Goal: Information Seeking & Learning: Learn about a topic

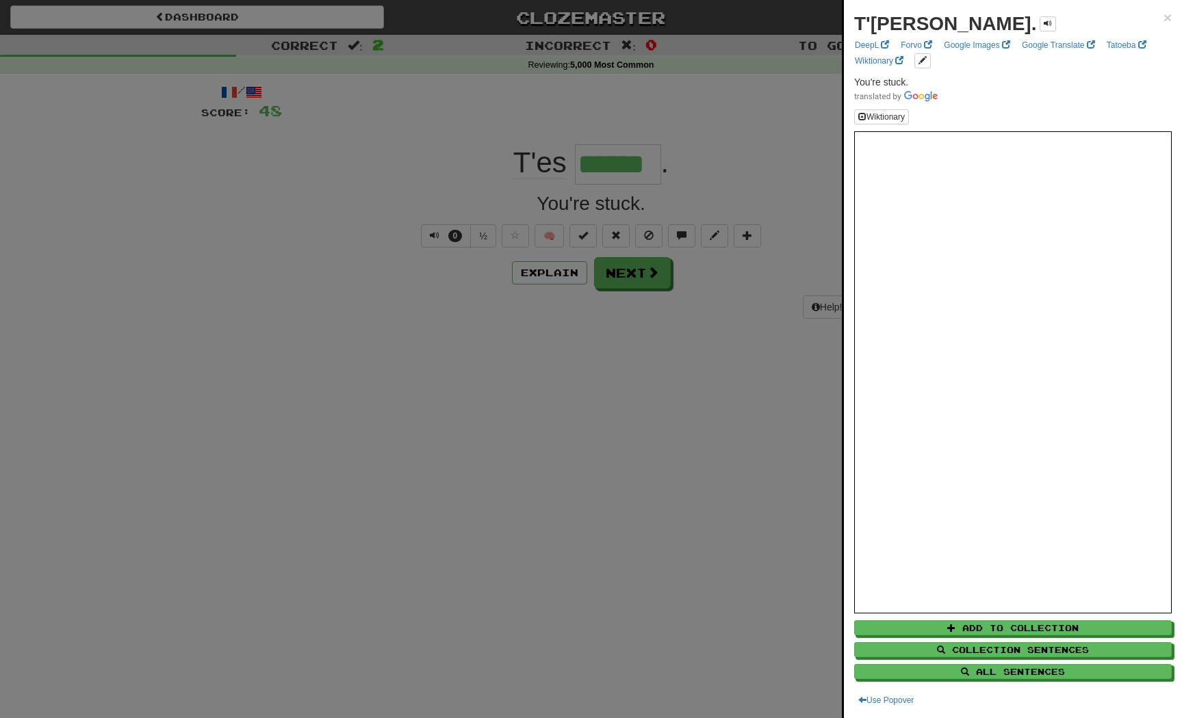
click at [521, 379] on div at bounding box center [591, 359] width 1182 height 718
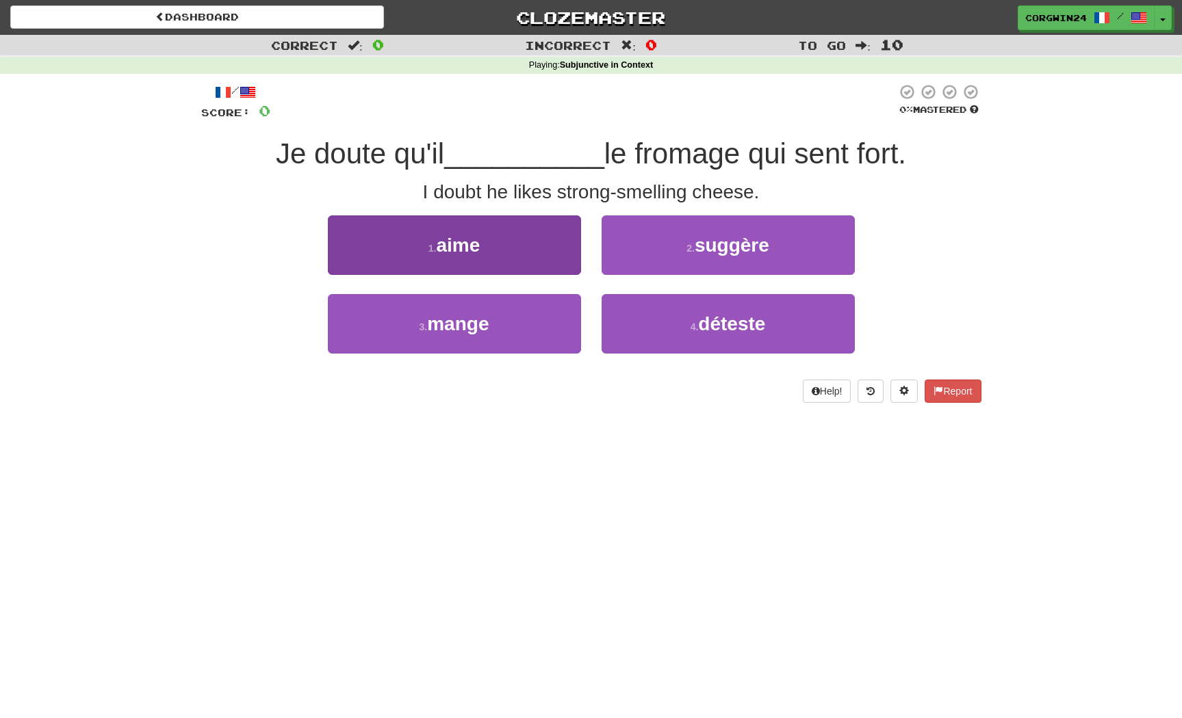
click at [482, 250] on button "1 . aime" at bounding box center [454, 246] width 253 height 60
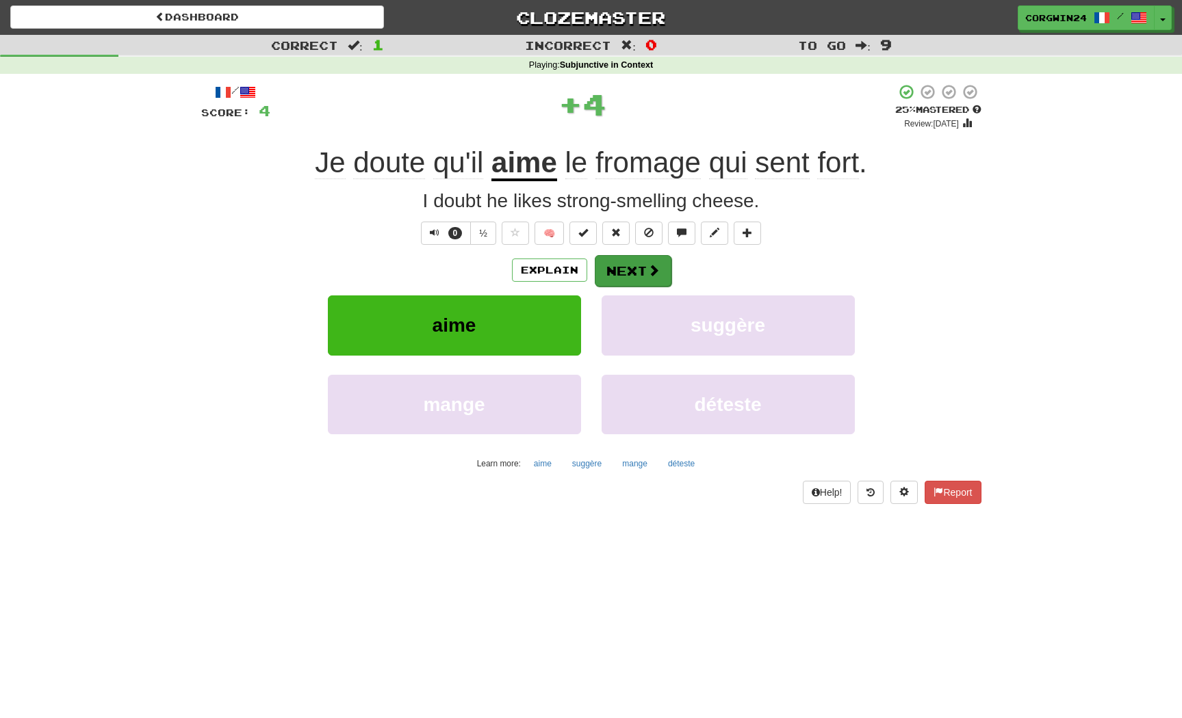
click at [642, 274] on button "Next" at bounding box center [633, 270] width 77 height 31
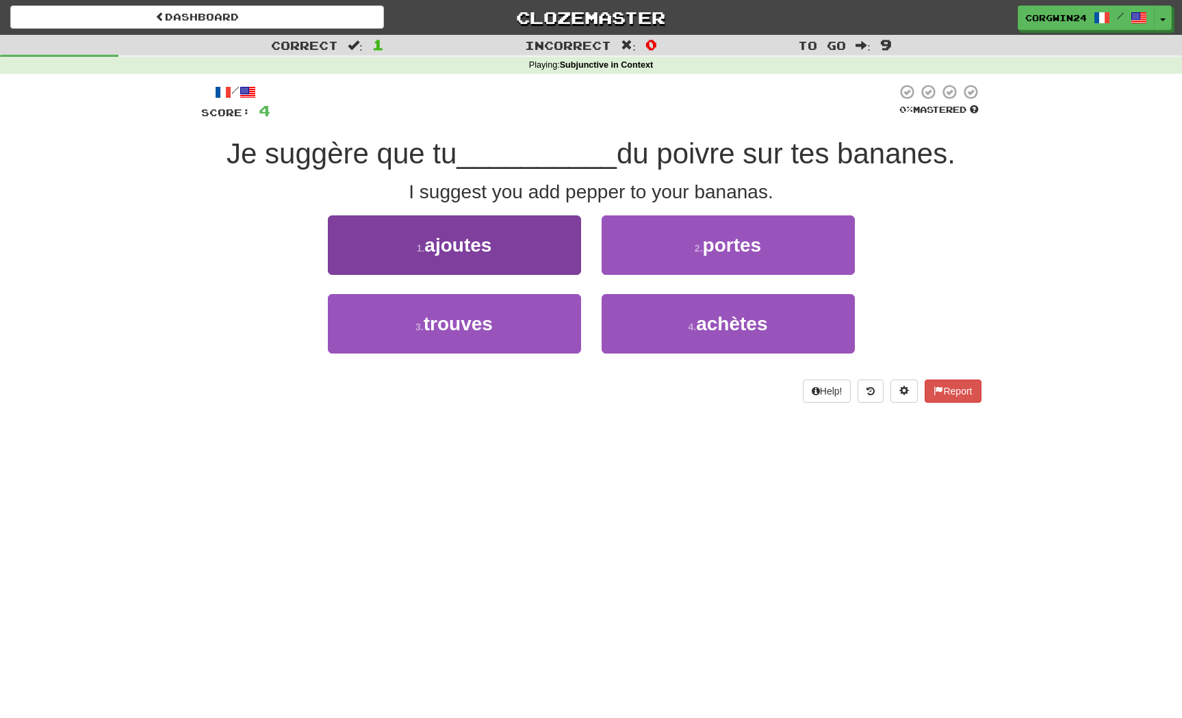
click at [491, 242] on span "ajoutes" at bounding box center [457, 245] width 67 height 21
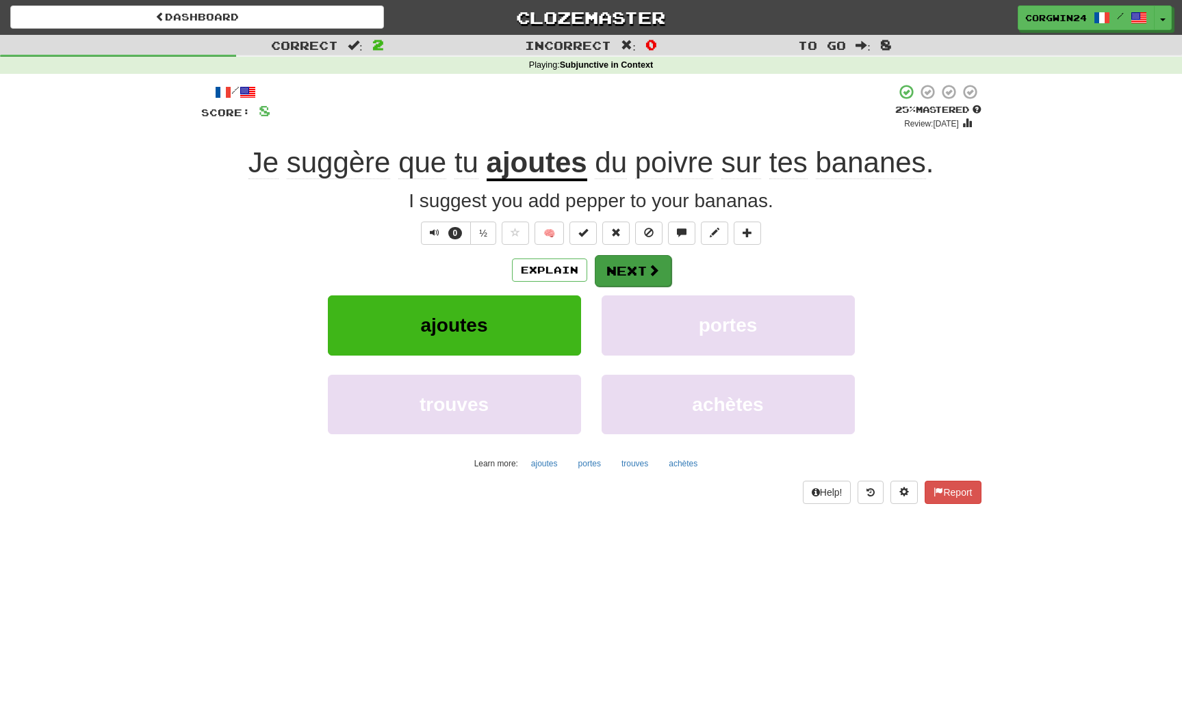
click at [635, 276] on button "Next" at bounding box center [633, 270] width 77 height 31
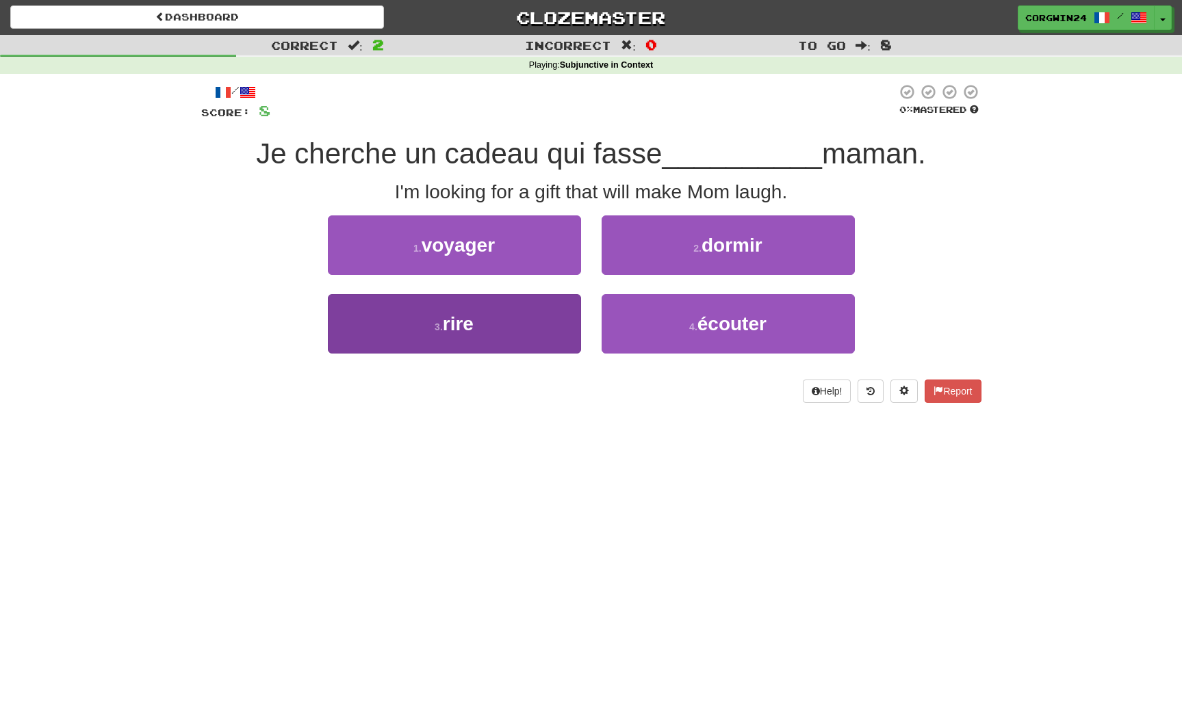
click at [454, 313] on span "rire" at bounding box center [458, 323] width 31 height 21
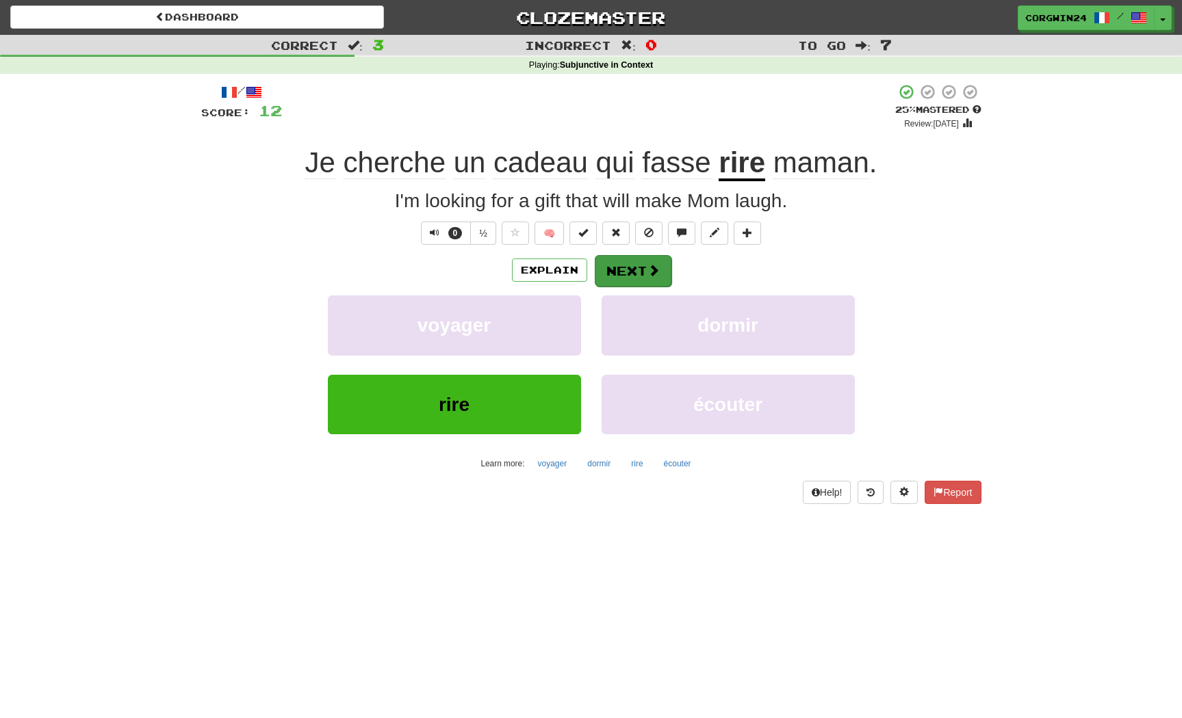
click at [640, 273] on button "Next" at bounding box center [633, 270] width 77 height 31
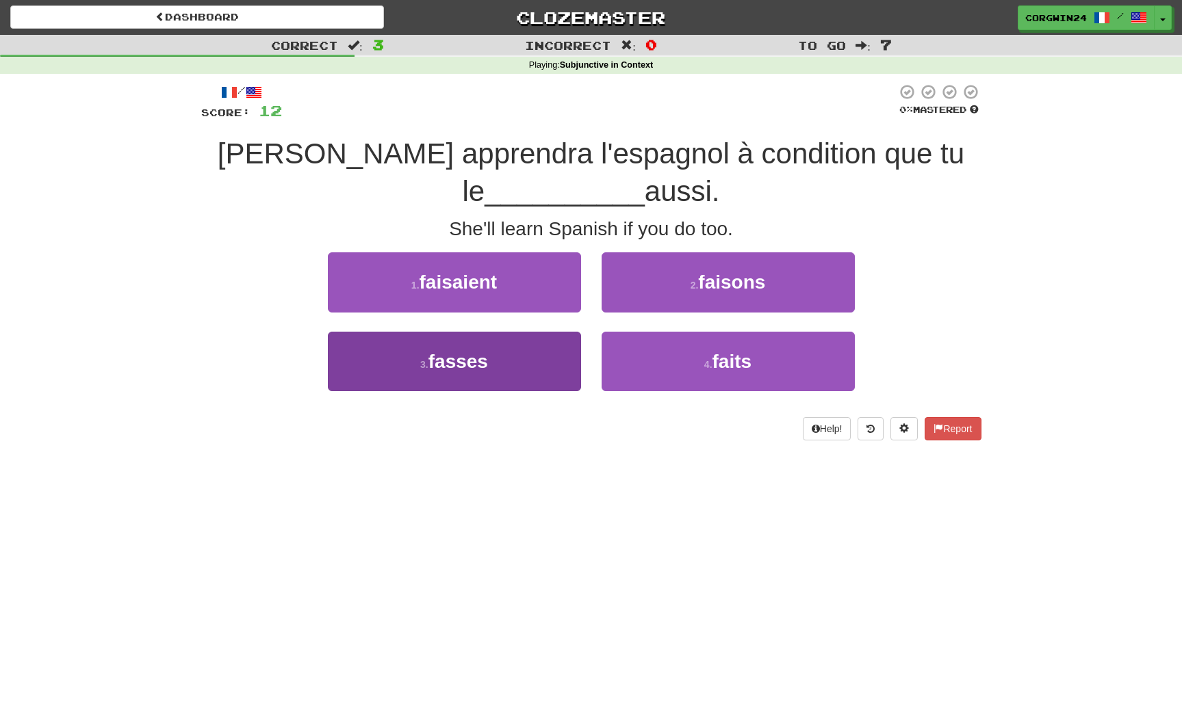
click at [472, 365] on span "fasses" at bounding box center [458, 361] width 60 height 21
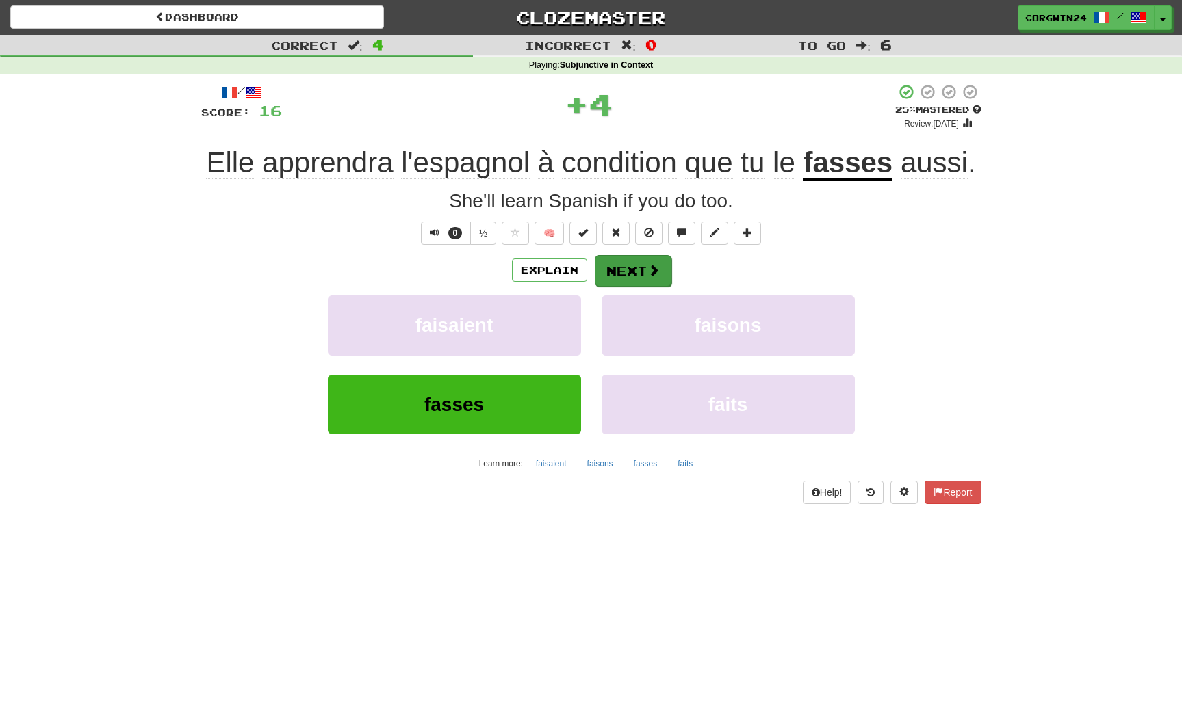
click at [634, 266] on button "Next" at bounding box center [633, 270] width 77 height 31
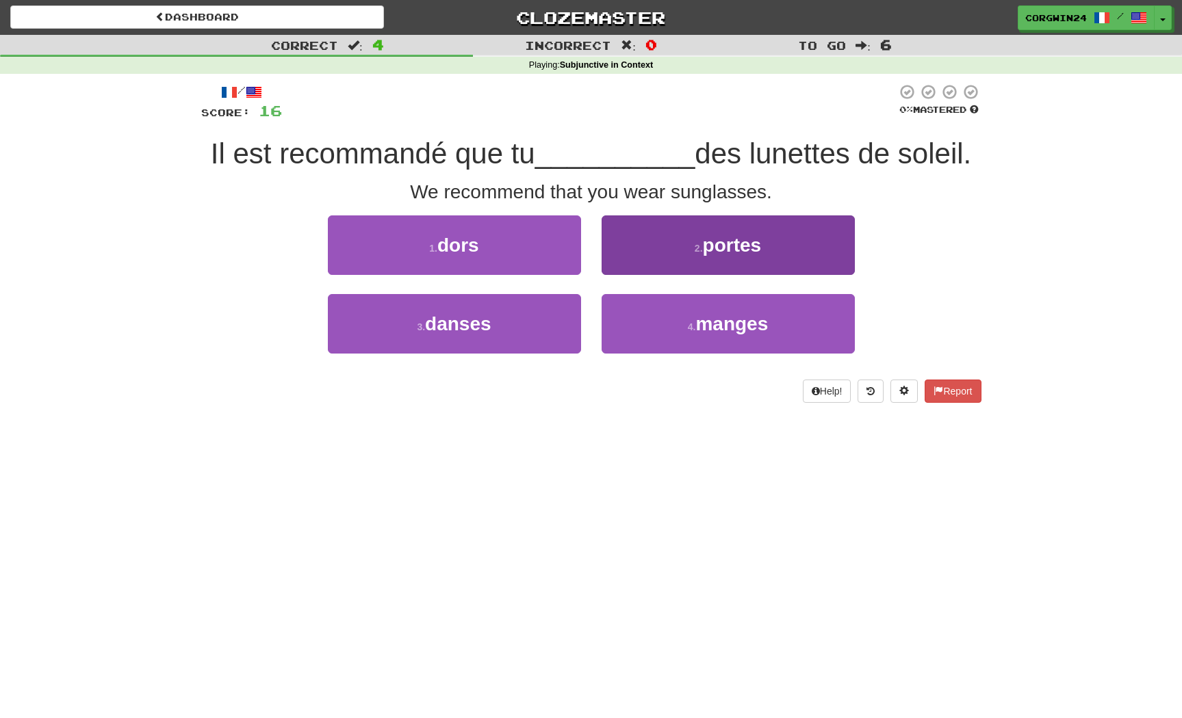
click at [678, 231] on button "2 . portes" at bounding box center [727, 246] width 253 height 60
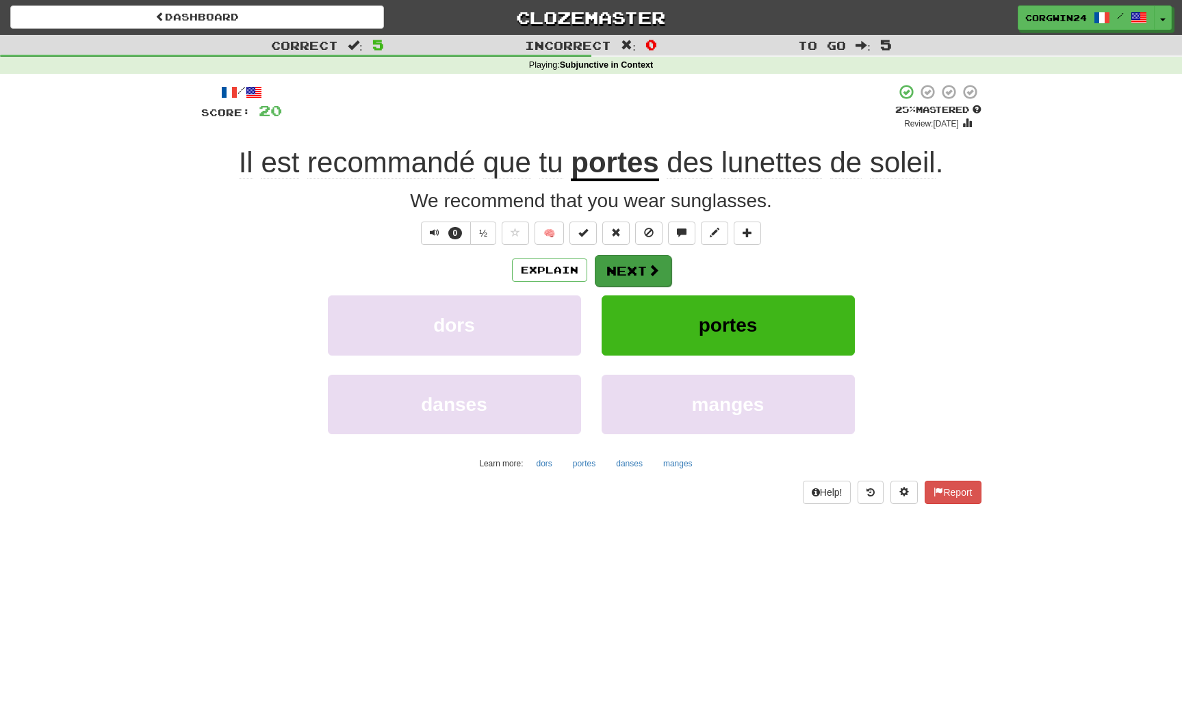
click at [633, 269] on button "Next" at bounding box center [633, 270] width 77 height 31
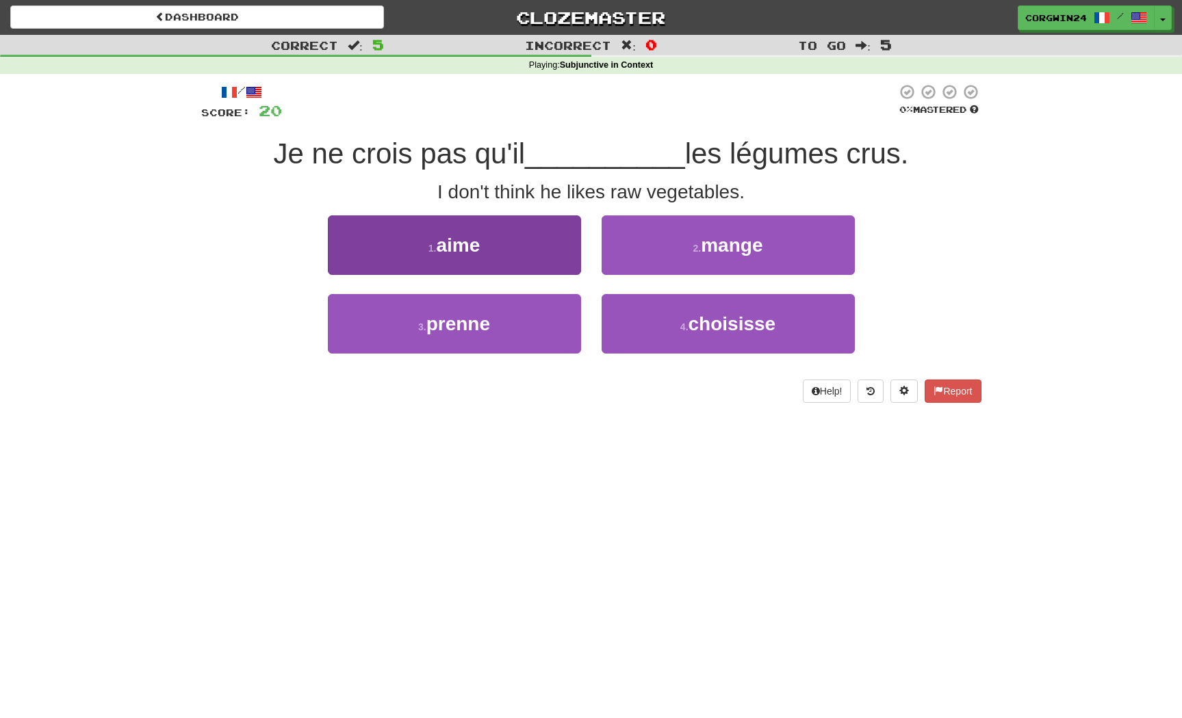
click at [520, 259] on button "1 . aime" at bounding box center [454, 246] width 253 height 60
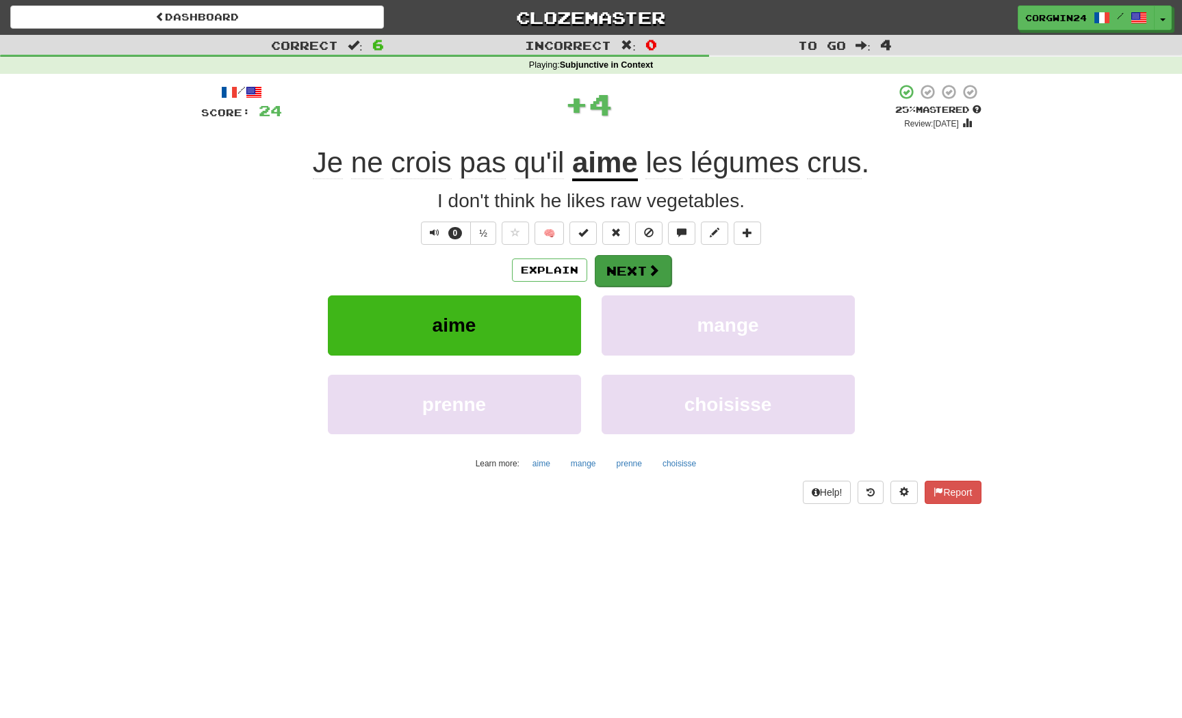
click at [639, 265] on button "Next" at bounding box center [633, 270] width 77 height 31
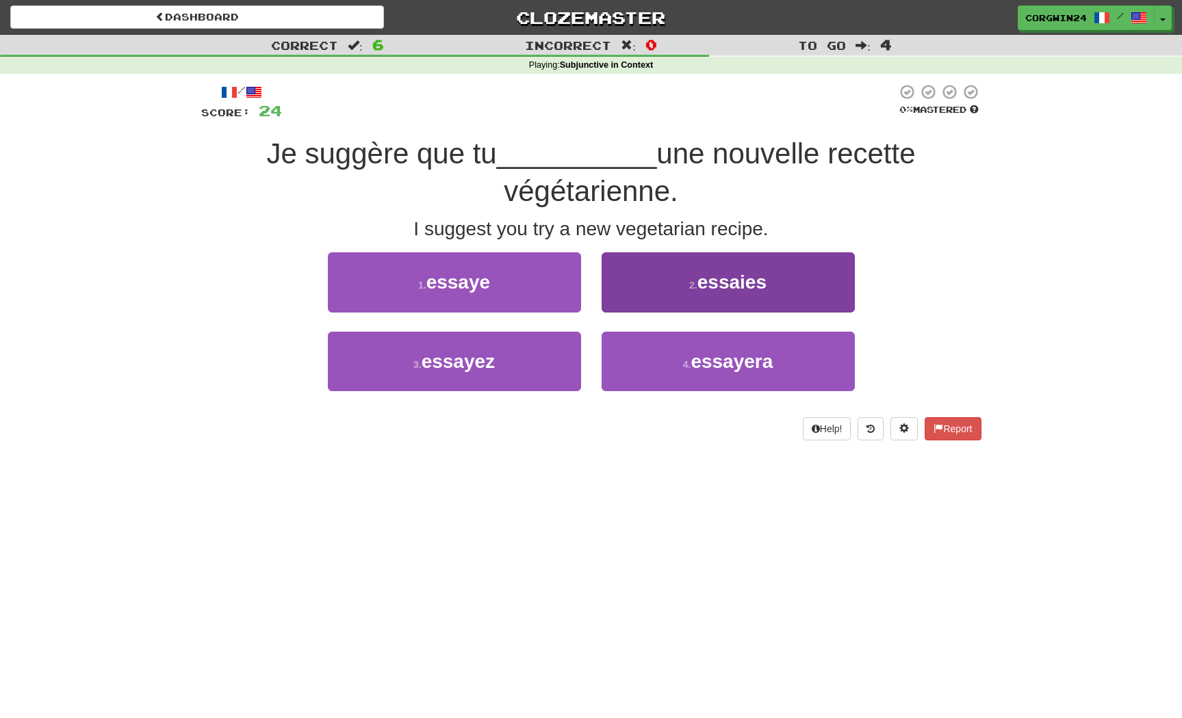
click at [676, 281] on button "2 . essaies" at bounding box center [727, 282] width 253 height 60
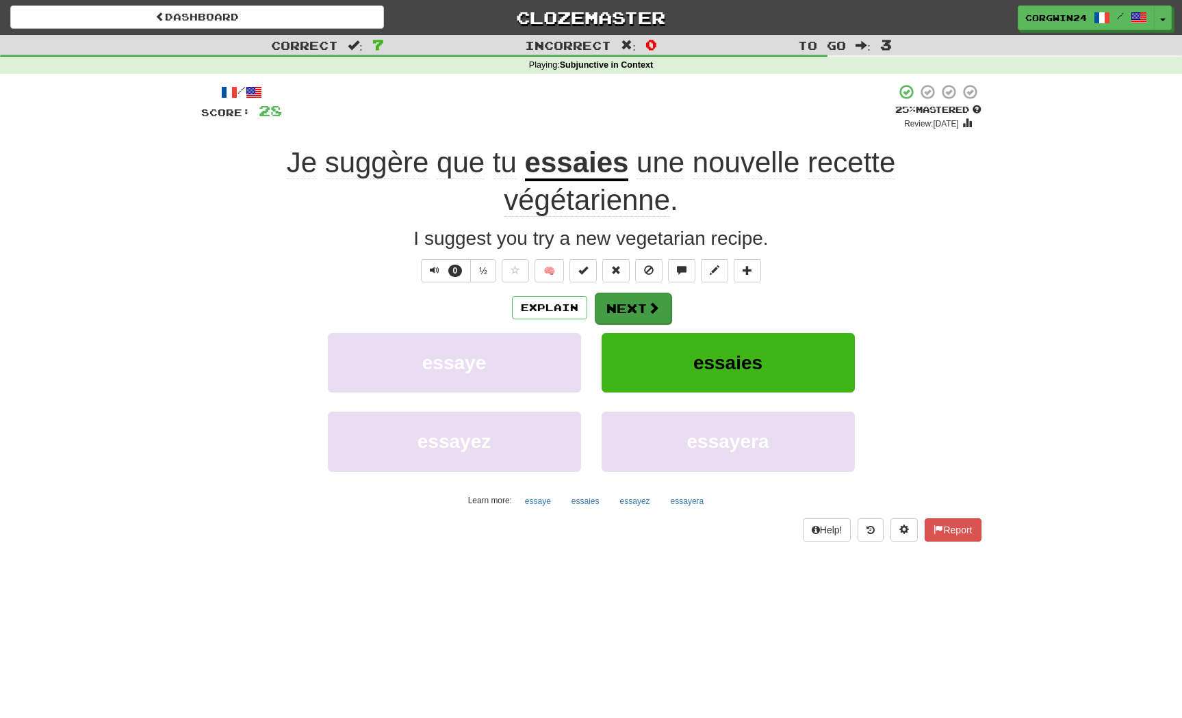
click at [643, 315] on button "Next" at bounding box center [633, 308] width 77 height 31
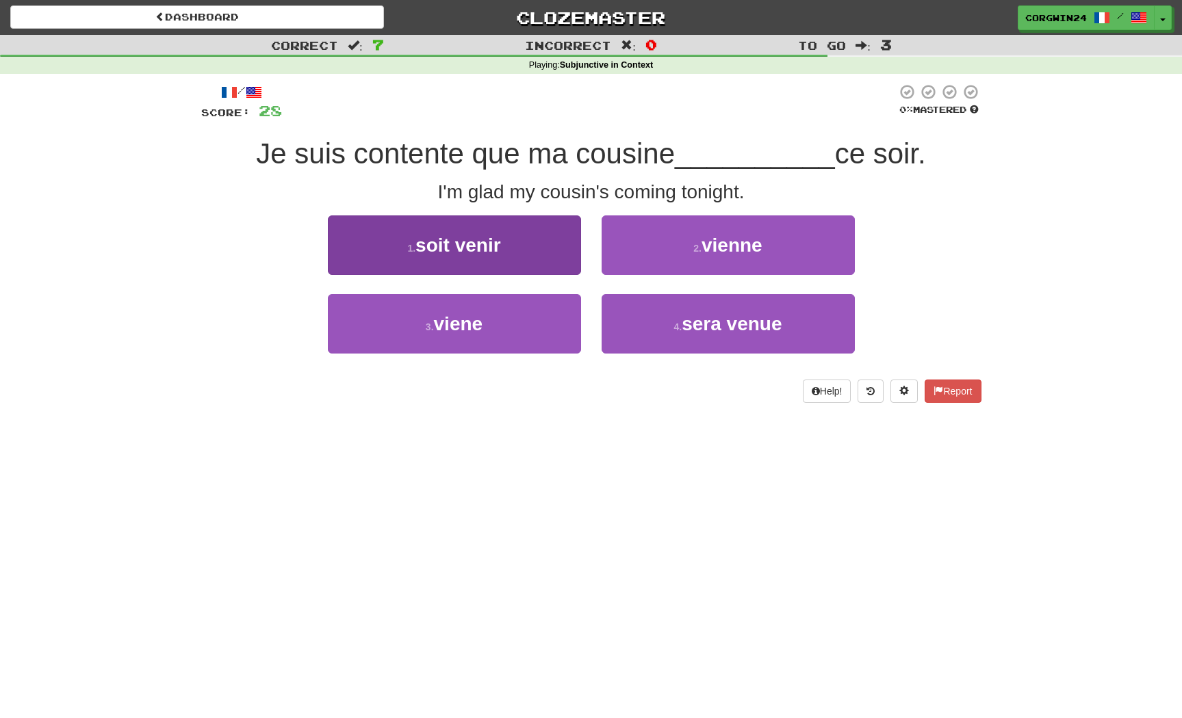
click at [482, 249] on span "soit venir" at bounding box center [457, 245] width 85 height 21
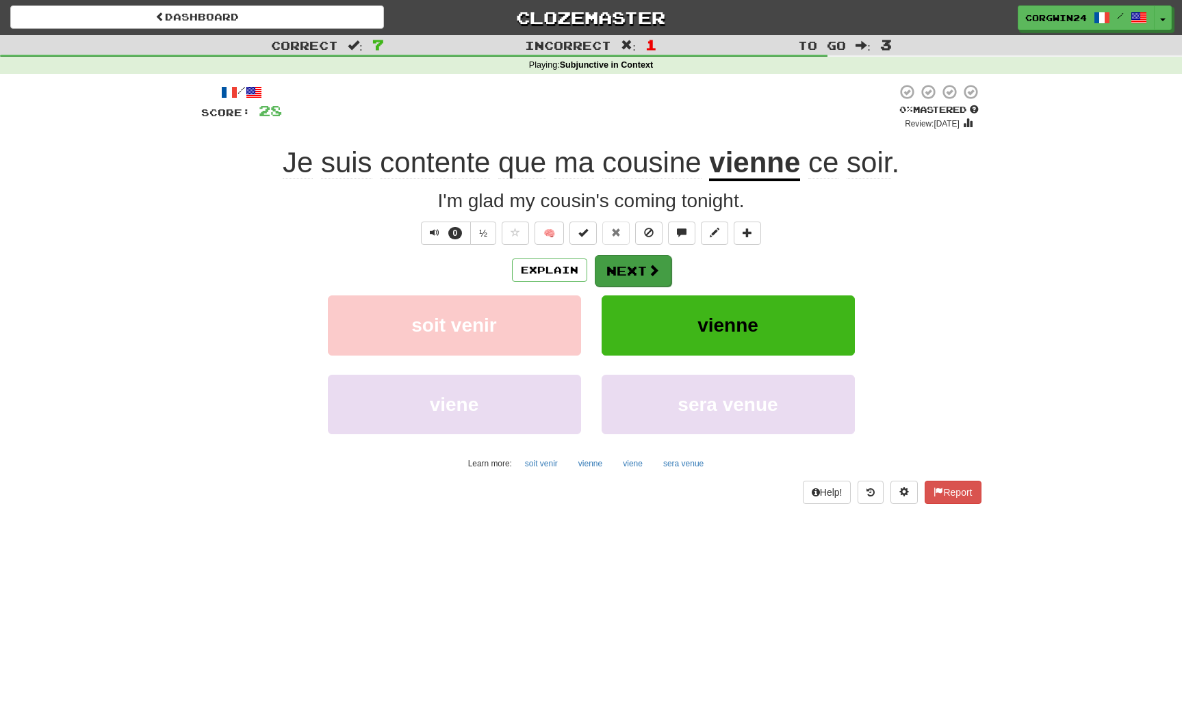
click at [633, 285] on button "Next" at bounding box center [633, 270] width 77 height 31
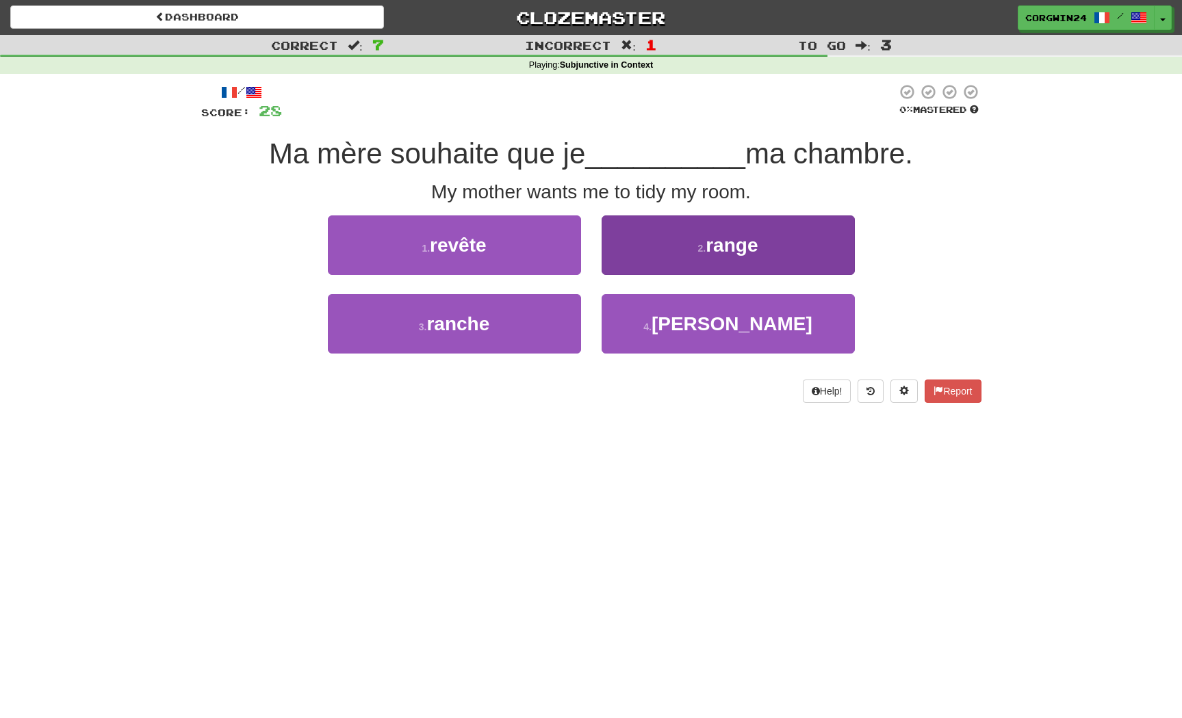
click at [651, 263] on button "2 . range" at bounding box center [727, 246] width 253 height 60
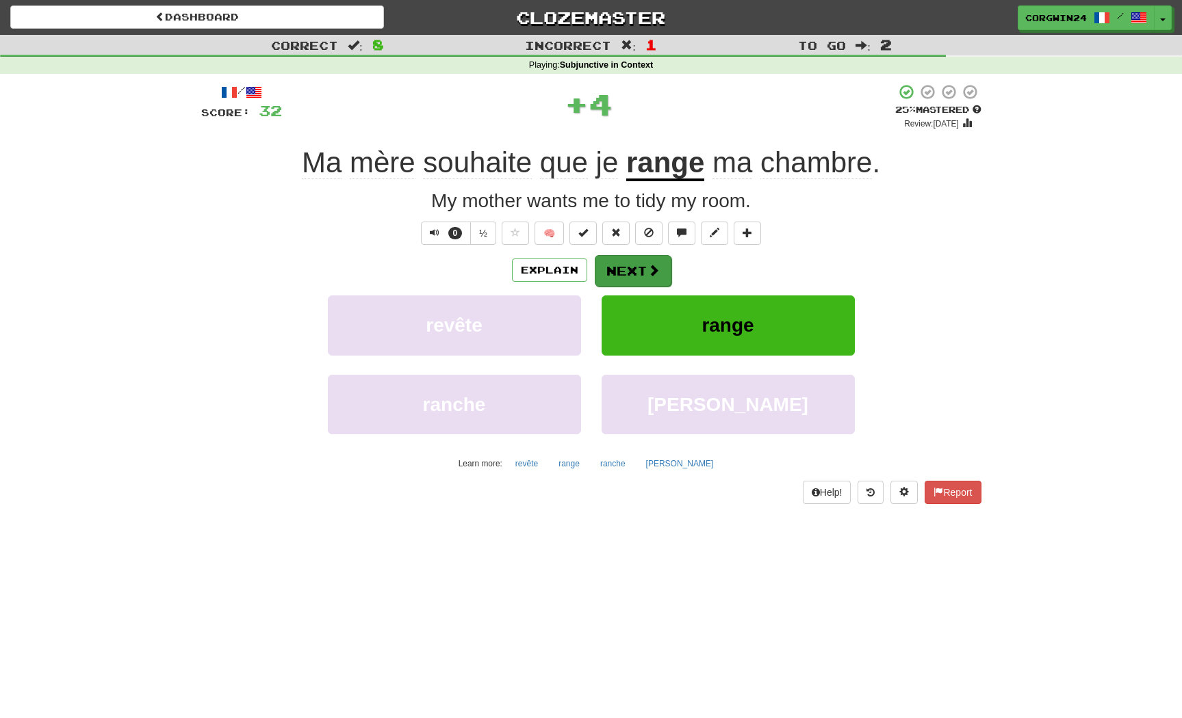
click at [638, 277] on button "Next" at bounding box center [633, 270] width 77 height 31
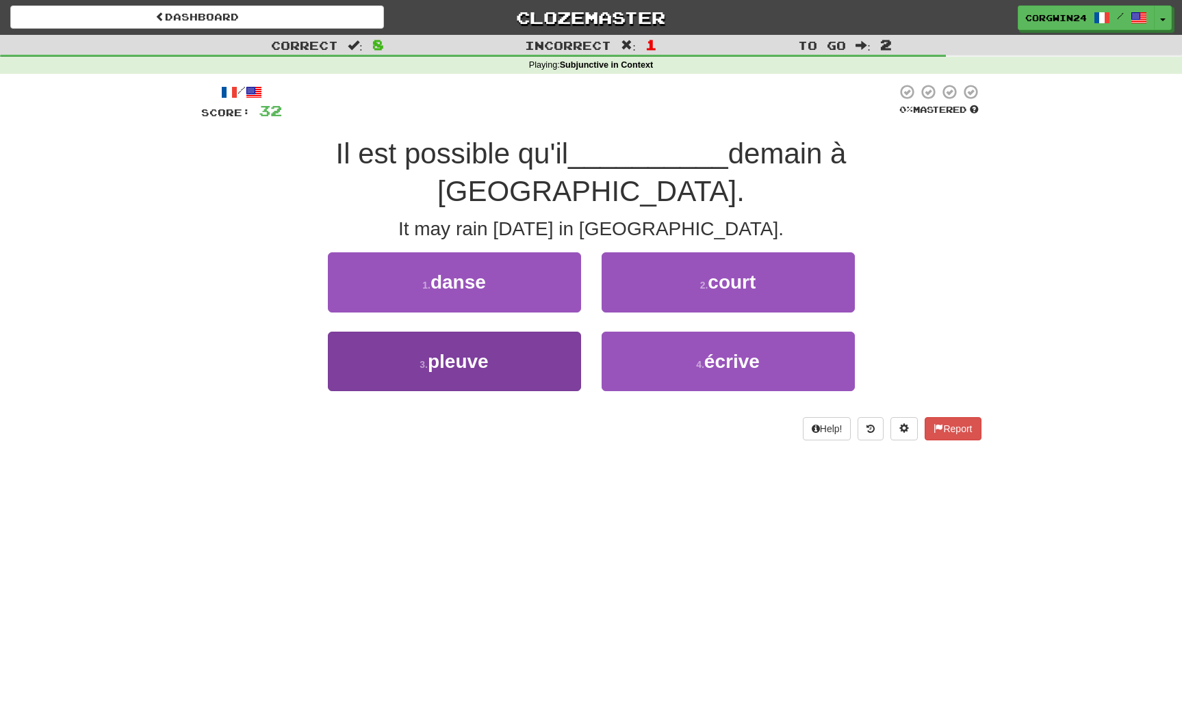
click at [512, 332] on button "3 . pleuve" at bounding box center [454, 362] width 253 height 60
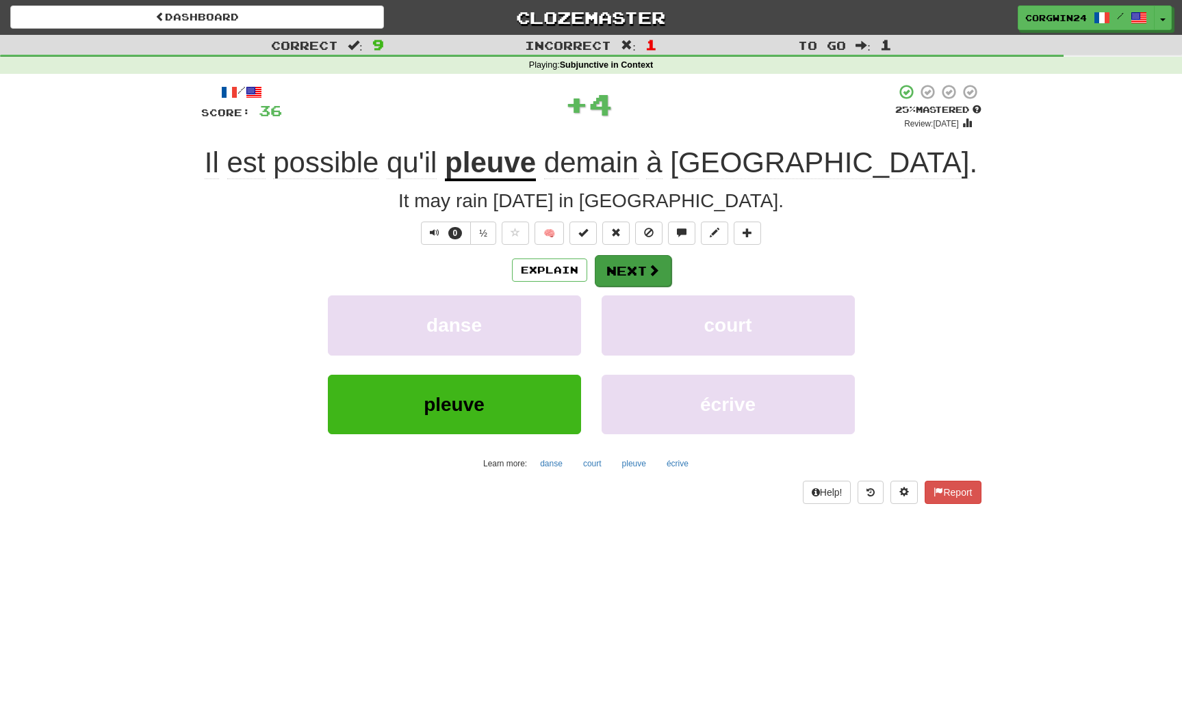
click at [655, 266] on span at bounding box center [653, 270] width 12 height 12
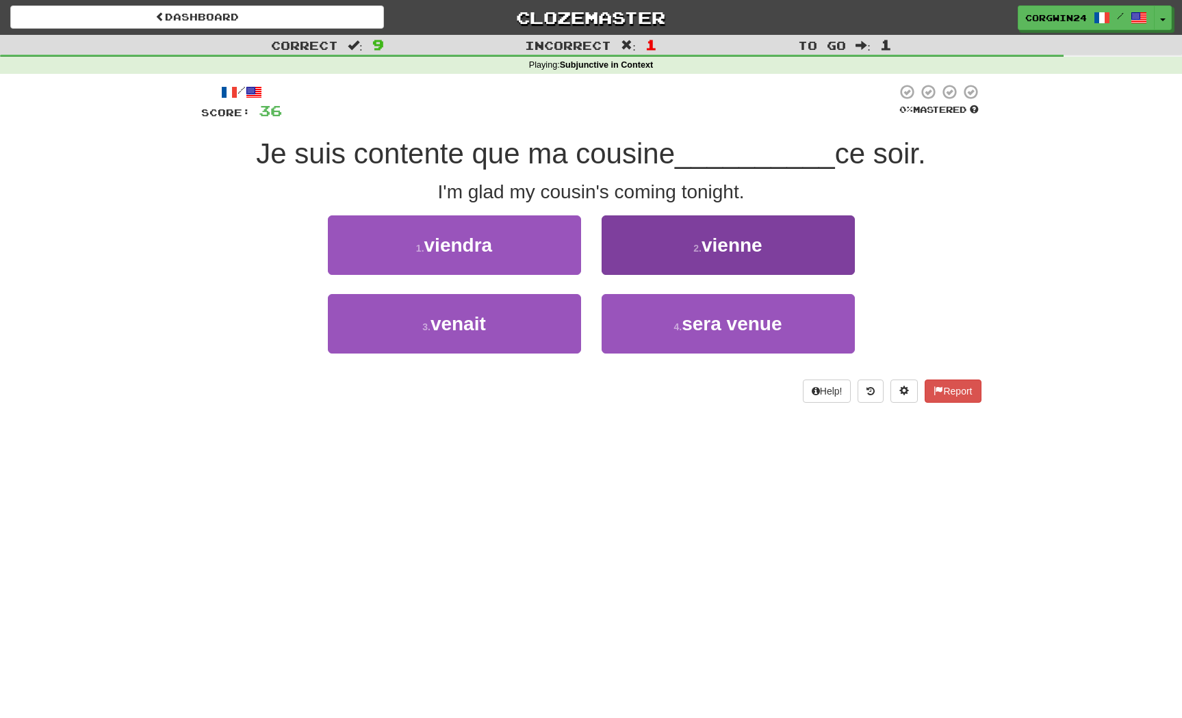
click at [723, 261] on button "2 . [GEOGRAPHIC_DATA]" at bounding box center [727, 246] width 253 height 60
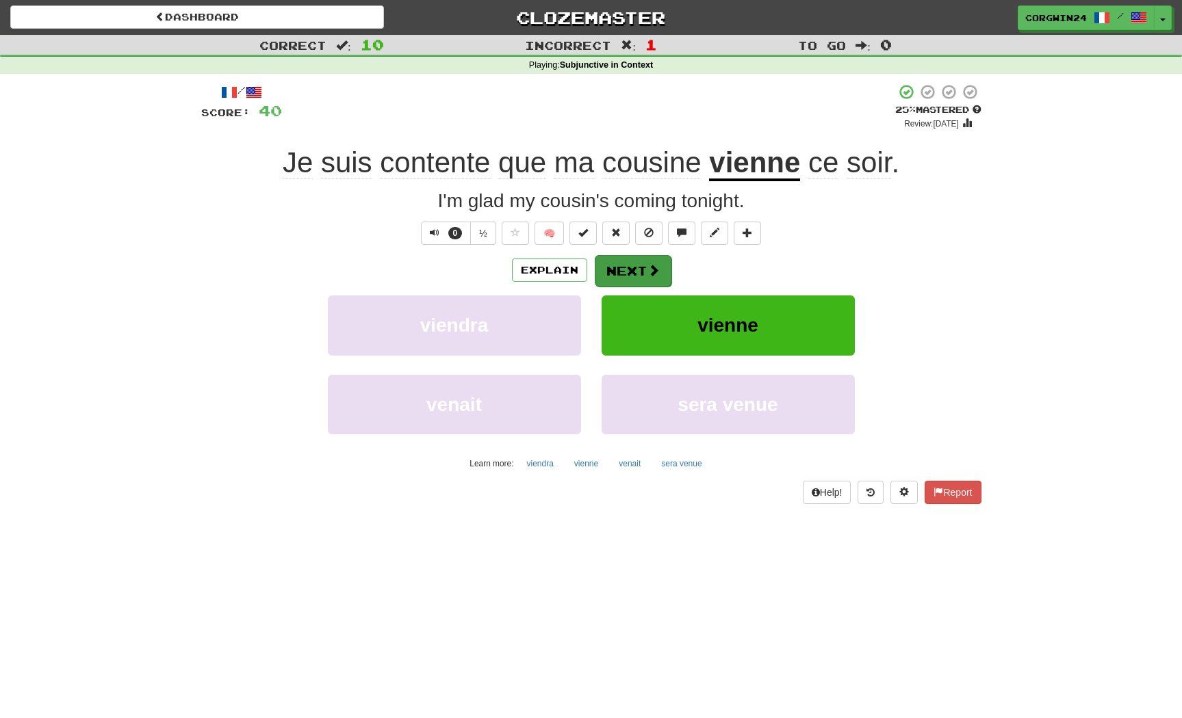
click at [638, 276] on button "Next" at bounding box center [633, 270] width 77 height 31
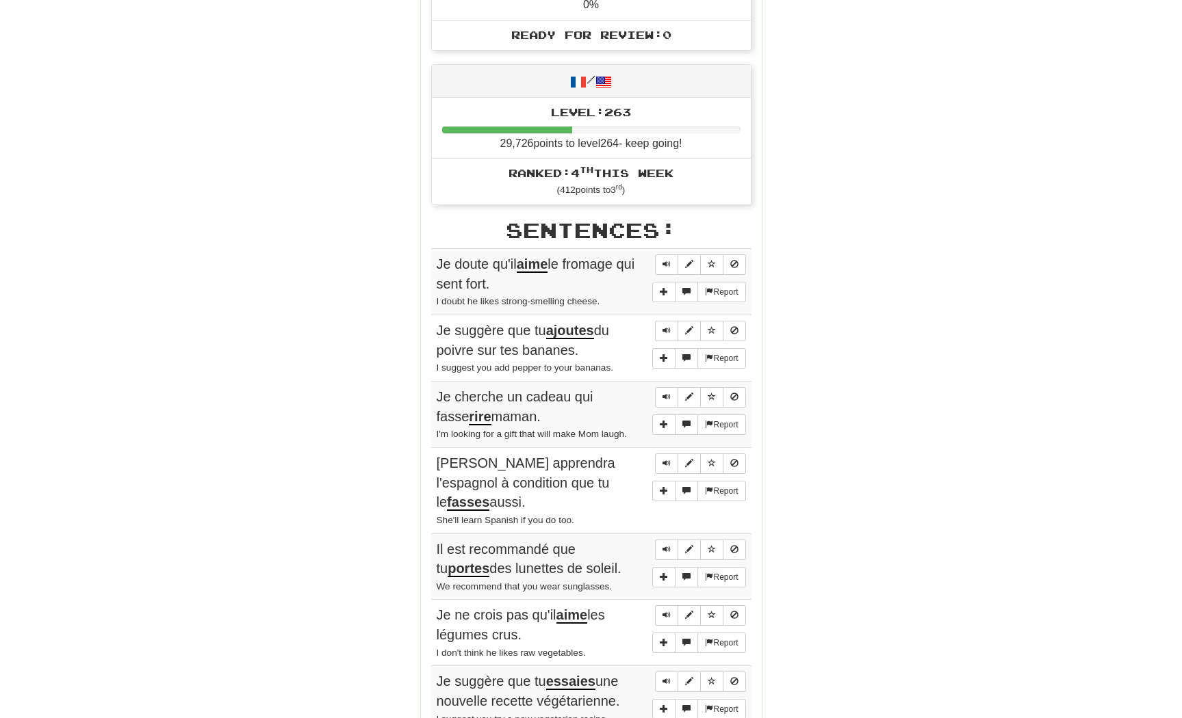
scroll to position [508, 0]
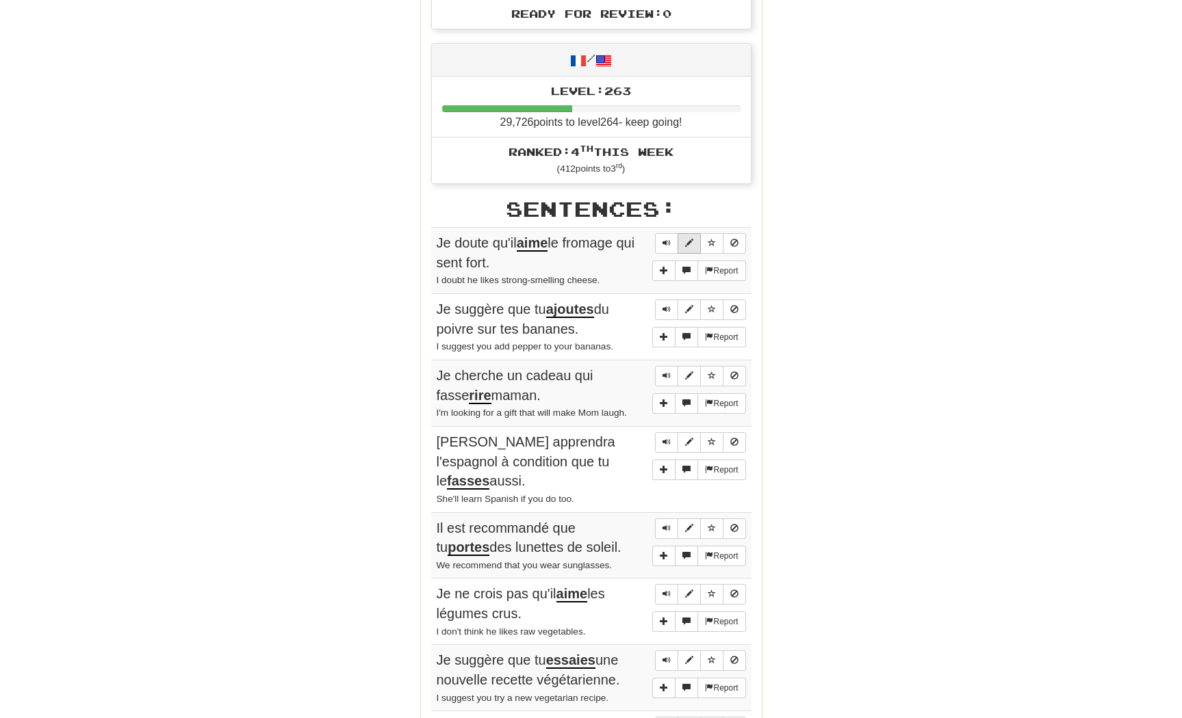
click at [686, 239] on span "Sentence controls" at bounding box center [689, 243] width 8 height 8
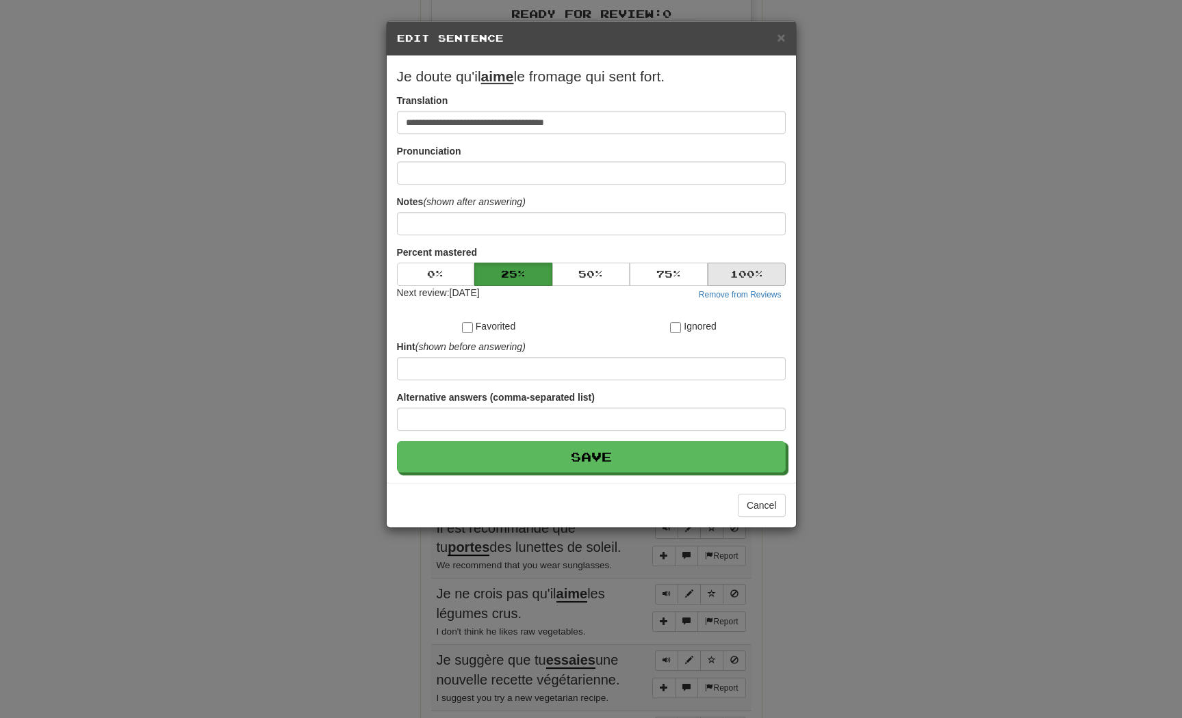
scroll to position [507, 0]
click at [752, 286] on button "100 %" at bounding box center [746, 274] width 78 height 23
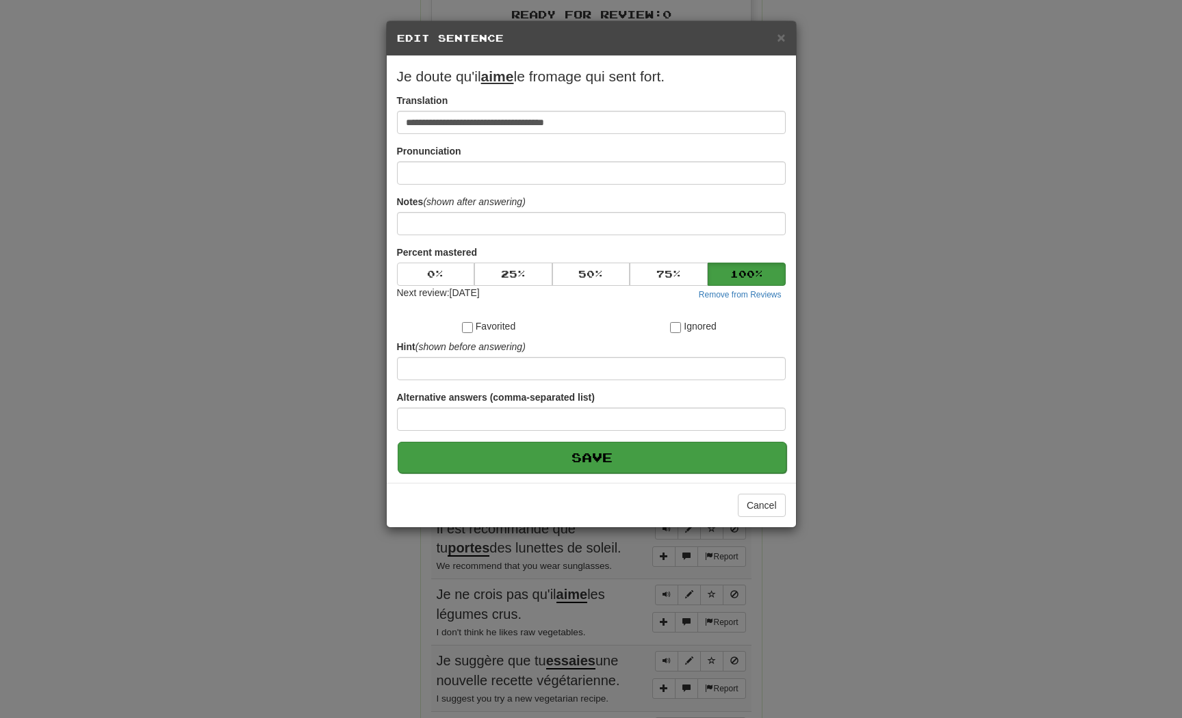
click at [751, 473] on button "Save" at bounding box center [592, 457] width 389 height 31
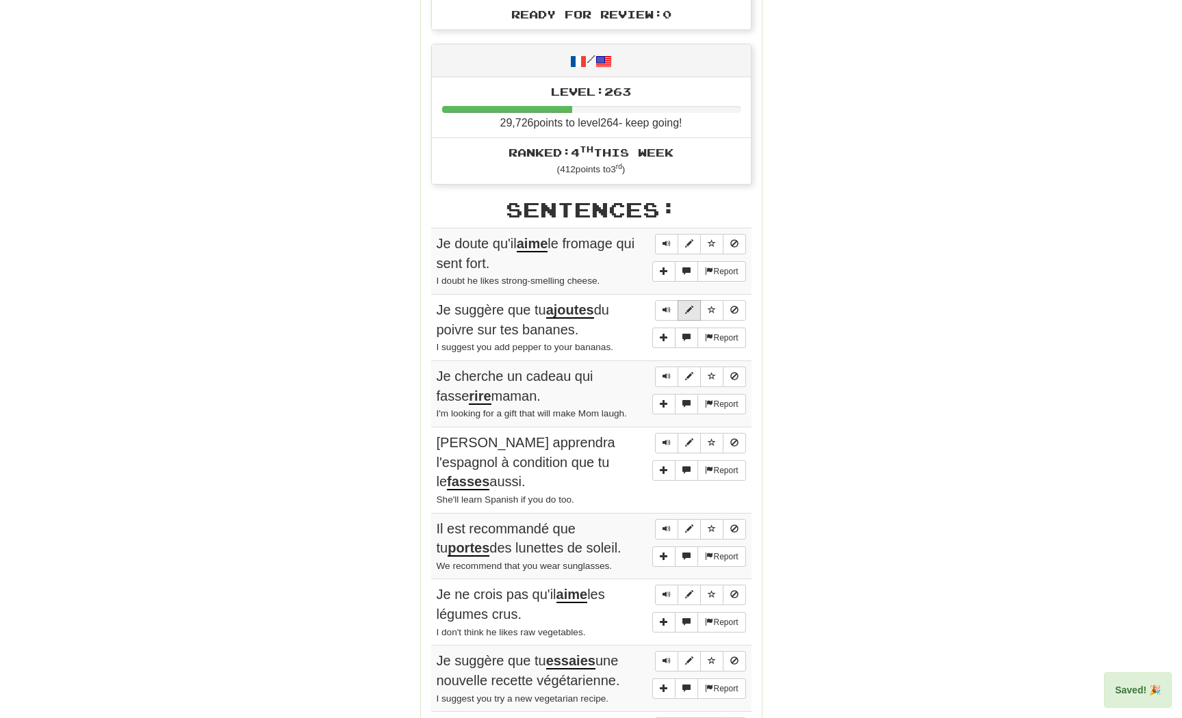
click at [691, 306] on span "Sentence controls" at bounding box center [689, 310] width 8 height 8
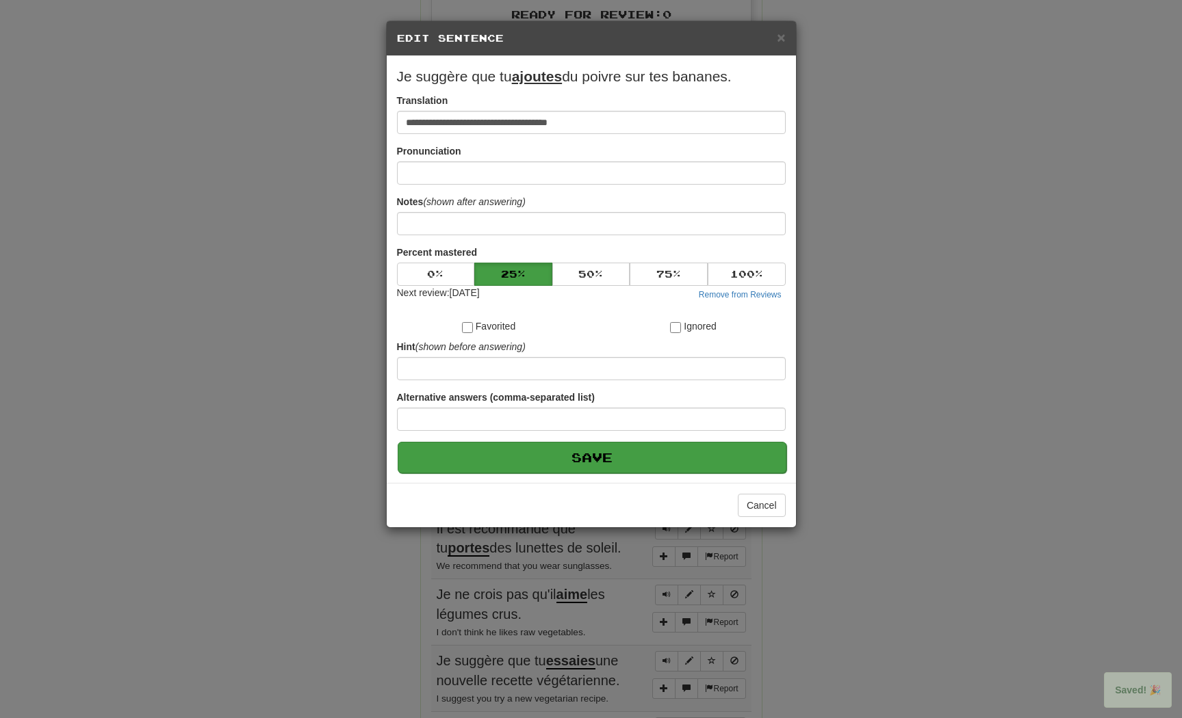
click at [748, 473] on button "Save" at bounding box center [592, 457] width 389 height 31
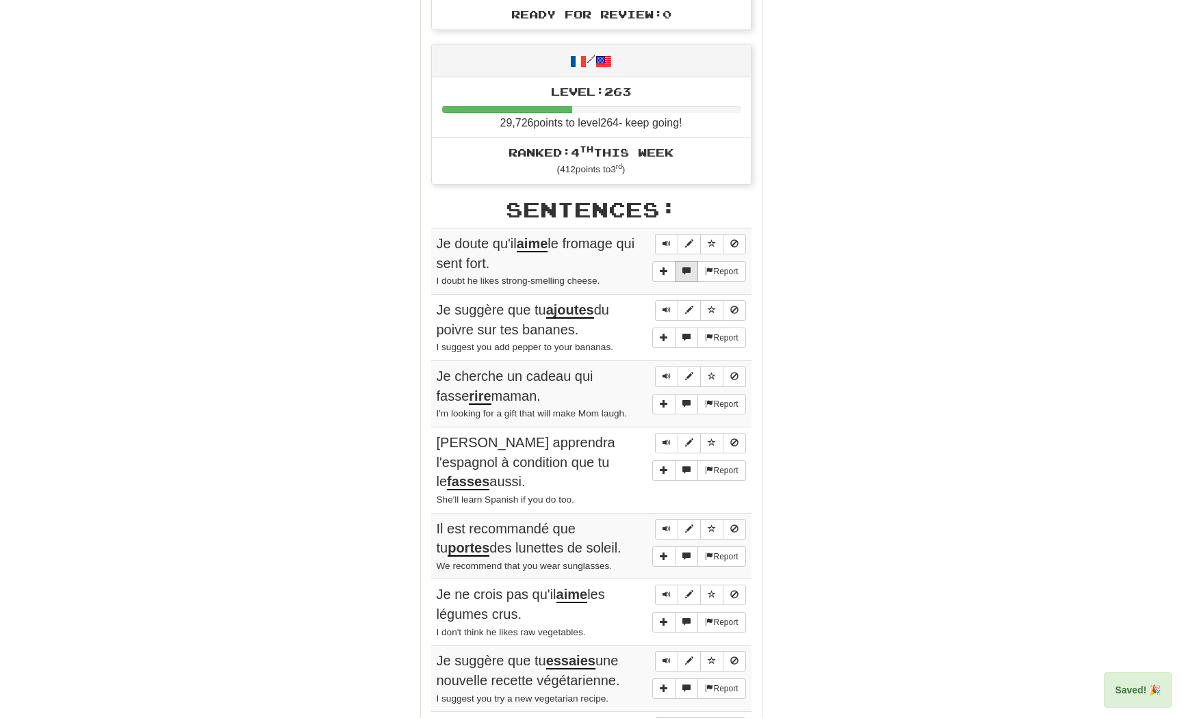
click at [682, 267] on span "More sentence controls" at bounding box center [686, 271] width 8 height 8
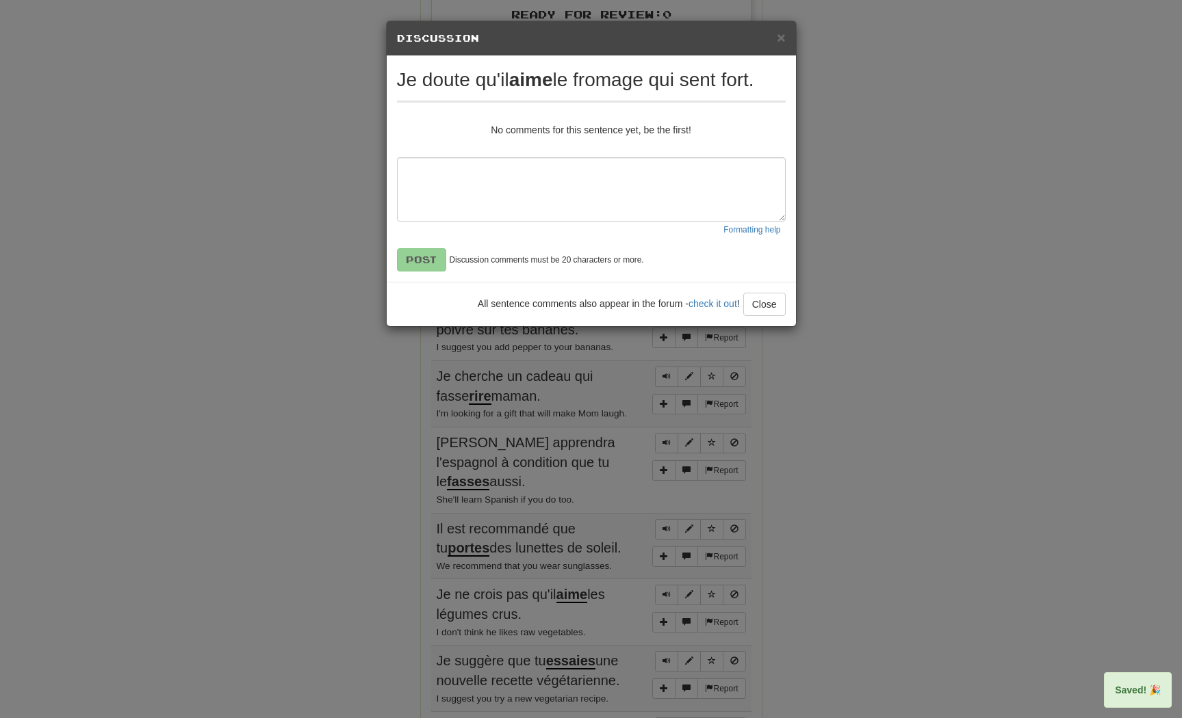
click at [887, 259] on div "× Discussion View in the forum [PERSON_NAME] qu'il aime le fromage qui sent for…" at bounding box center [591, 359] width 1182 height 718
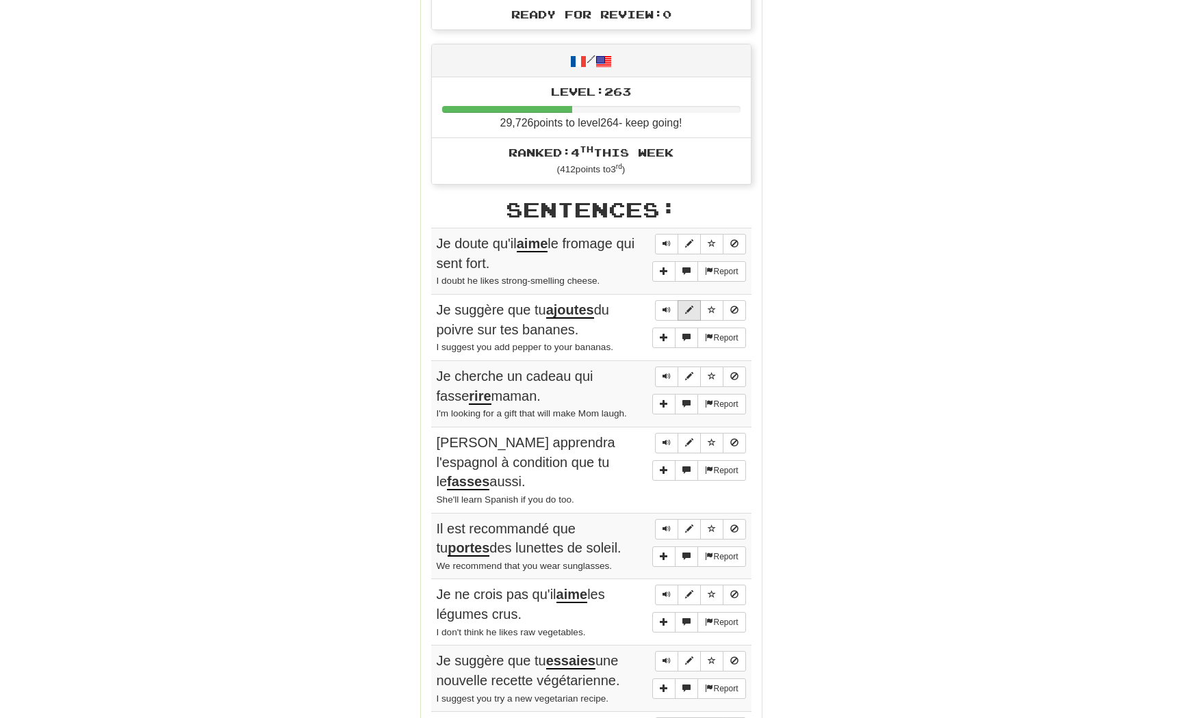
click at [687, 300] on button "Sentence controls" at bounding box center [688, 310] width 23 height 21
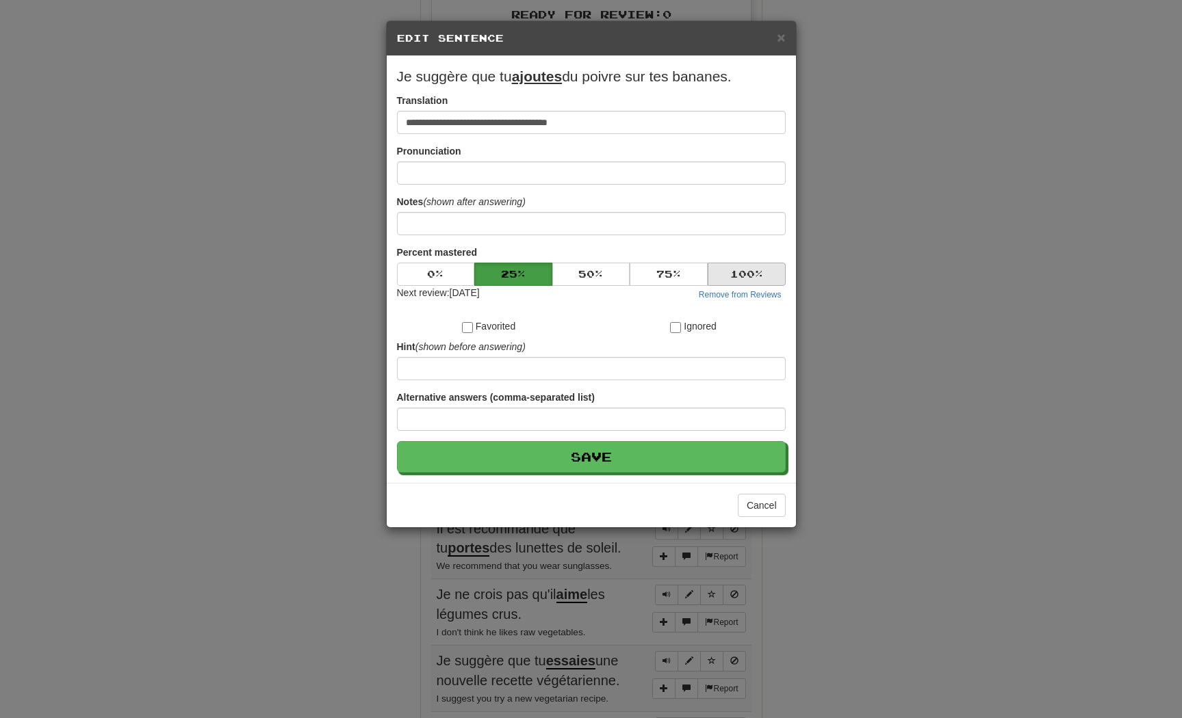
click at [744, 280] on button "100 %" at bounding box center [746, 274] width 78 height 23
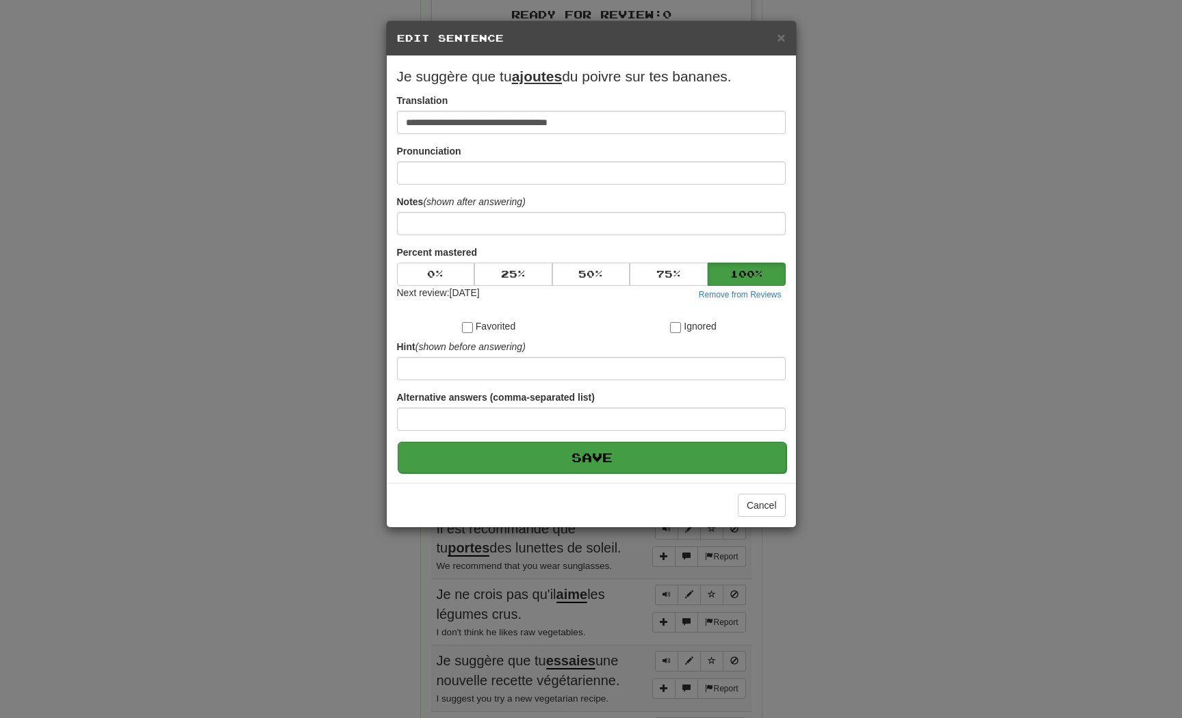
click at [720, 467] on button "Save" at bounding box center [592, 457] width 389 height 31
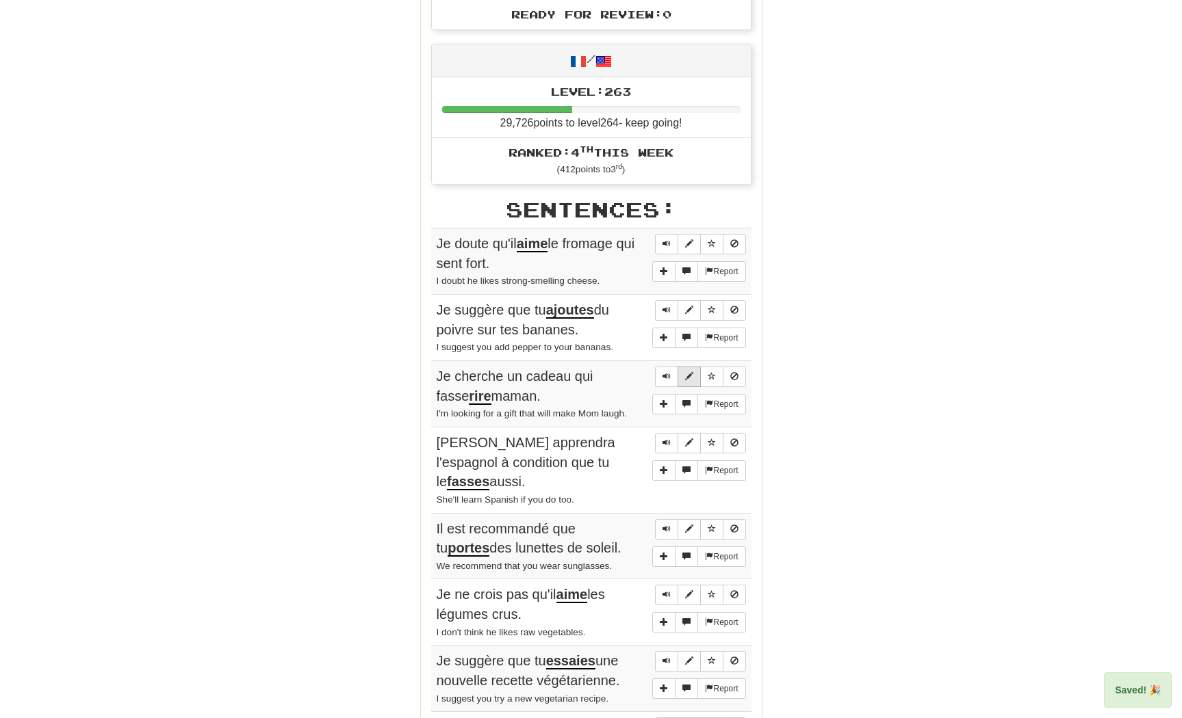
click at [689, 374] on span "Sentence controls" at bounding box center [689, 376] width 8 height 8
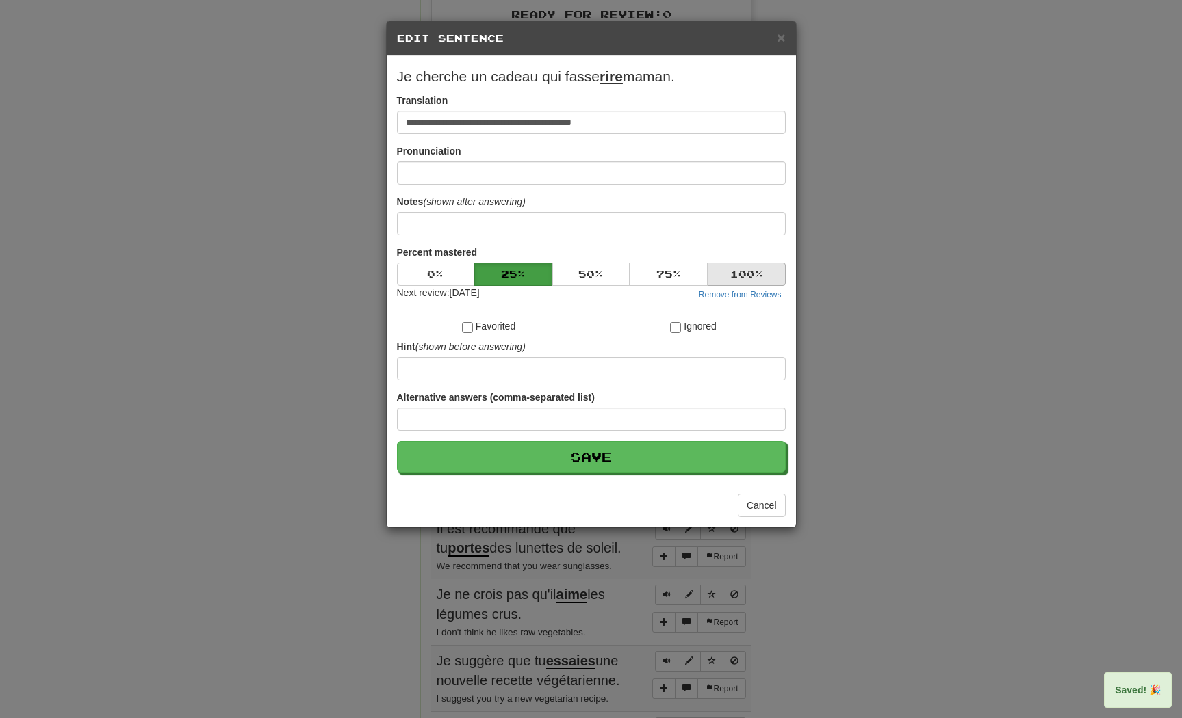
click at [749, 285] on button "100 %" at bounding box center [746, 274] width 78 height 23
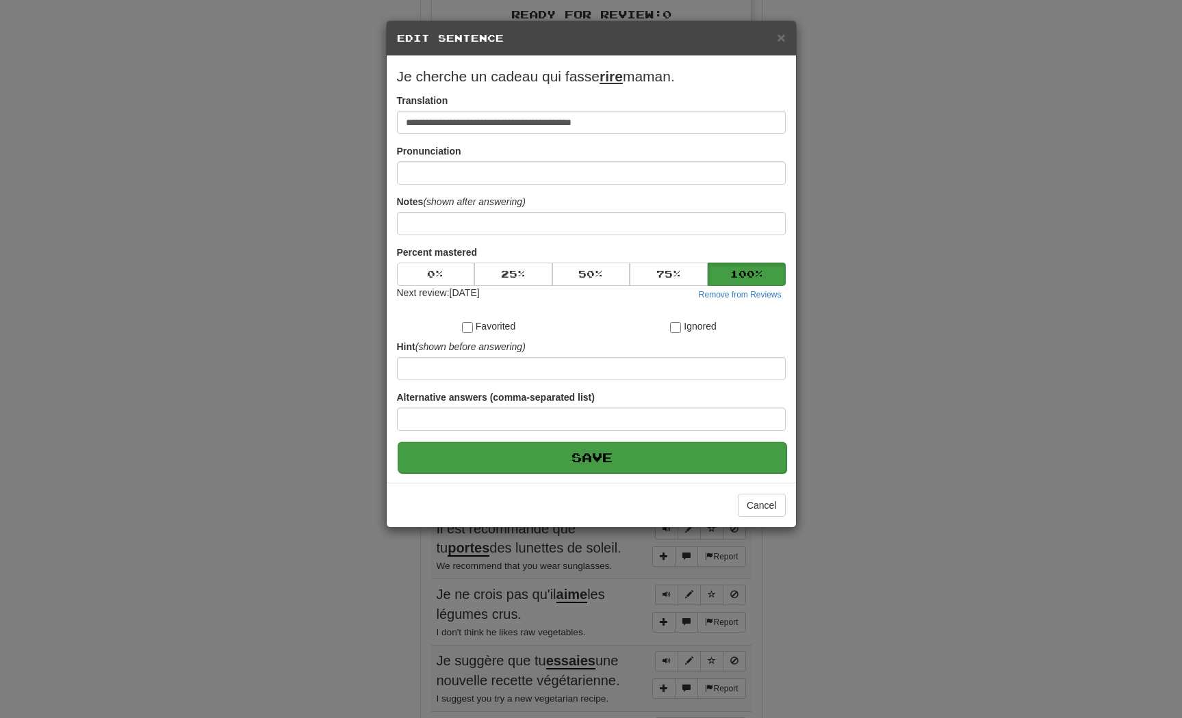
click at [714, 473] on button "Save" at bounding box center [592, 457] width 389 height 31
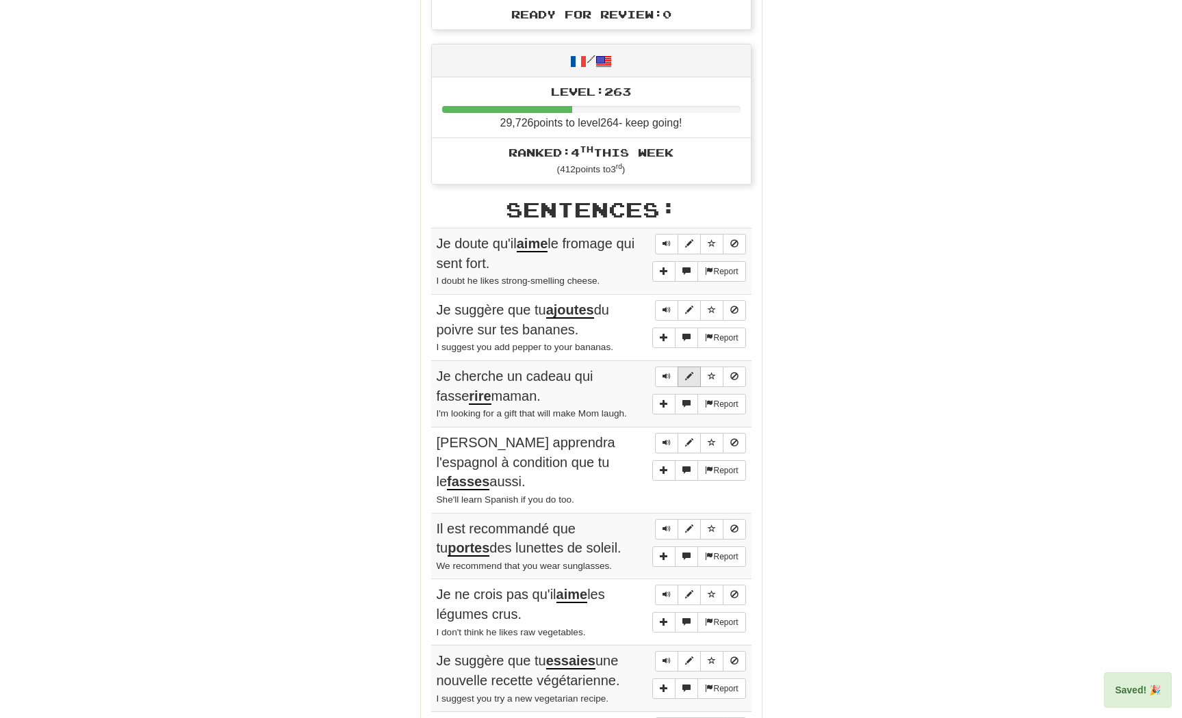
click at [690, 374] on span "Sentence controls" at bounding box center [689, 376] width 8 height 8
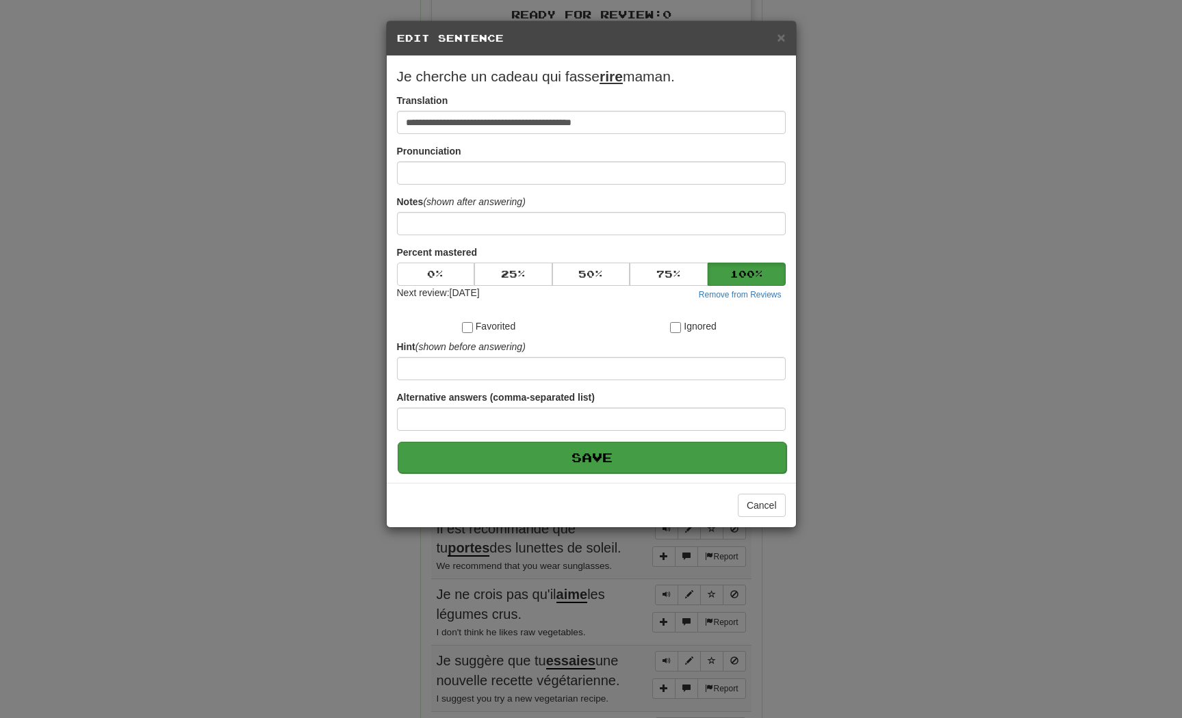
click at [736, 473] on button "Save" at bounding box center [592, 457] width 389 height 31
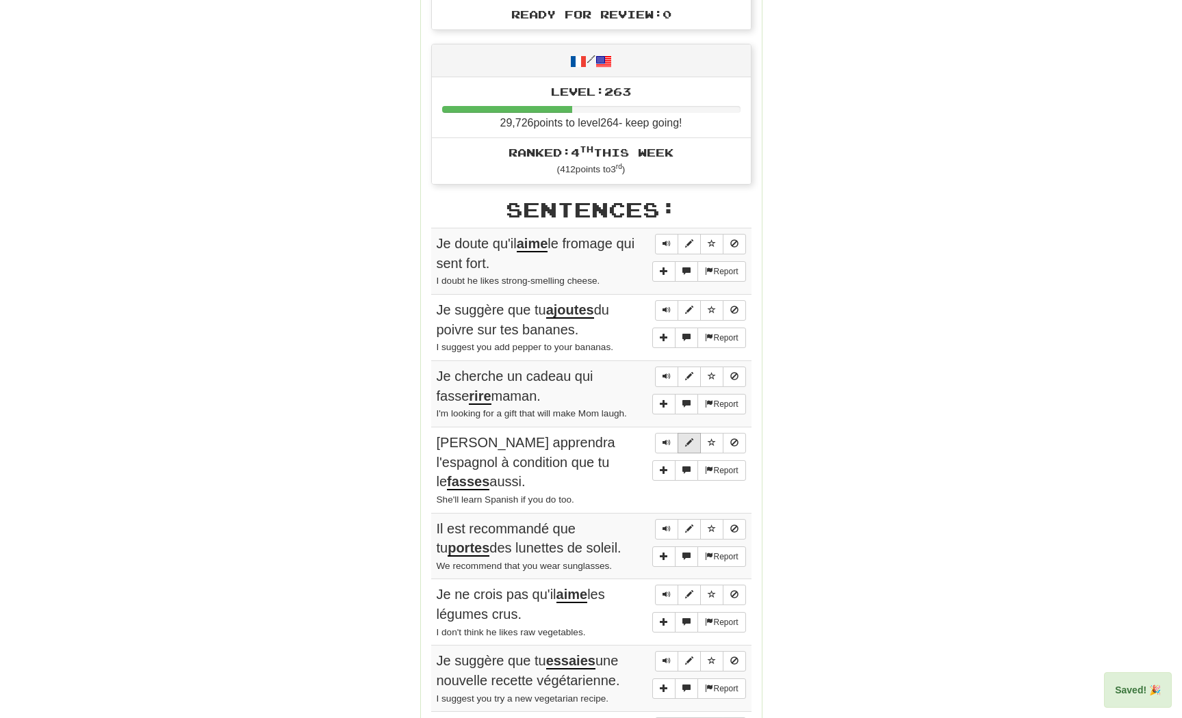
click at [688, 454] on button "Sentence controls" at bounding box center [688, 443] width 23 height 21
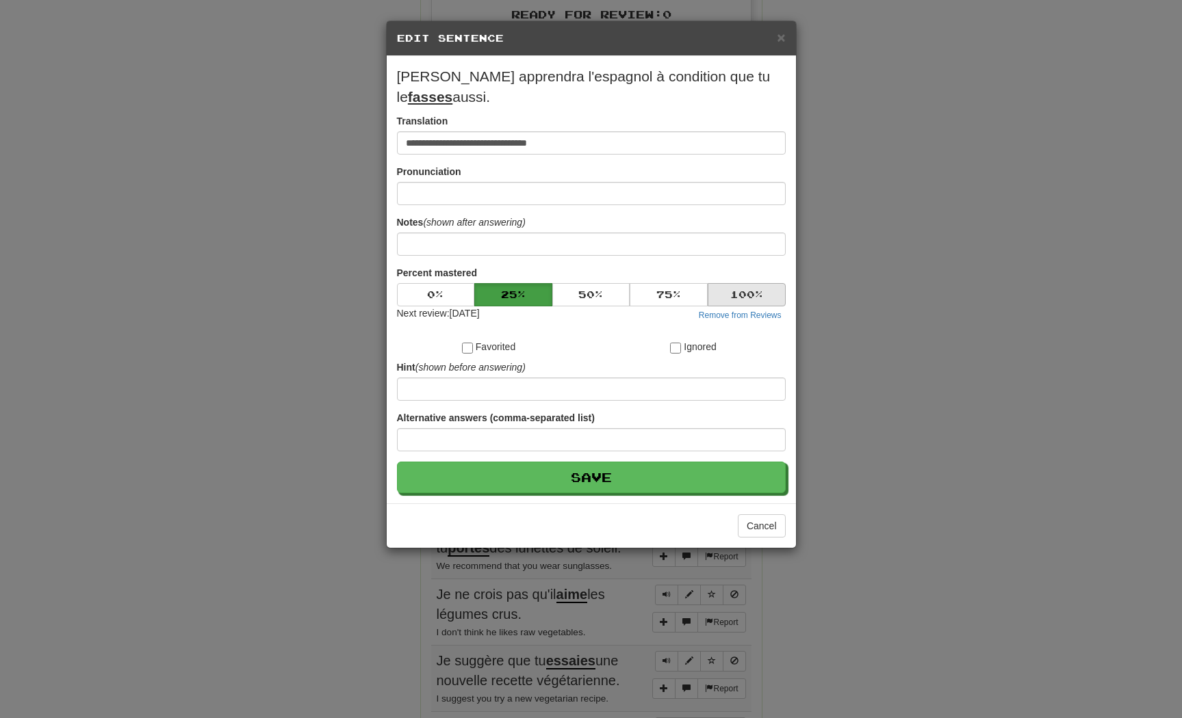
click at [750, 291] on button "100 %" at bounding box center [746, 294] width 78 height 23
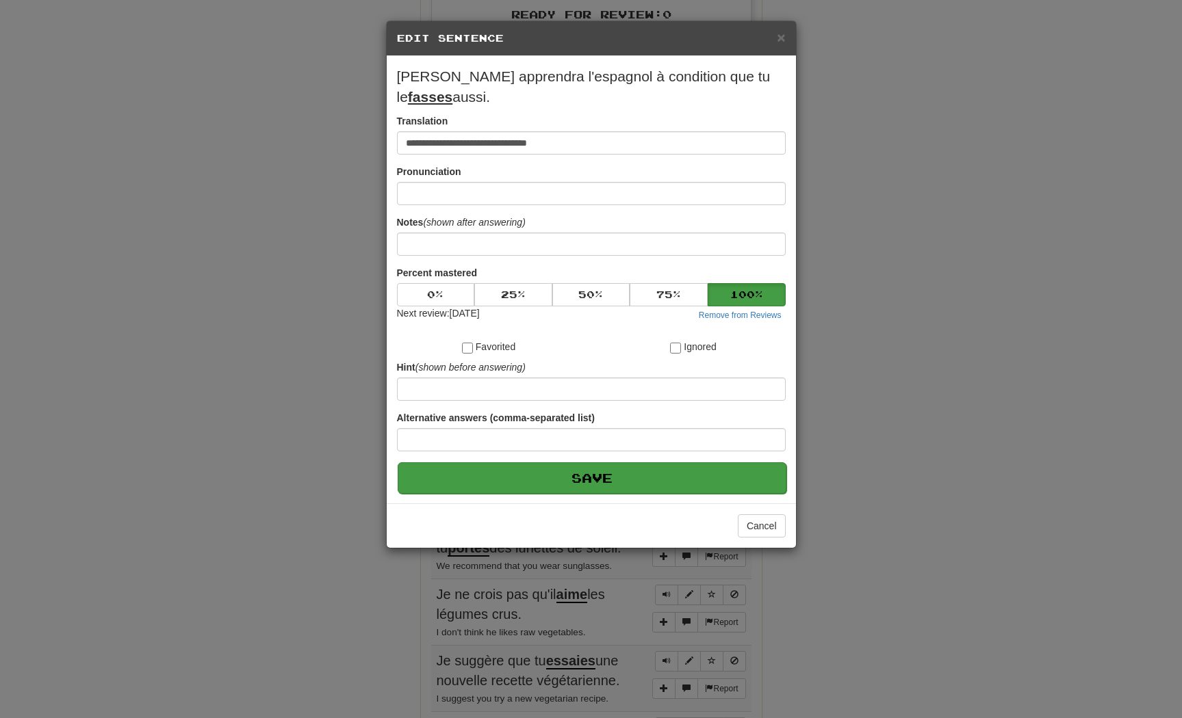
click at [724, 472] on button "Save" at bounding box center [592, 478] width 389 height 31
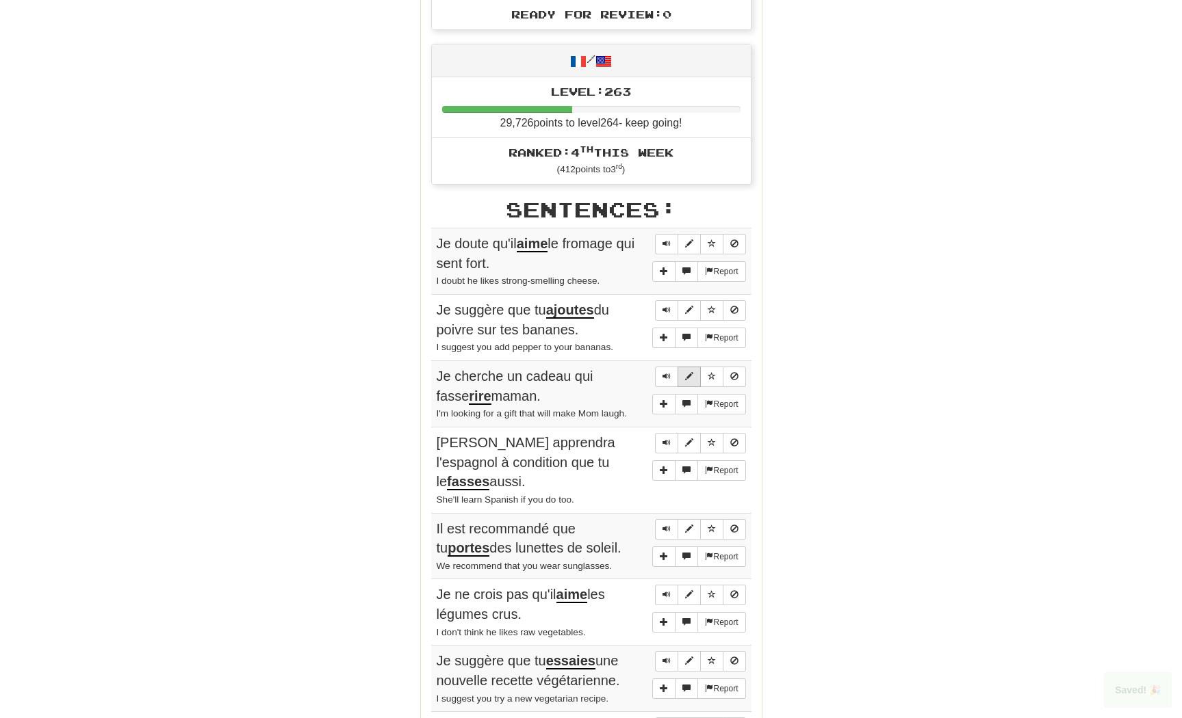
click at [687, 372] on span "Sentence controls" at bounding box center [689, 376] width 8 height 8
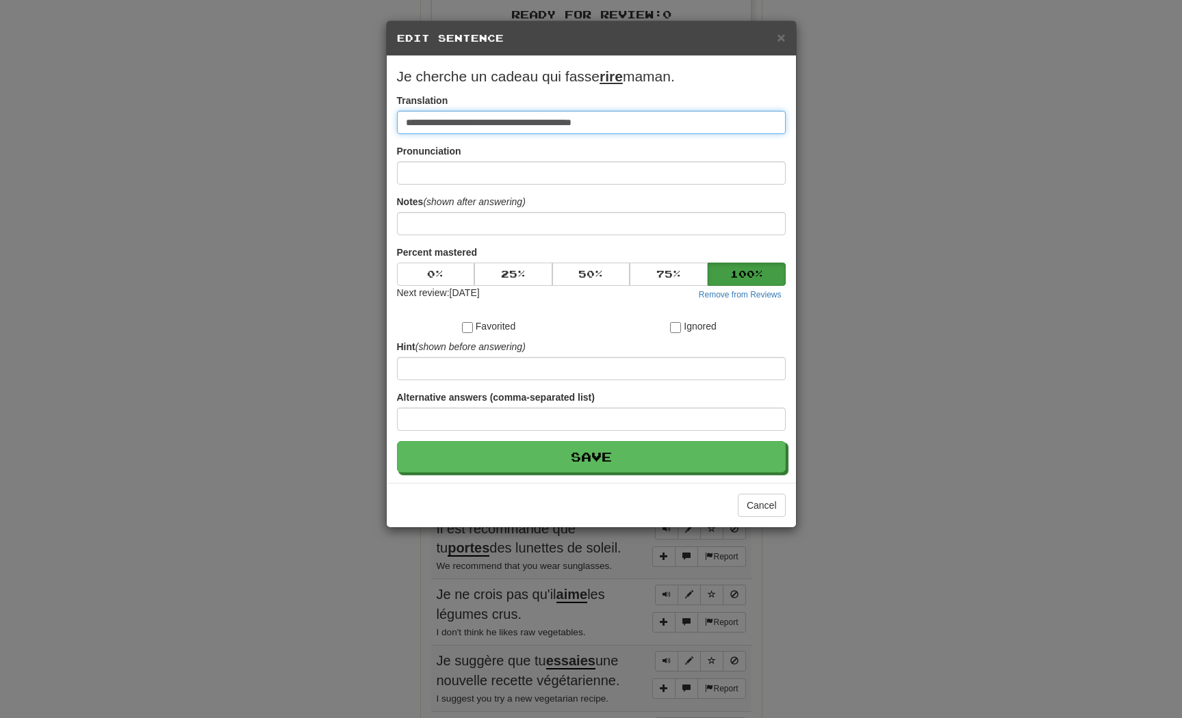
scroll to position [241, 0]
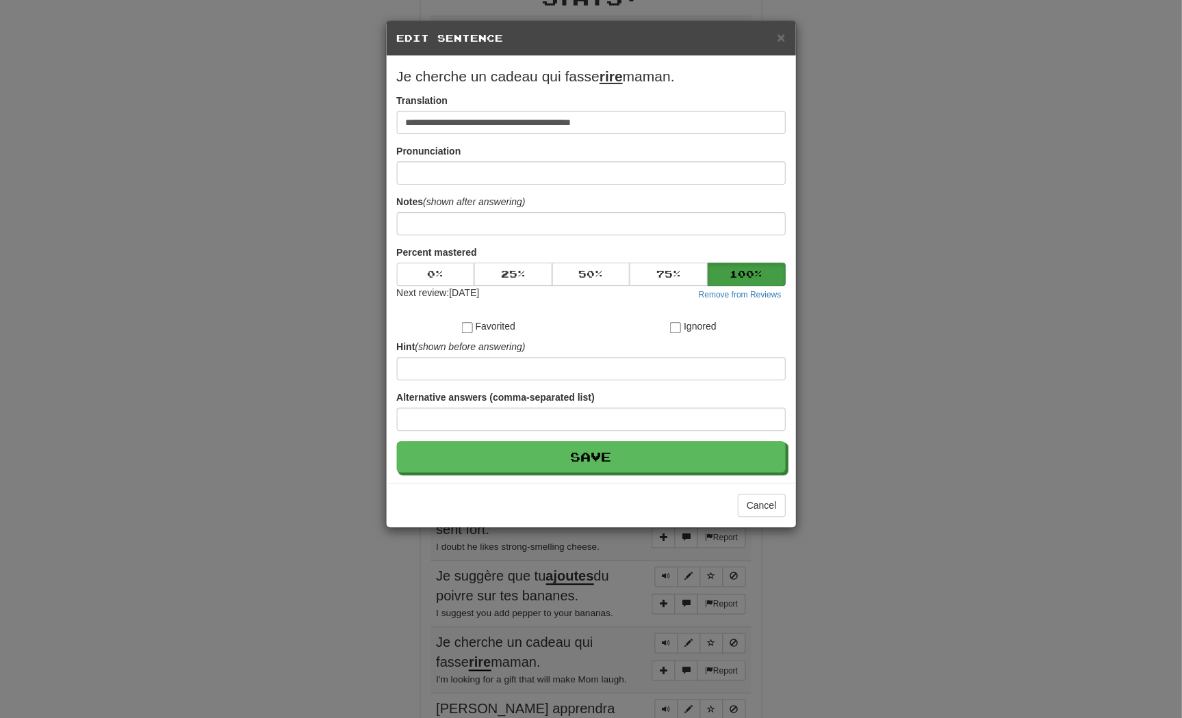
click at [900, 355] on div "**********" at bounding box center [591, 359] width 1182 height 718
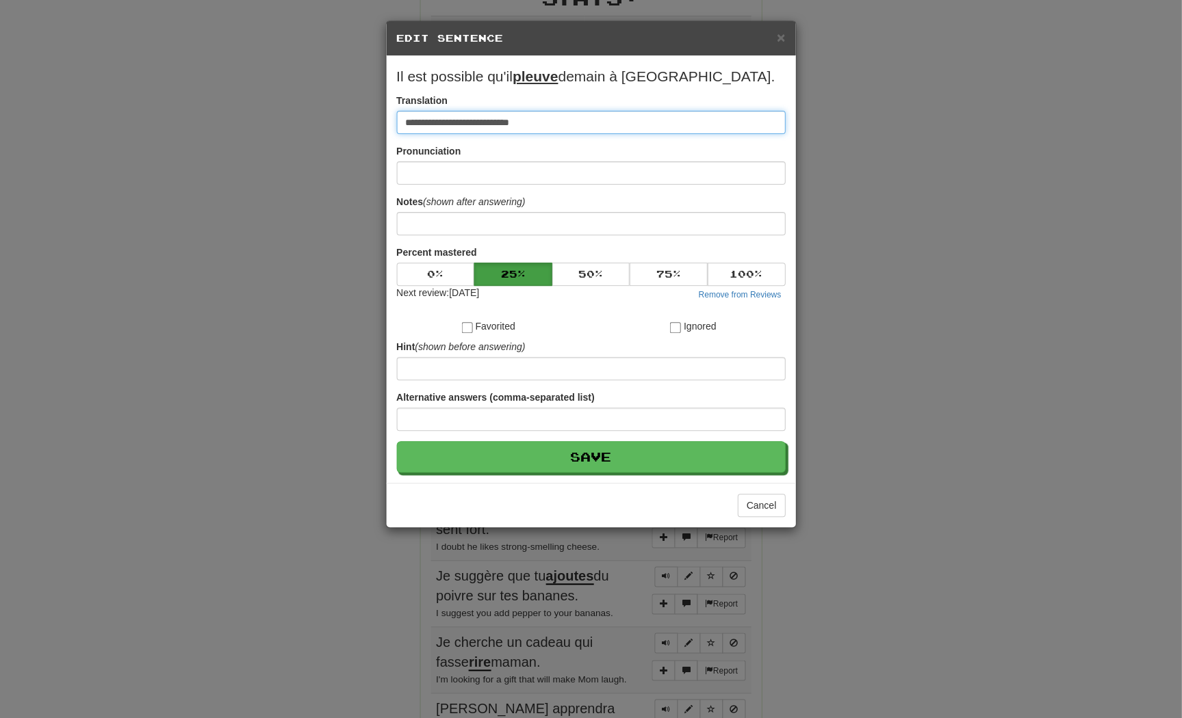
scroll to position [8, 0]
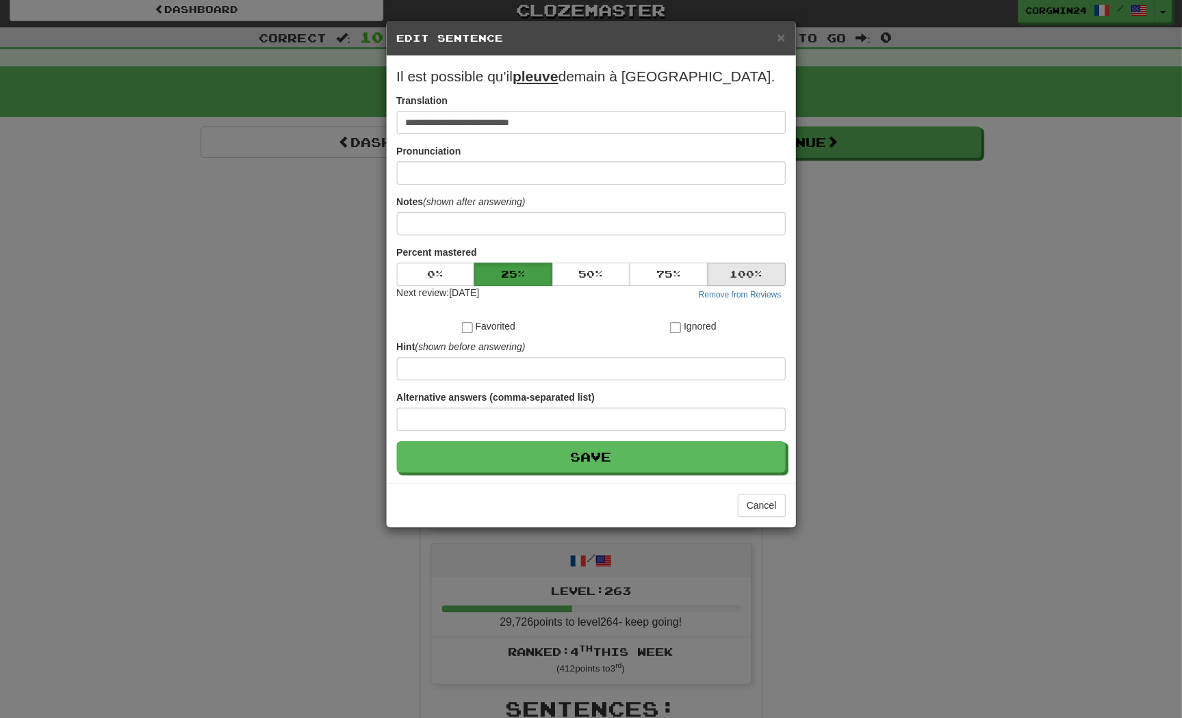
click at [759, 286] on button "100 %" at bounding box center [746, 274] width 78 height 23
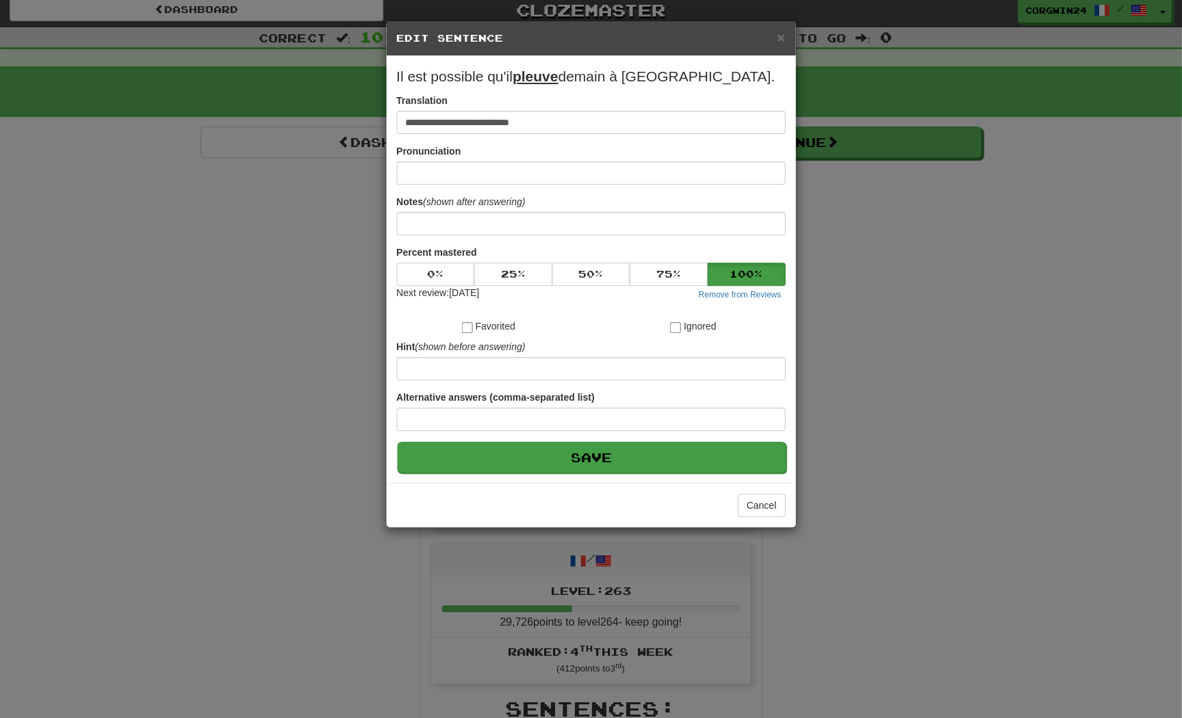
click at [727, 469] on button "Save" at bounding box center [592, 457] width 389 height 31
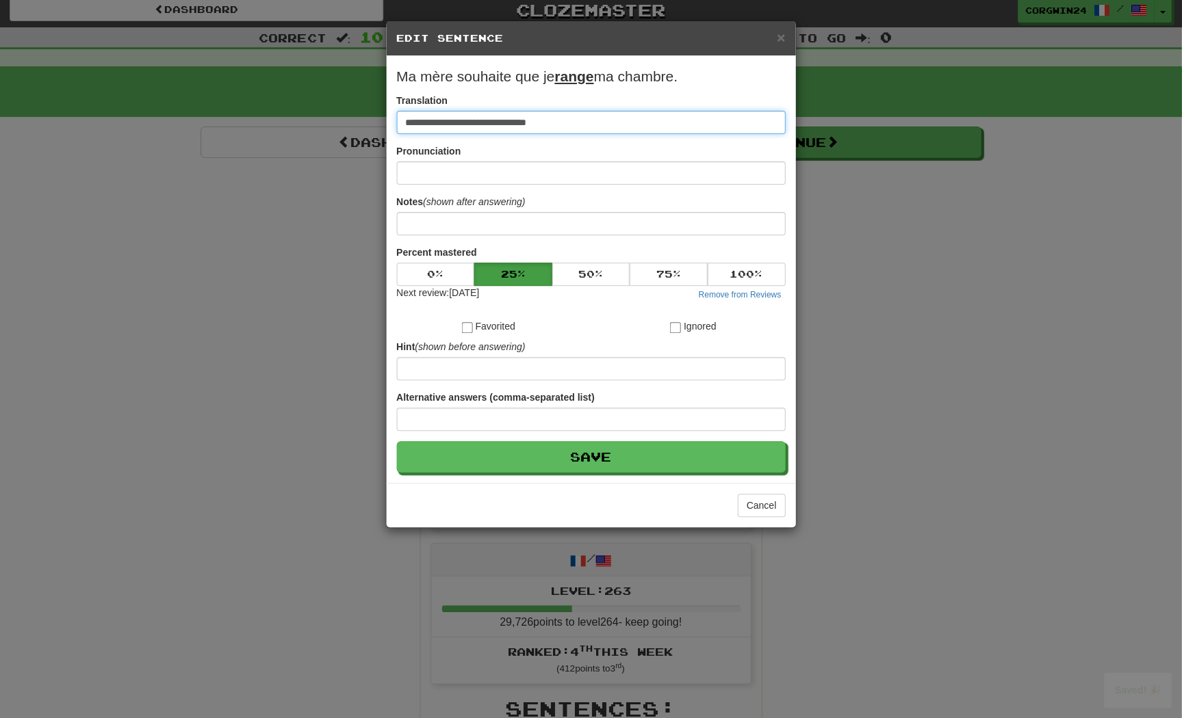
scroll to position [0, 0]
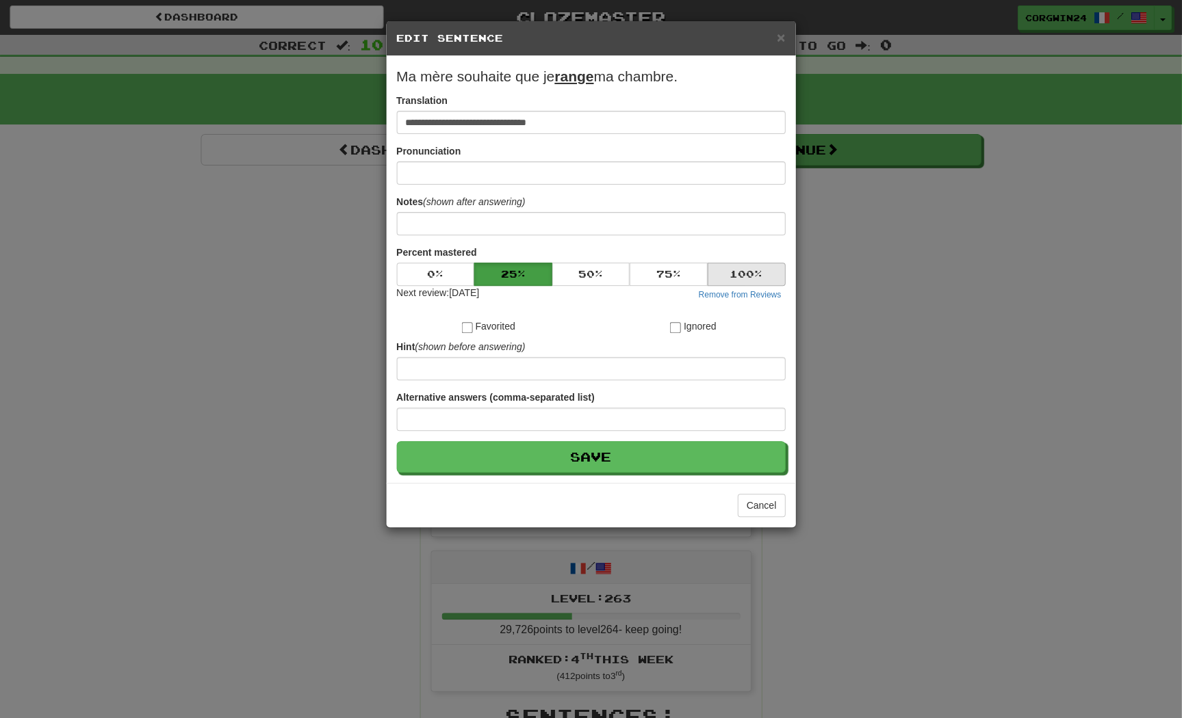
click at [760, 286] on button "100 %" at bounding box center [746, 274] width 78 height 23
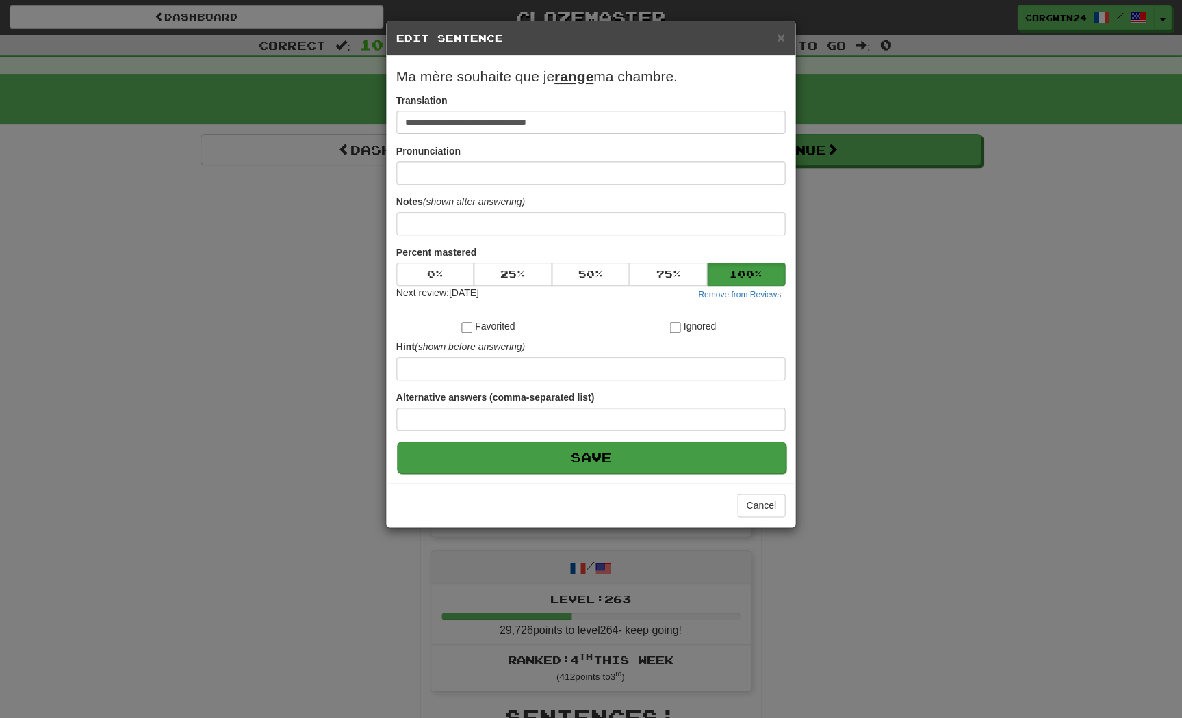
click at [744, 471] on button "Save" at bounding box center [592, 457] width 389 height 31
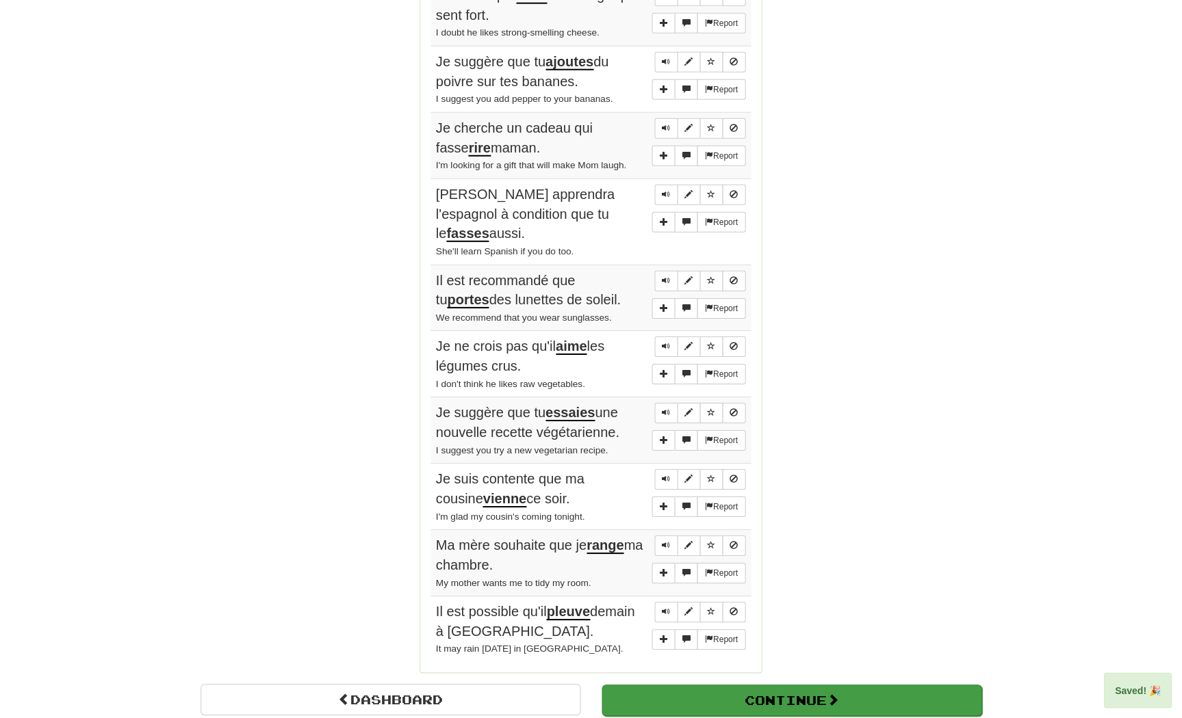
scroll to position [798, 0]
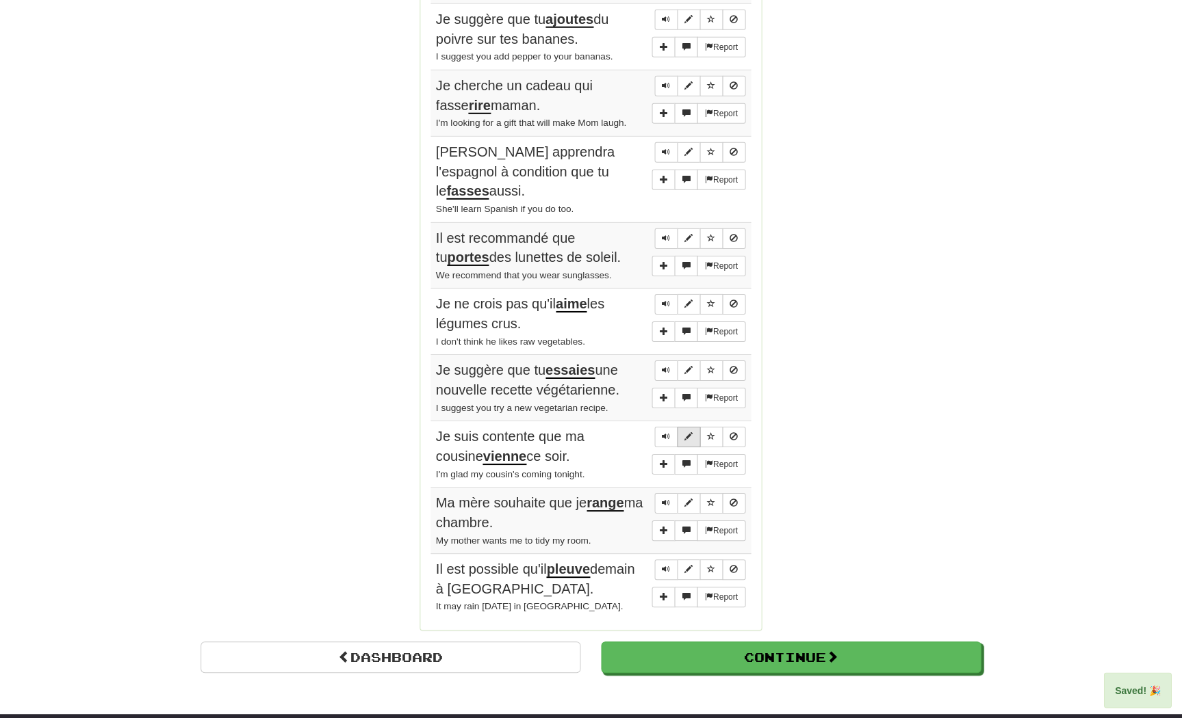
click at [689, 441] on span "Sentence controls" at bounding box center [689, 436] width 8 height 8
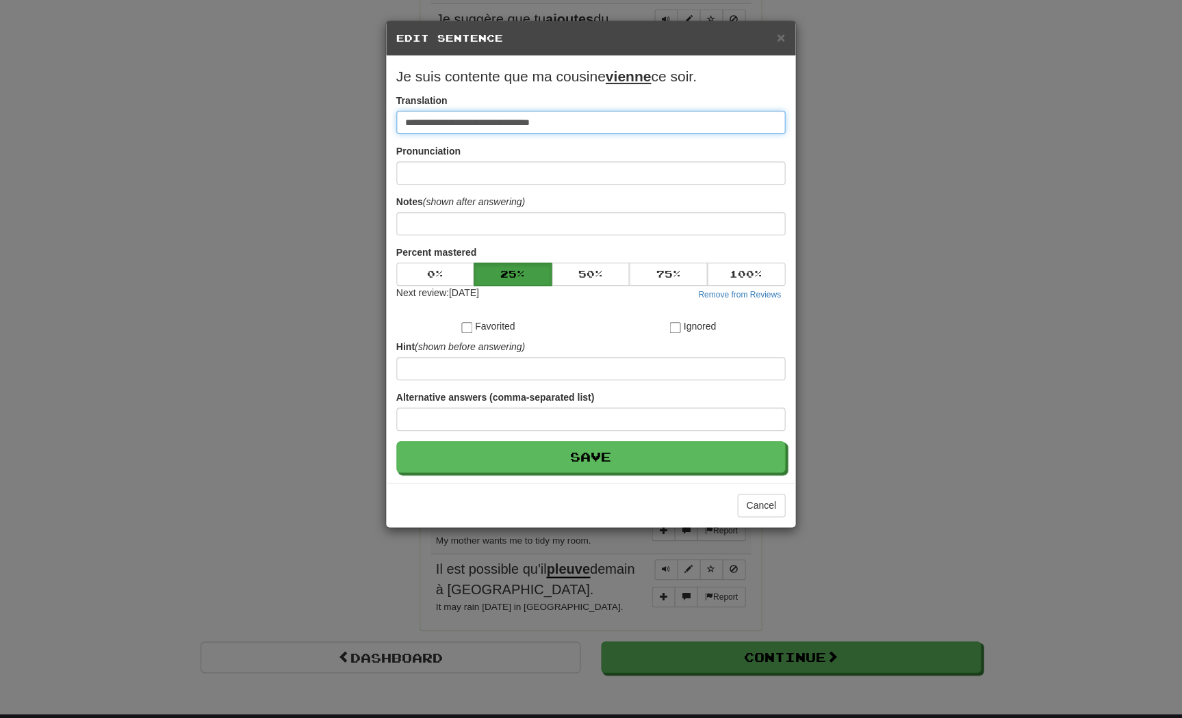
scroll to position [797, 0]
click at [751, 262] on div "Percent mastered 0 % 25 % 50 % 75 % 100 % Next review: [DATE] Remove from Revie…" at bounding box center [591, 274] width 389 height 57
click at [753, 281] on button "100 %" at bounding box center [746, 274] width 78 height 23
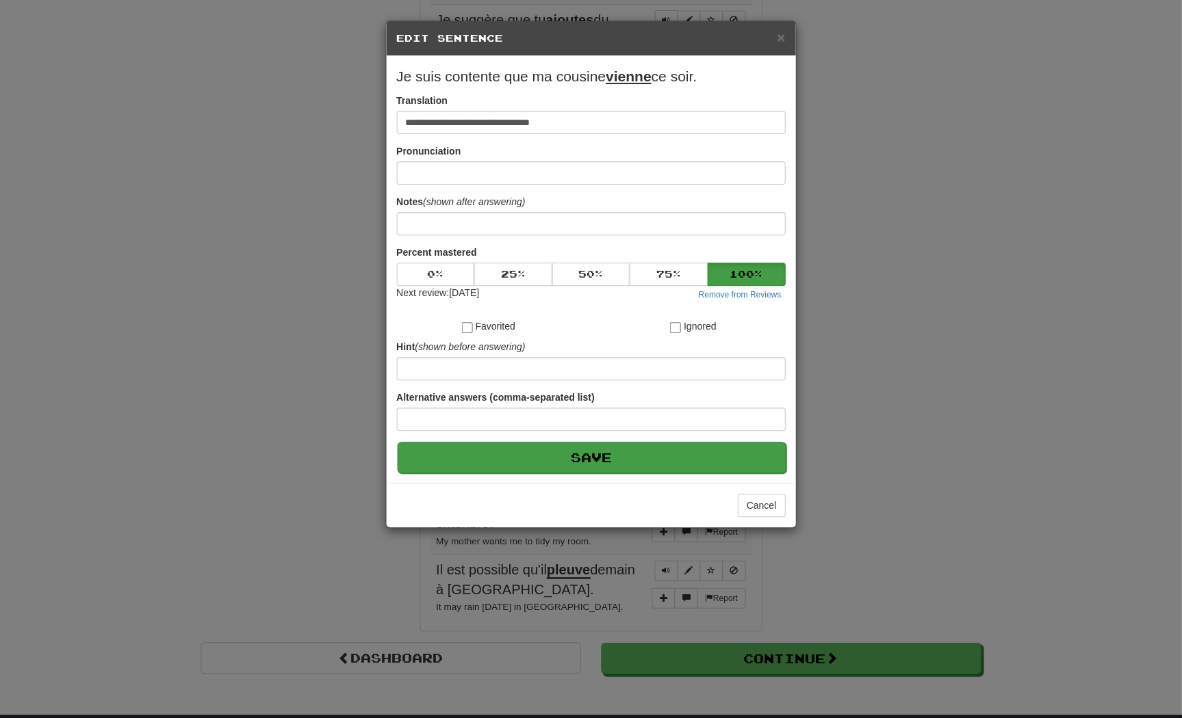
click at [733, 471] on button "Save" at bounding box center [592, 457] width 389 height 31
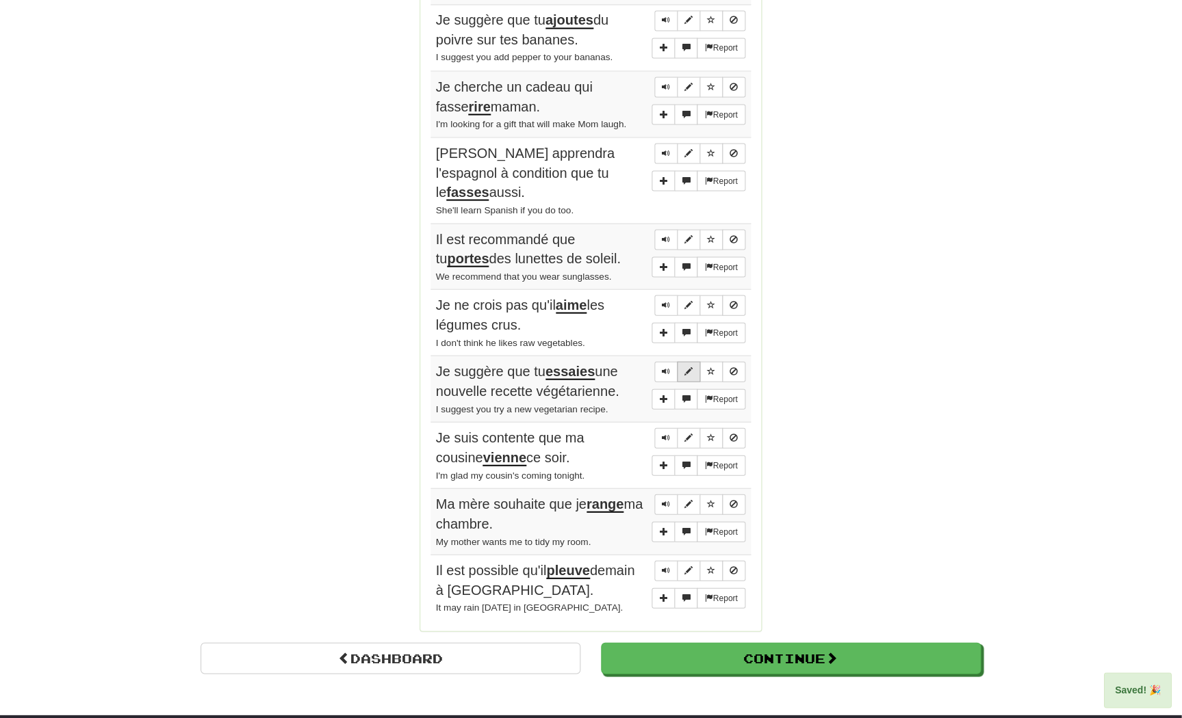
click at [690, 374] on span "Sentence controls" at bounding box center [689, 371] width 8 height 8
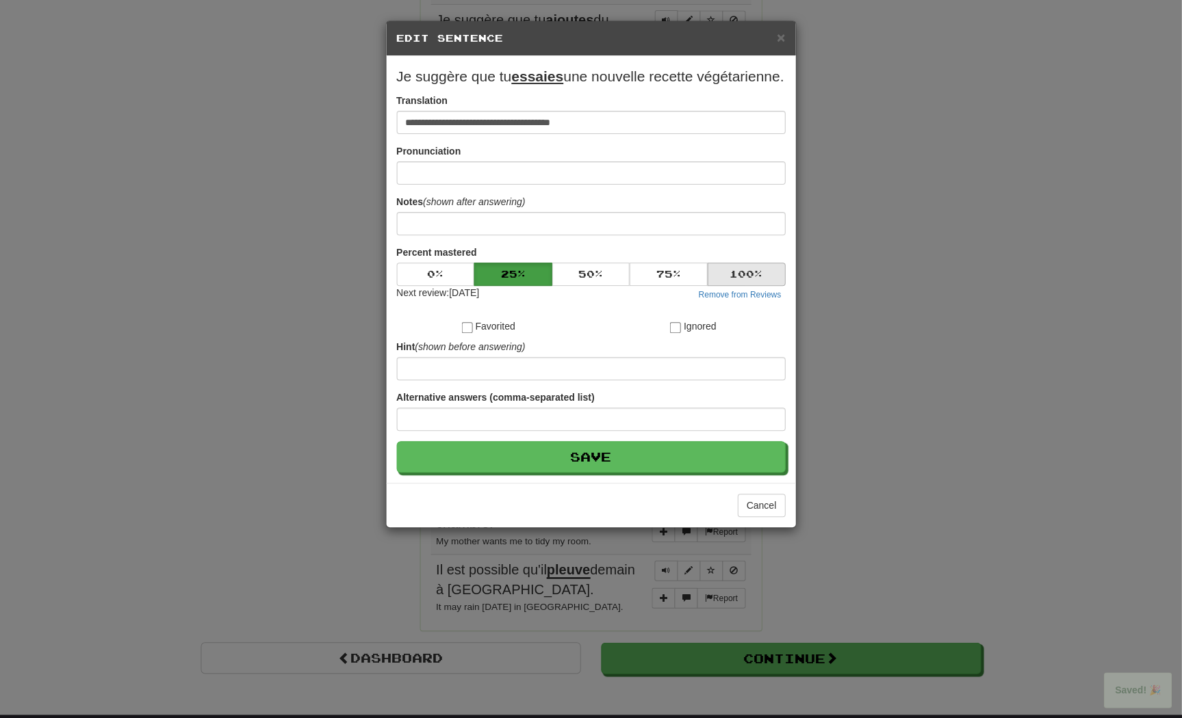
click at [751, 286] on button "100 %" at bounding box center [746, 274] width 78 height 23
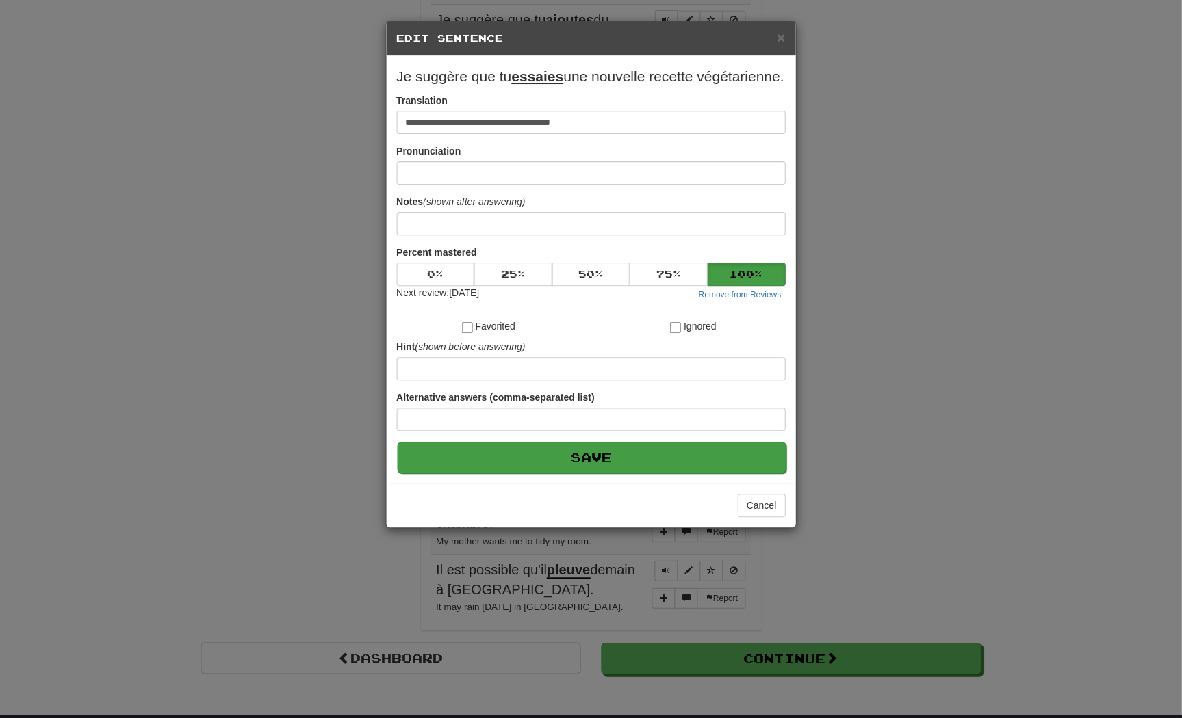
click at [729, 473] on button "Save" at bounding box center [592, 457] width 389 height 31
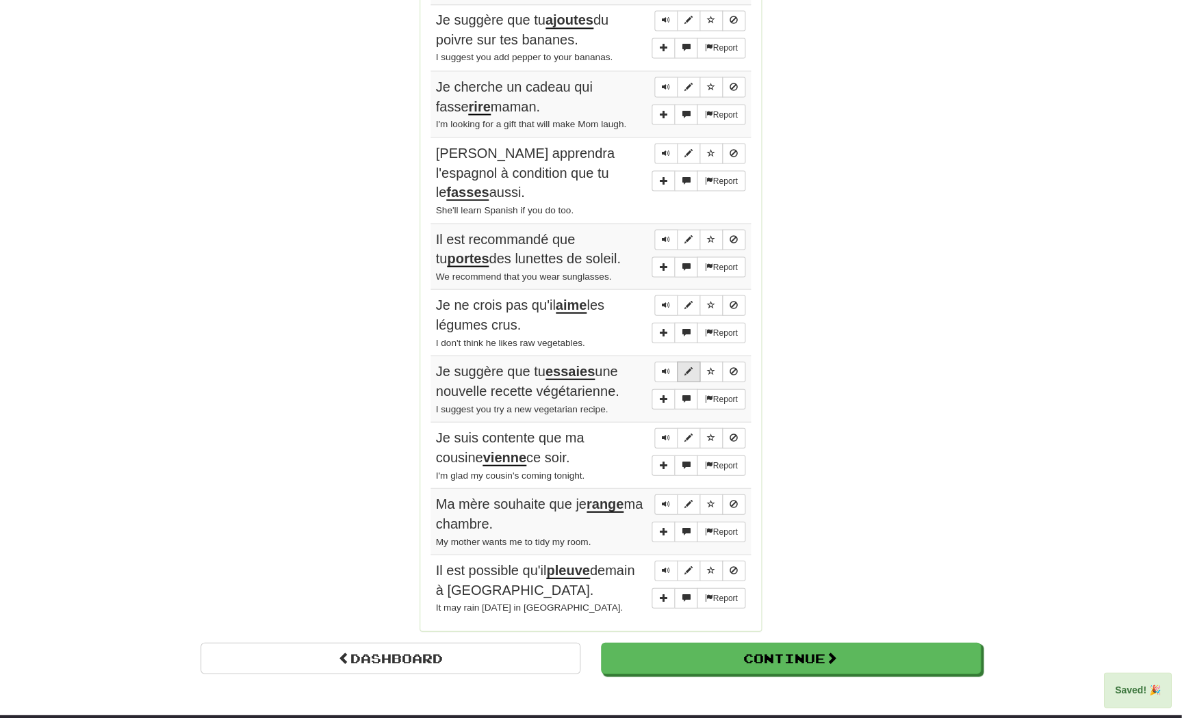
click at [687, 372] on span "Sentence controls" at bounding box center [689, 371] width 8 height 8
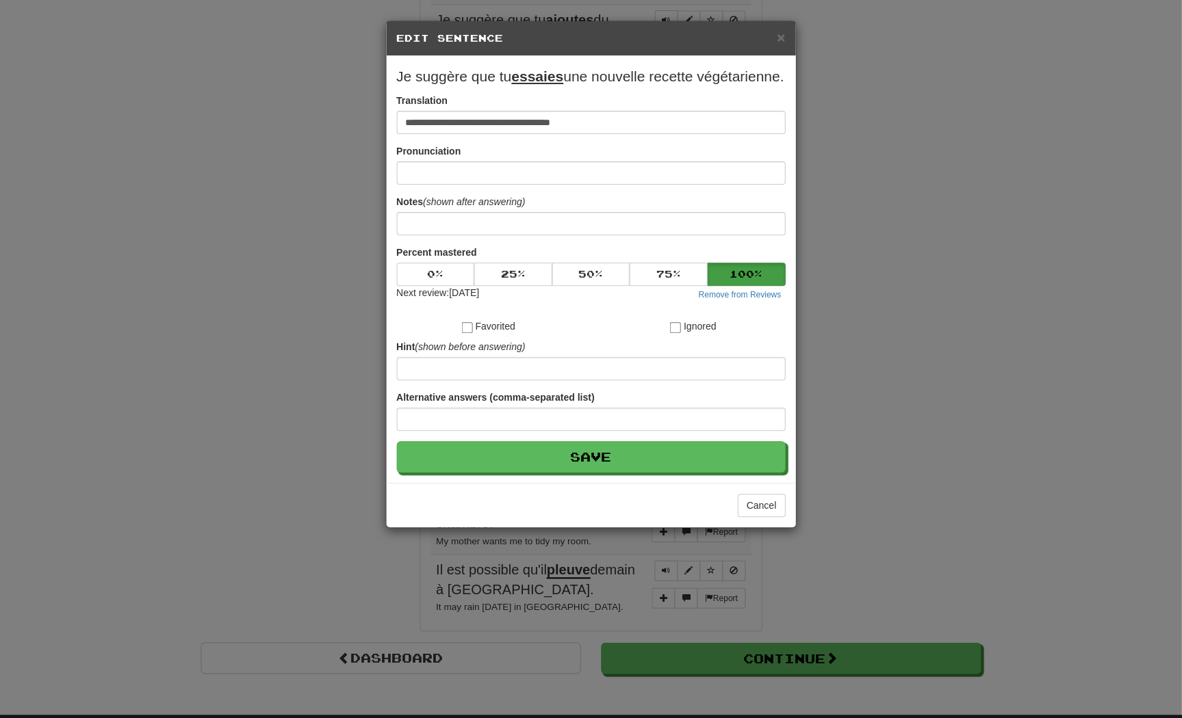
click at [751, 286] on button "100 %" at bounding box center [746, 274] width 78 height 23
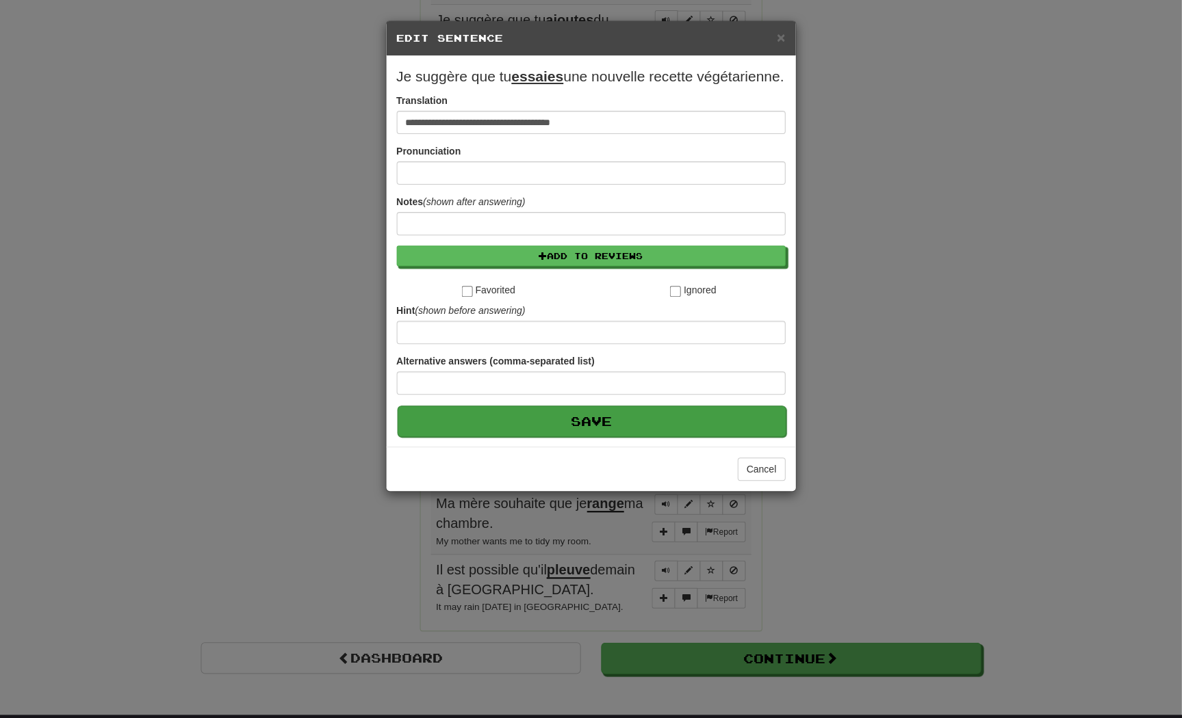
click at [723, 437] on button "Save" at bounding box center [592, 421] width 389 height 31
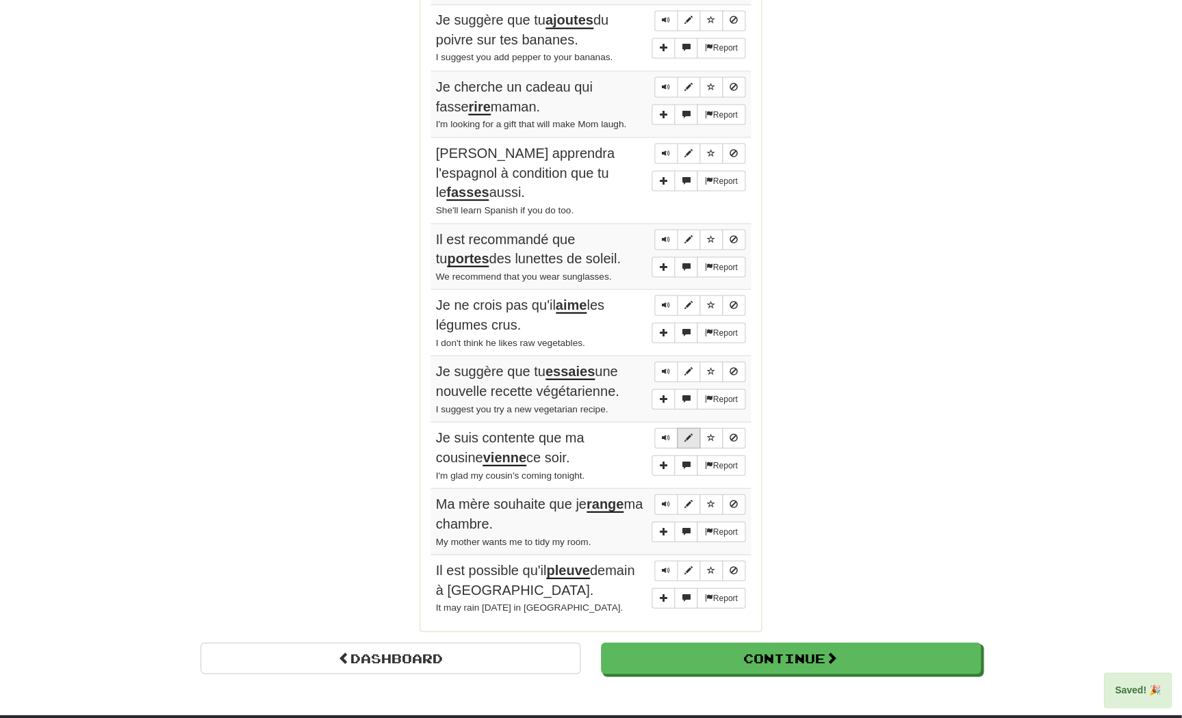
click at [687, 441] on span "Sentence controls" at bounding box center [689, 437] width 8 height 8
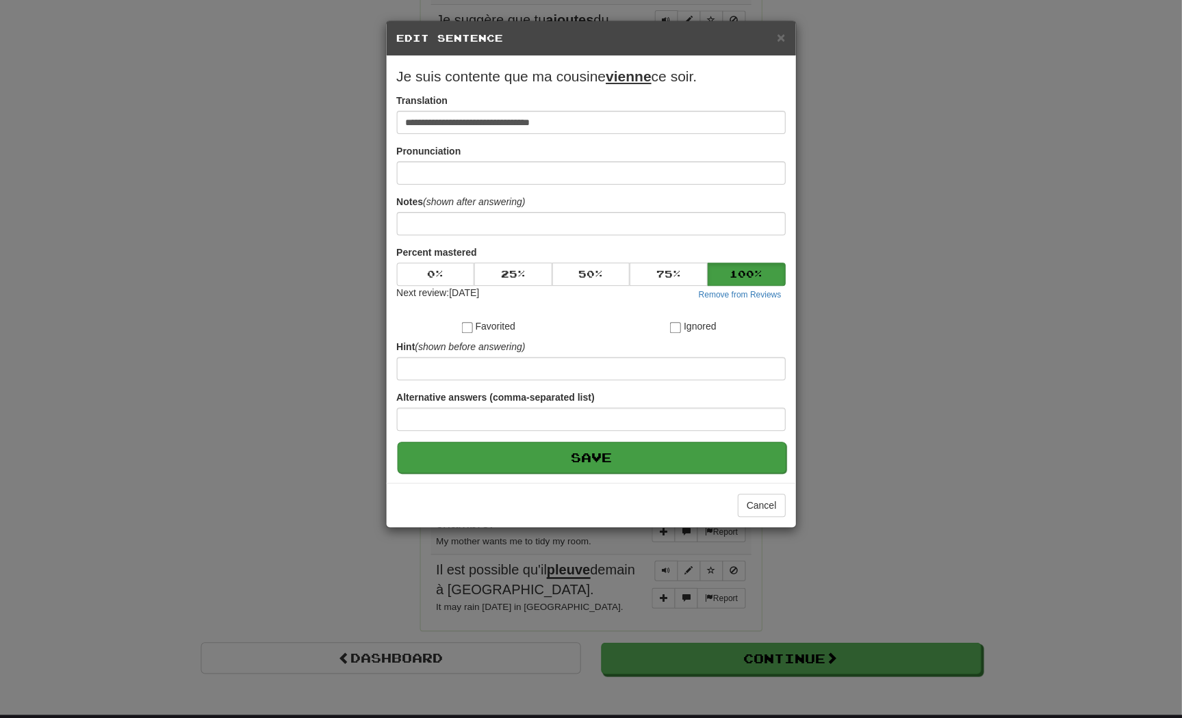
click at [727, 473] on button "Save" at bounding box center [592, 457] width 389 height 31
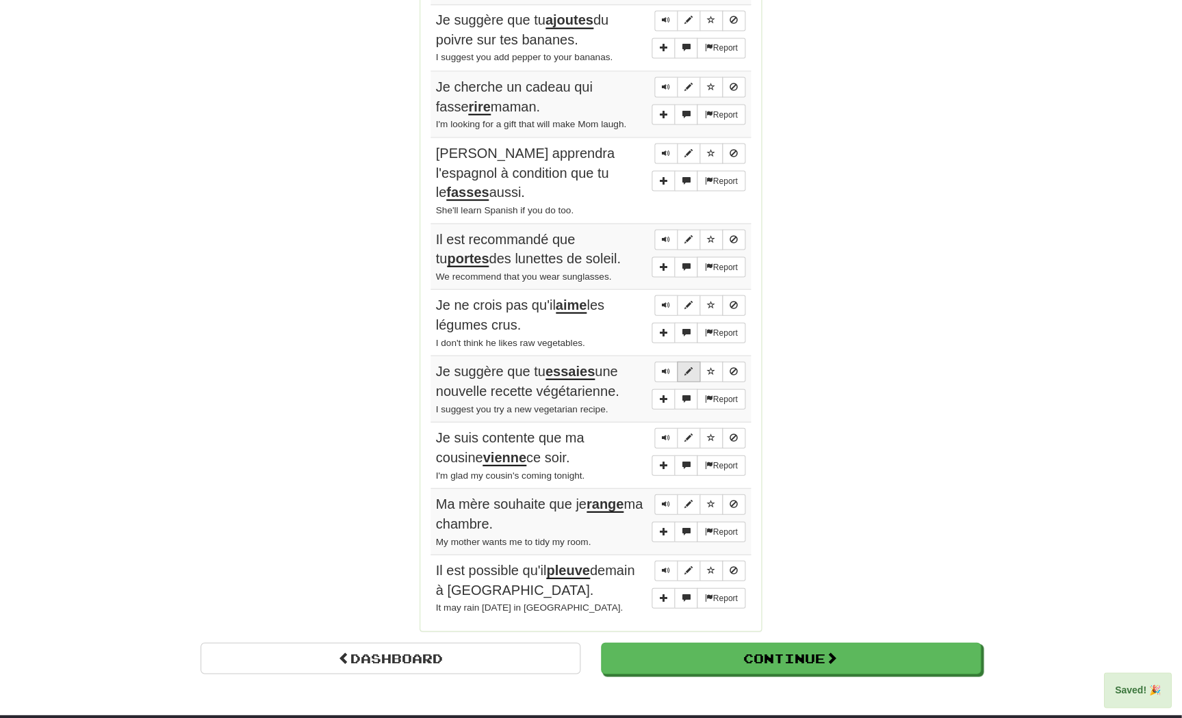
click at [694, 372] on button "Sentence controls" at bounding box center [688, 371] width 23 height 21
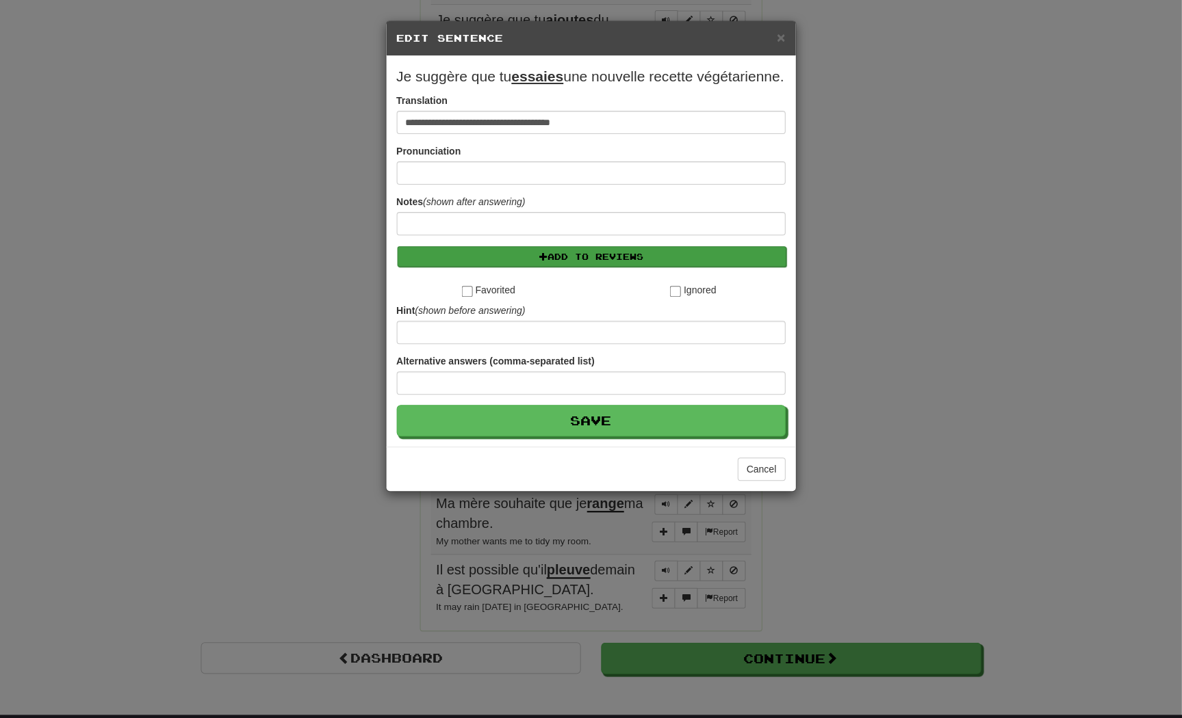
click at [597, 267] on button "Add to Reviews" at bounding box center [592, 256] width 389 height 21
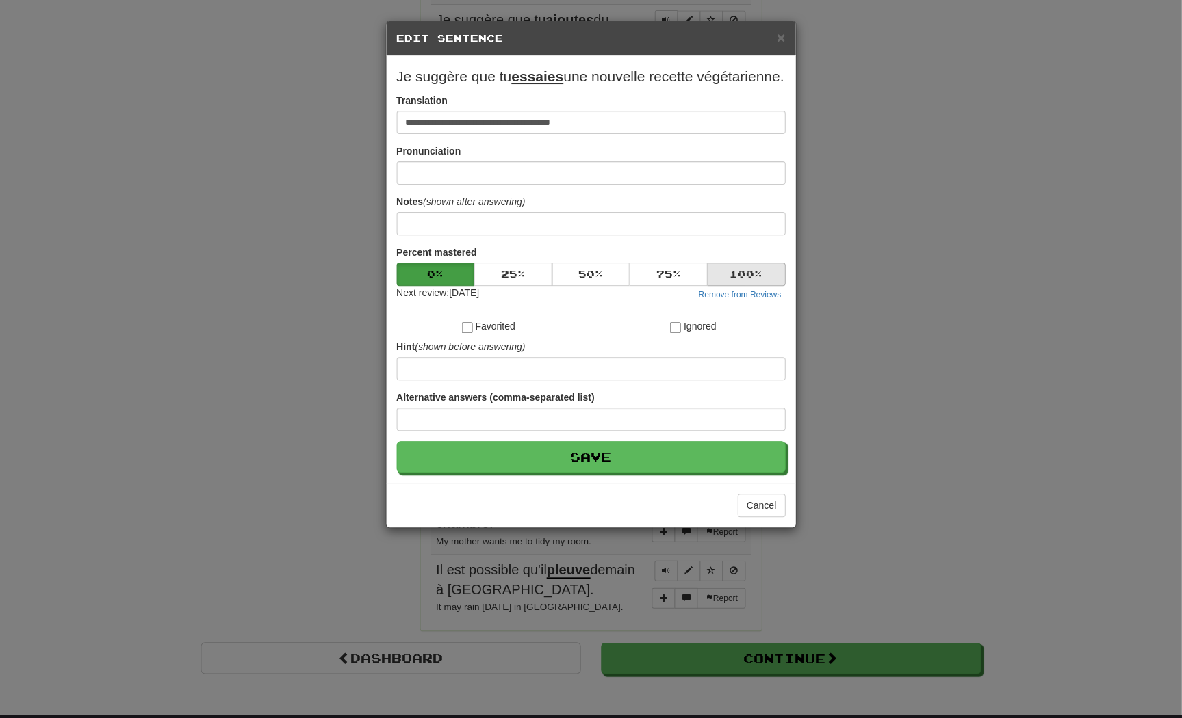
click at [736, 286] on button "100 %" at bounding box center [746, 274] width 78 height 23
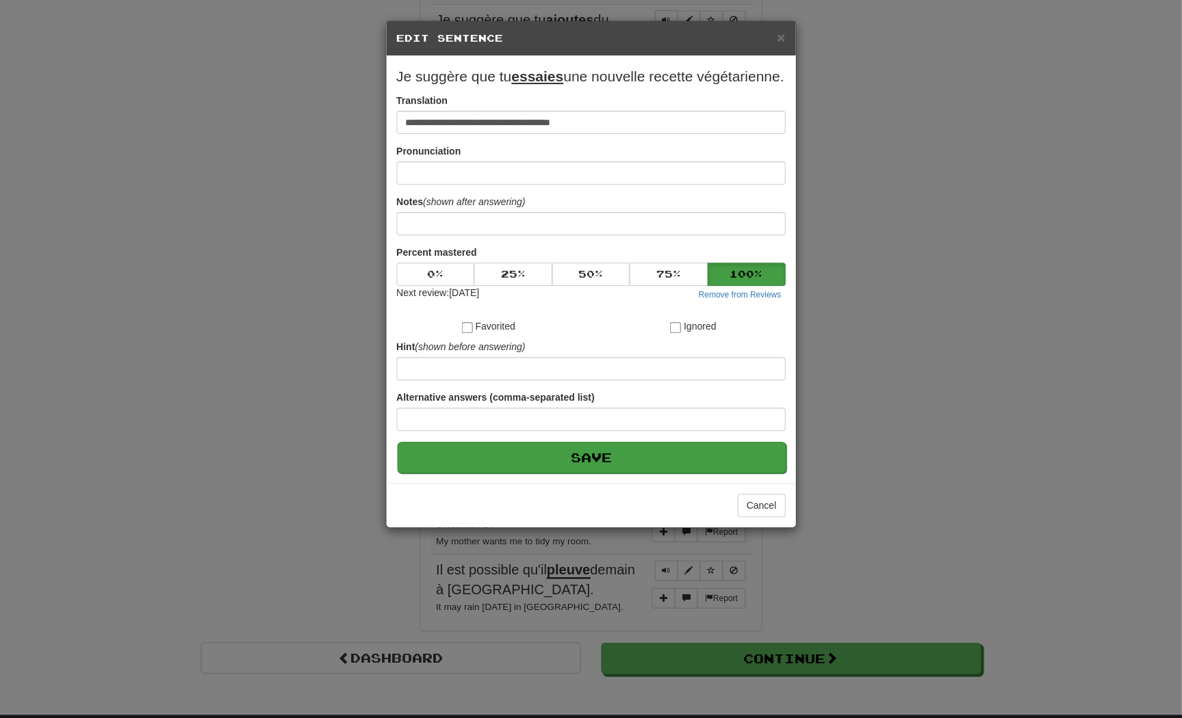
click at [692, 473] on button "Save" at bounding box center [592, 457] width 389 height 31
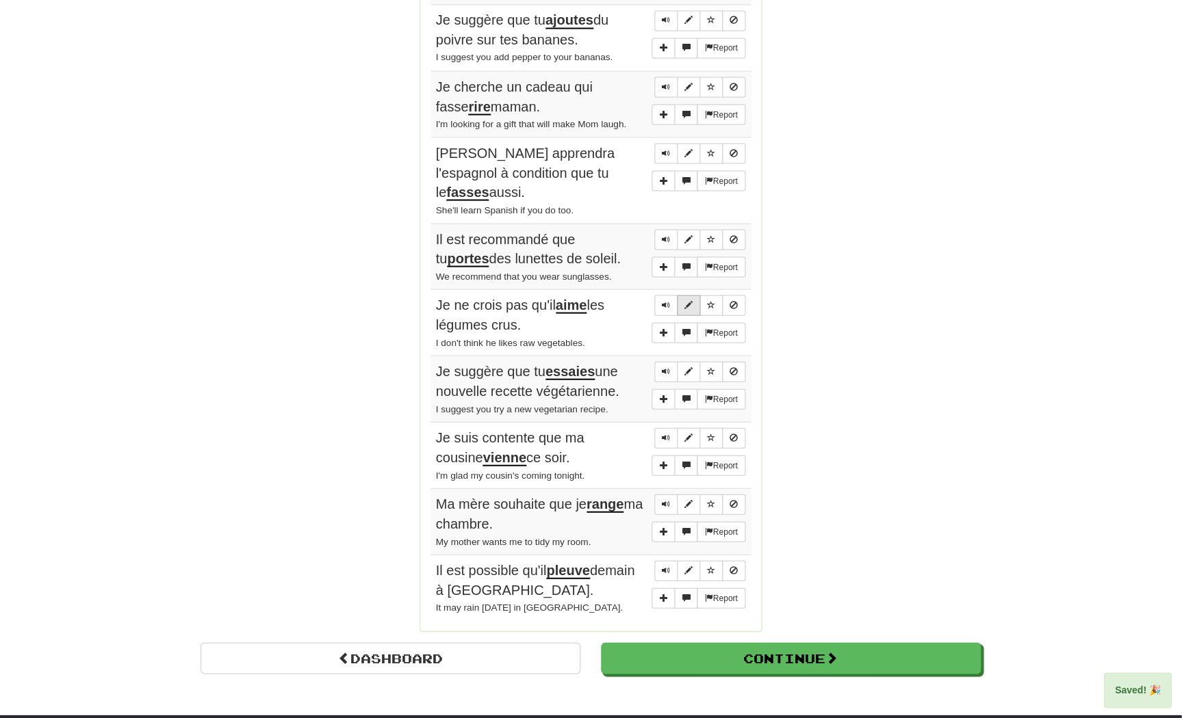
click at [687, 308] on span "Sentence controls" at bounding box center [689, 304] width 8 height 8
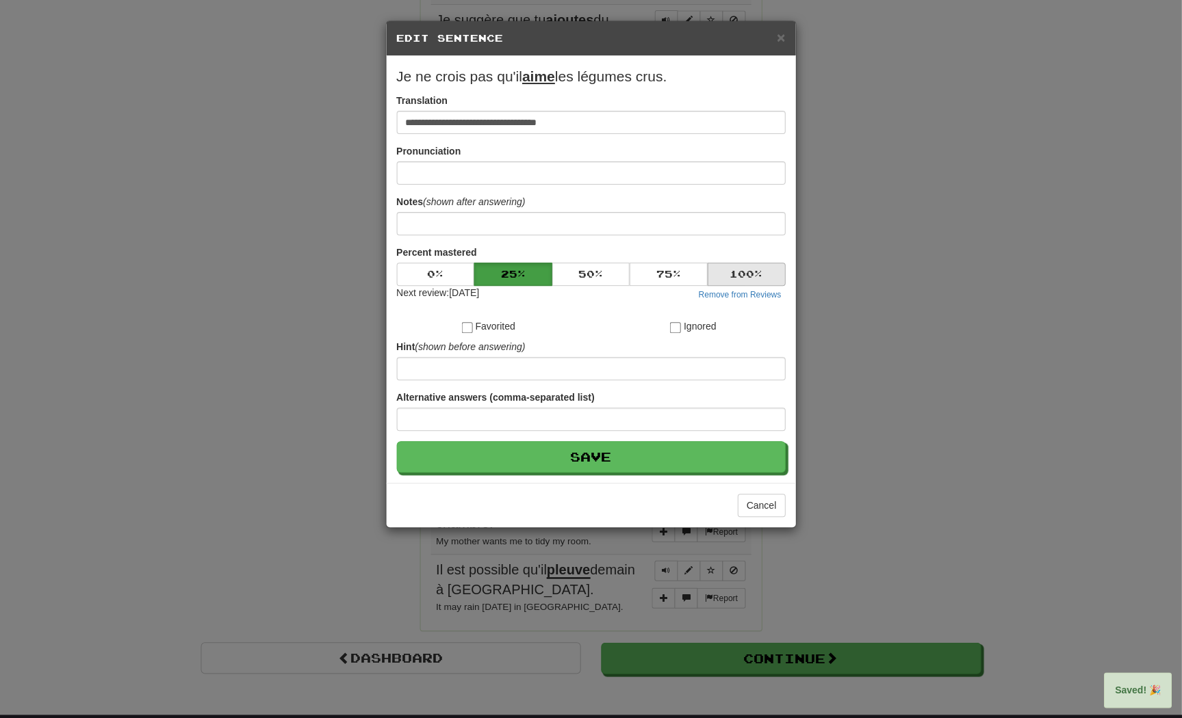
click at [742, 286] on button "100 %" at bounding box center [746, 274] width 78 height 23
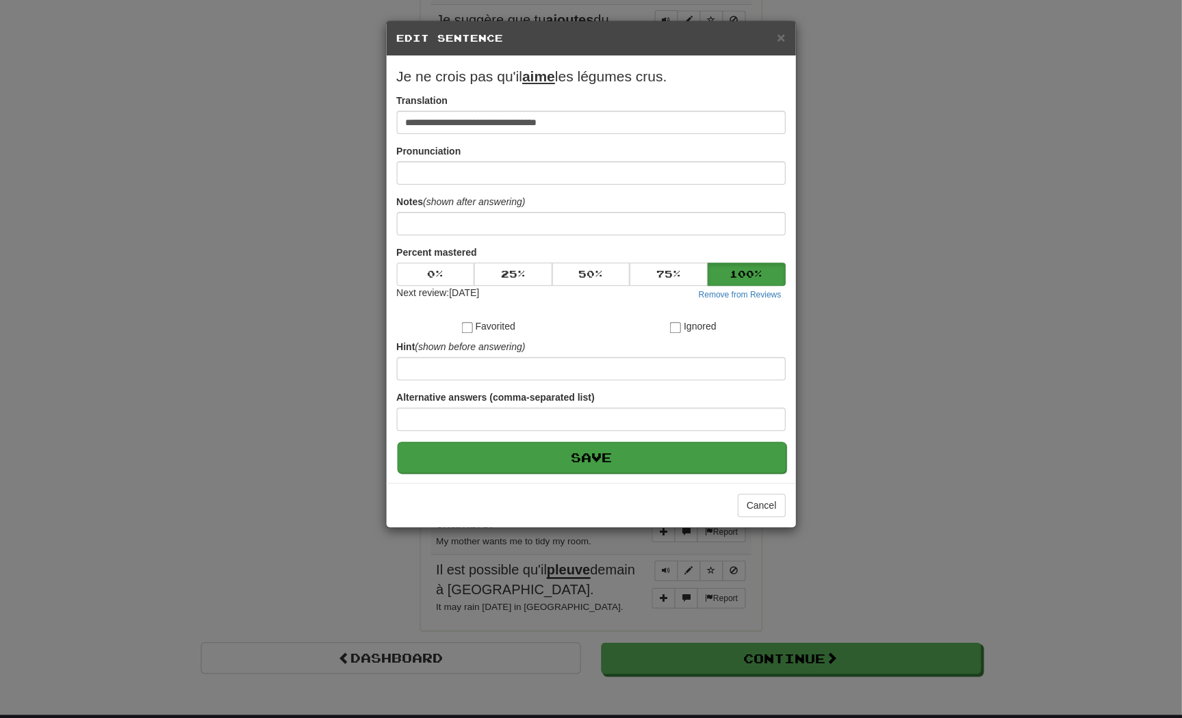
click at [717, 473] on button "Save" at bounding box center [592, 457] width 389 height 31
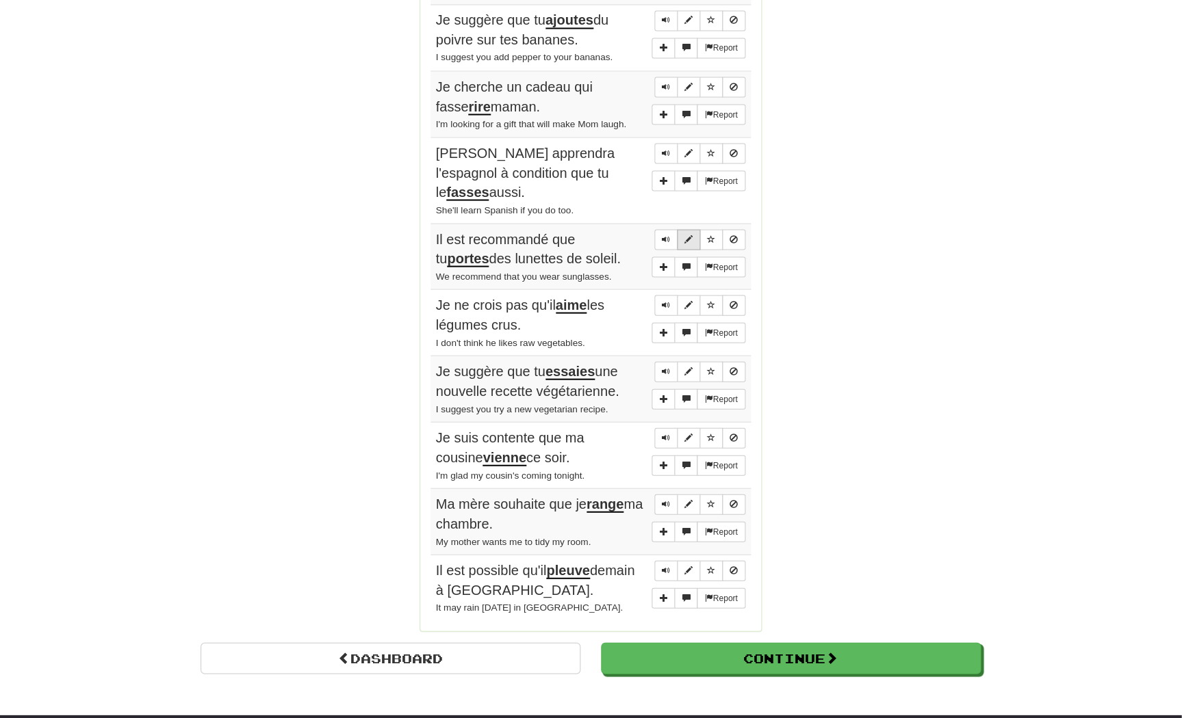
click at [689, 235] on span "Sentence controls" at bounding box center [689, 239] width 8 height 8
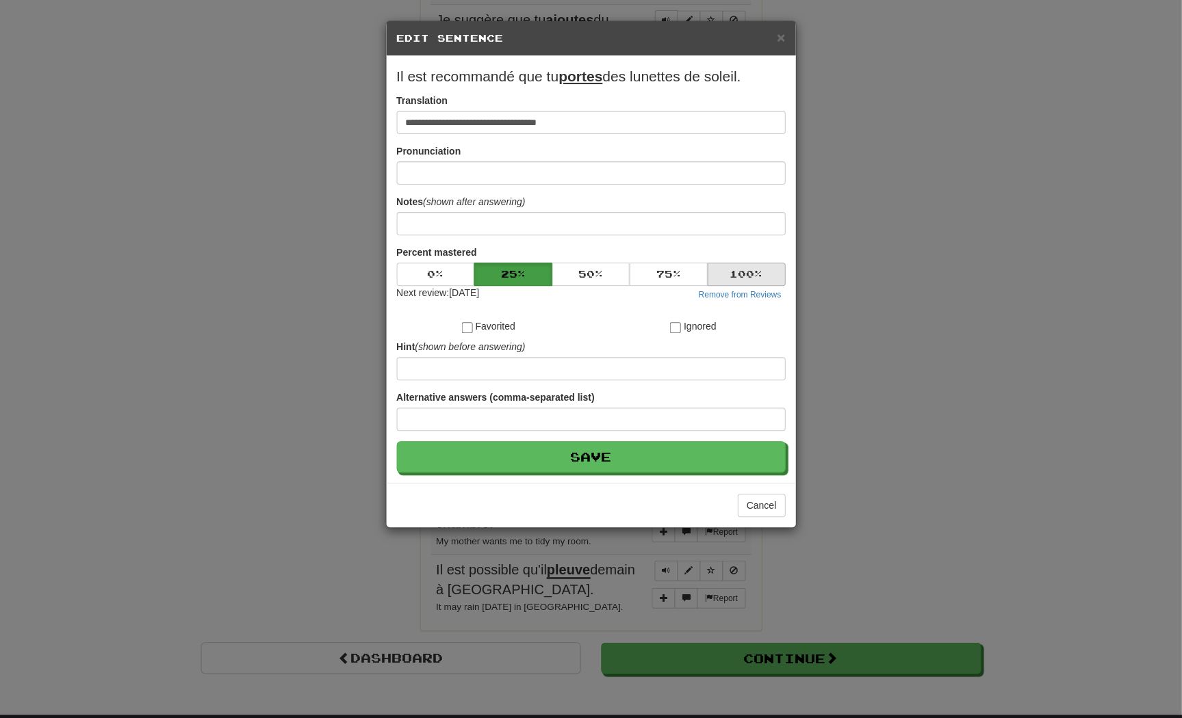
click at [742, 278] on button "100 %" at bounding box center [746, 274] width 78 height 23
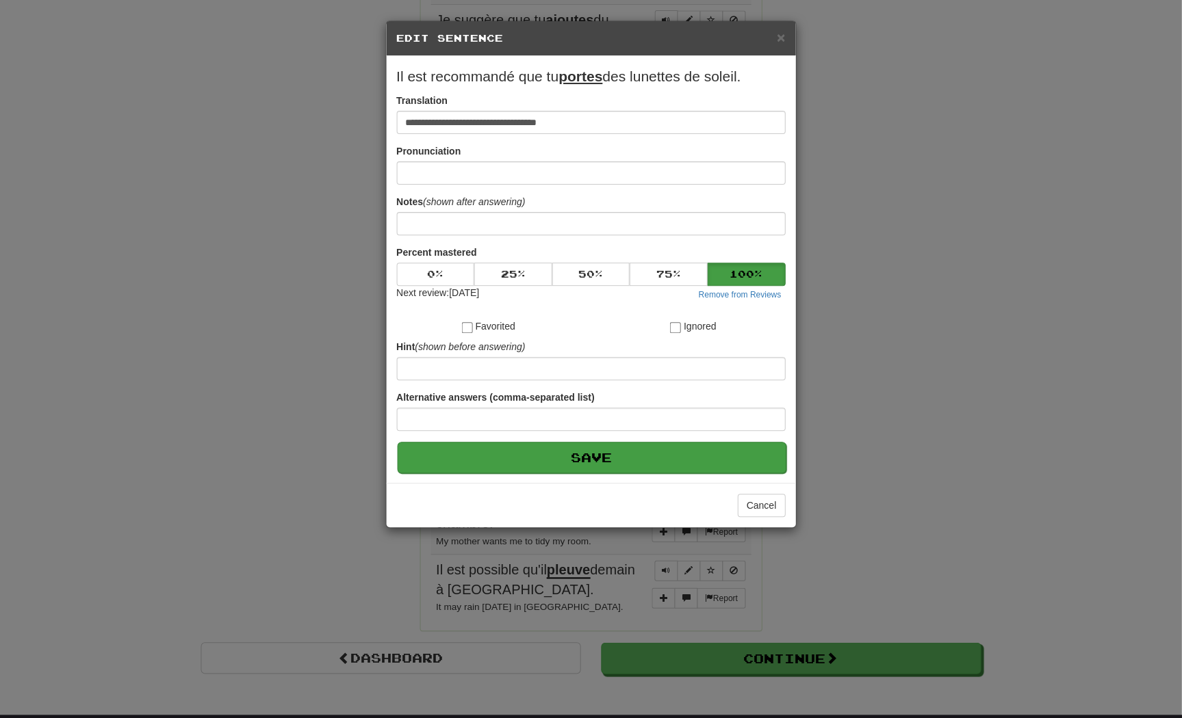
click at [733, 473] on button "Save" at bounding box center [592, 457] width 389 height 31
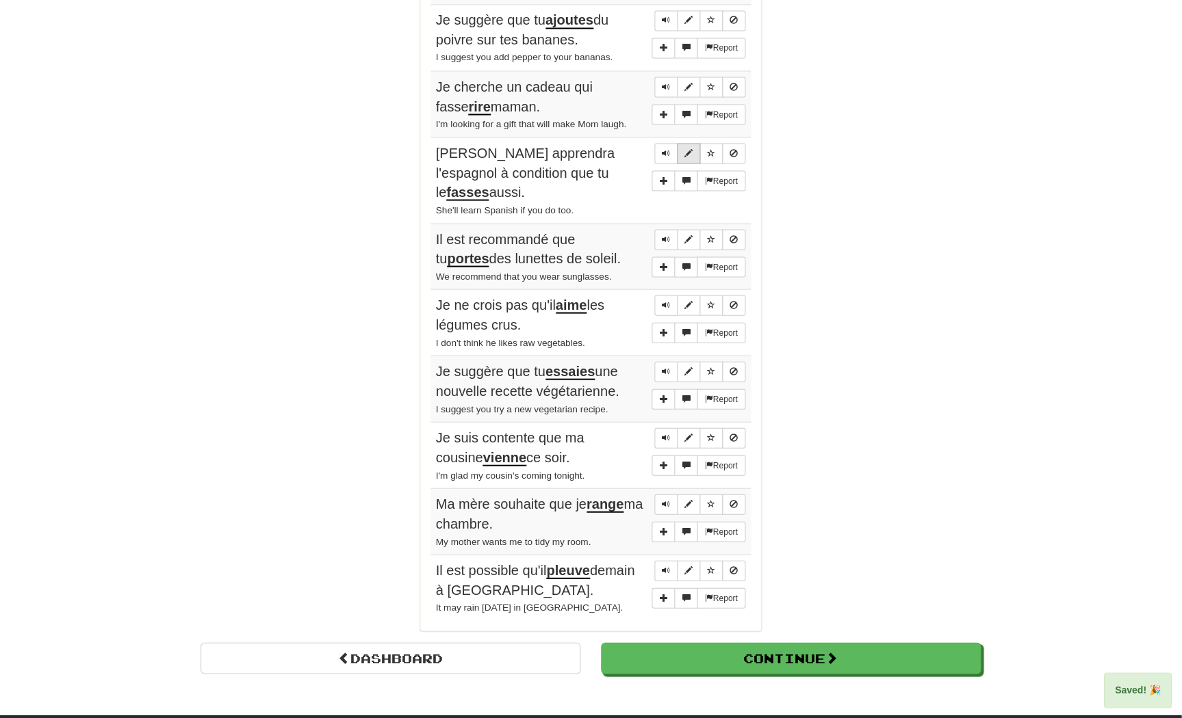
click at [687, 157] on span "Sentence controls" at bounding box center [689, 152] width 8 height 8
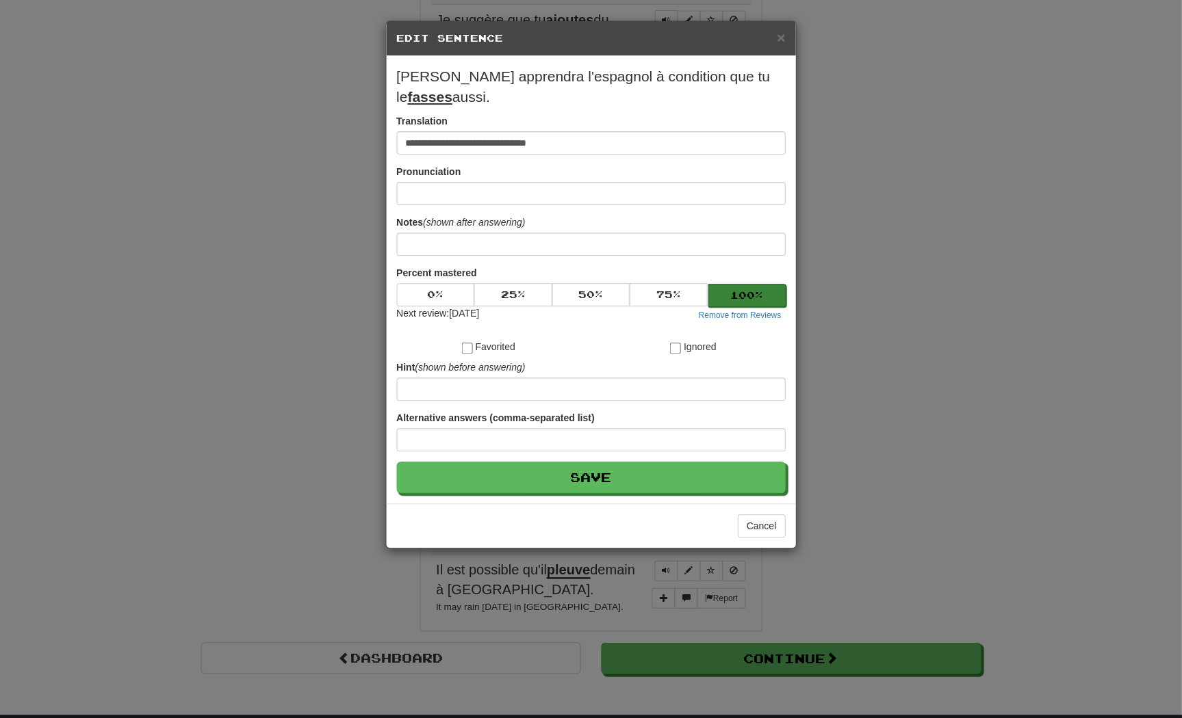
click at [738, 284] on button "100 %" at bounding box center [747, 295] width 78 height 23
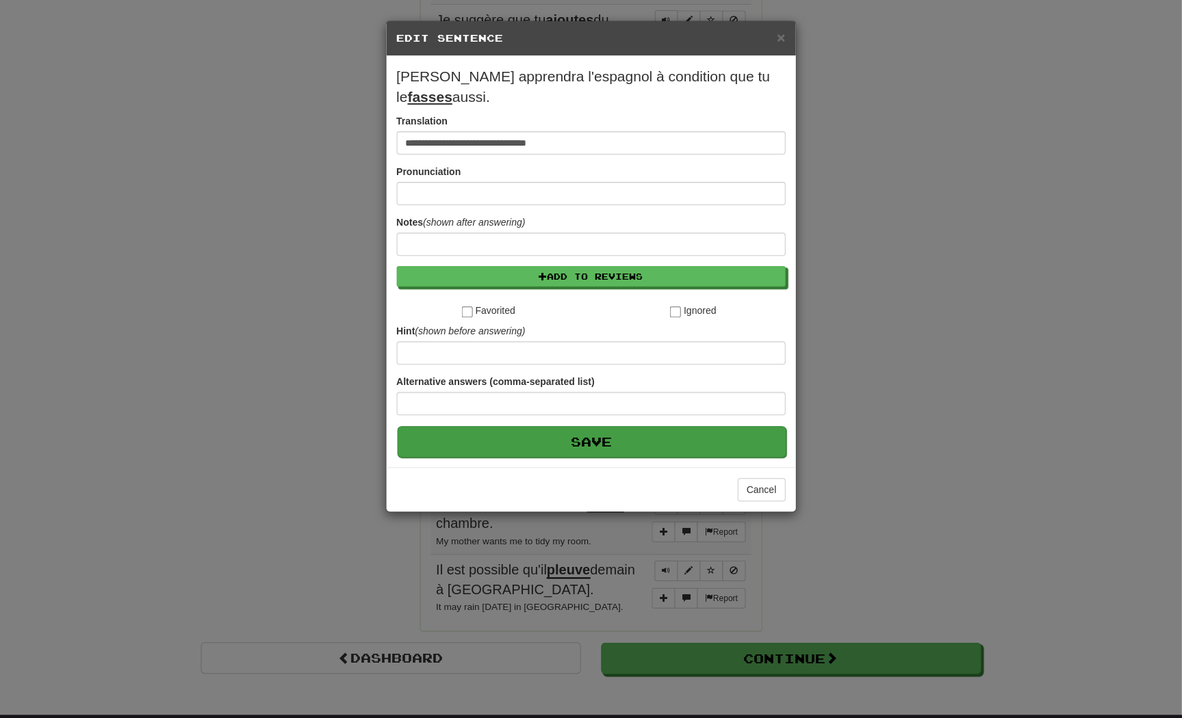
click at [697, 427] on button "Save" at bounding box center [592, 441] width 389 height 31
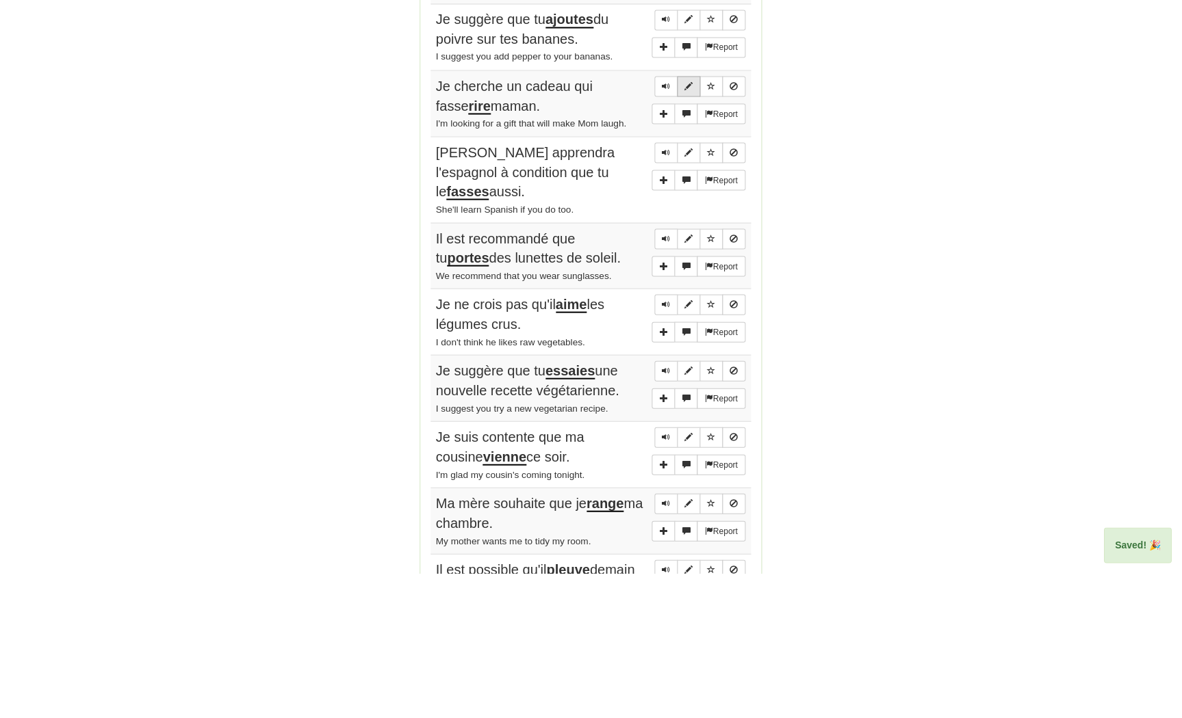
scroll to position [649, 0]
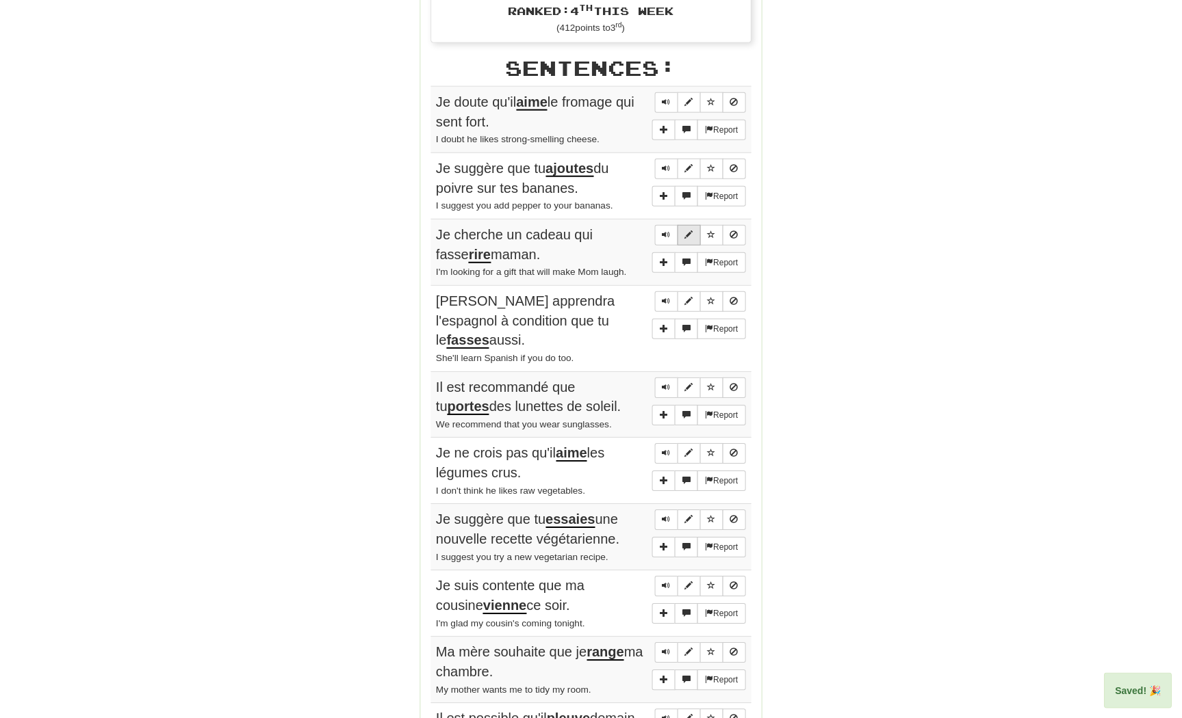
click at [685, 234] on span "Sentence controls" at bounding box center [689, 235] width 8 height 8
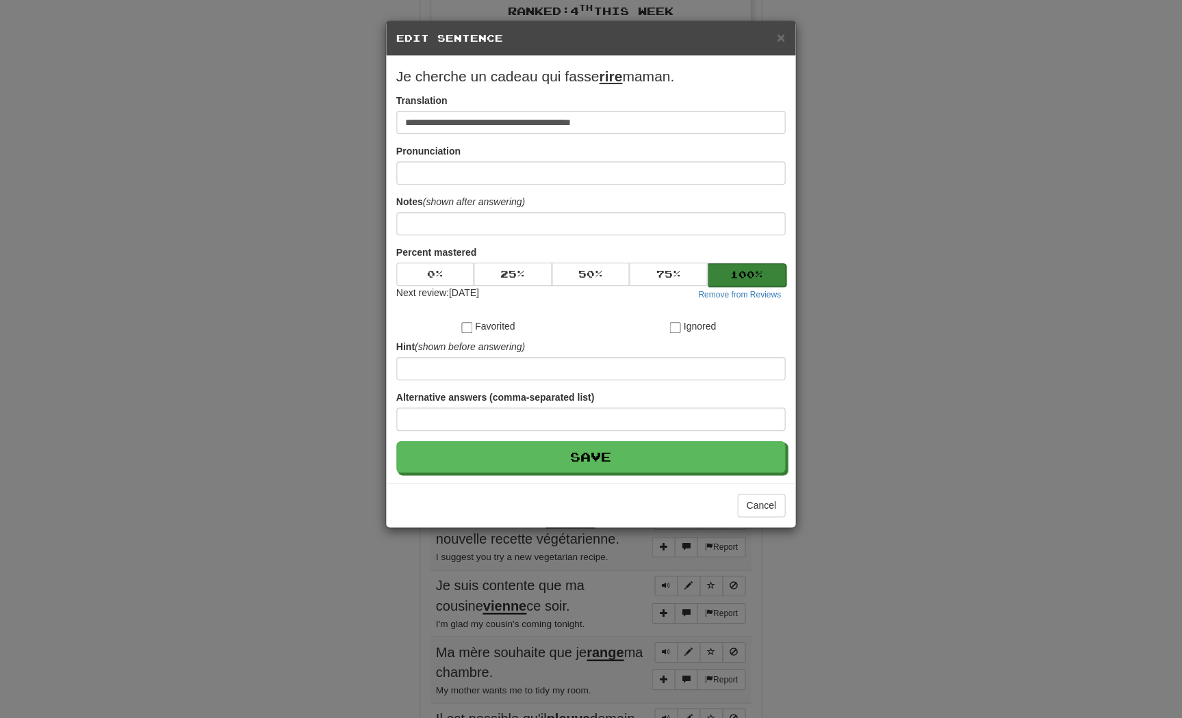
click at [762, 285] on button "100 %" at bounding box center [747, 274] width 78 height 23
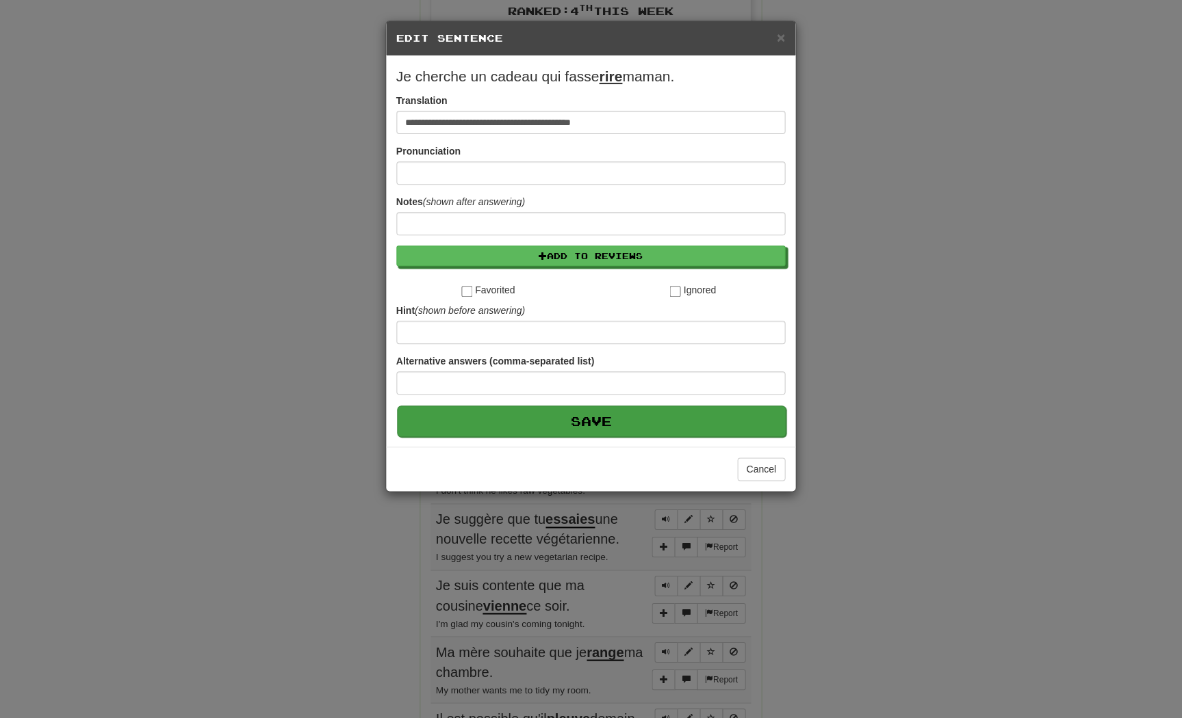
click at [738, 436] on button "Save" at bounding box center [592, 421] width 389 height 31
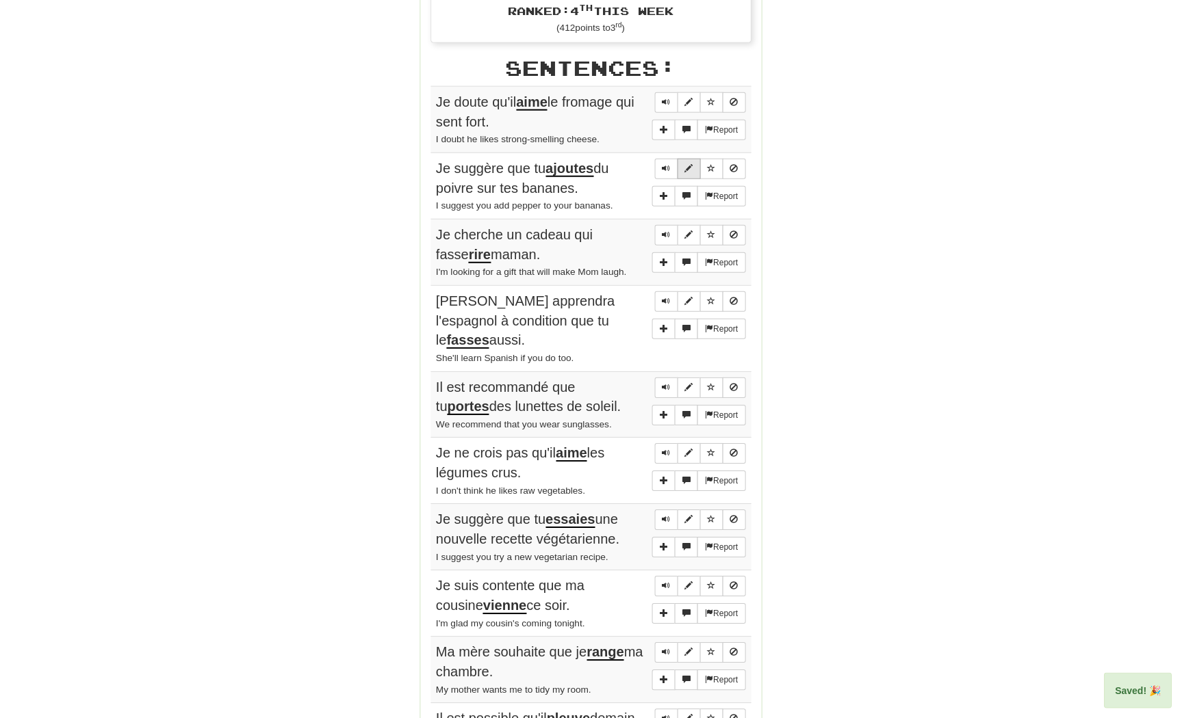
click at [693, 159] on button "Sentence controls" at bounding box center [688, 169] width 23 height 21
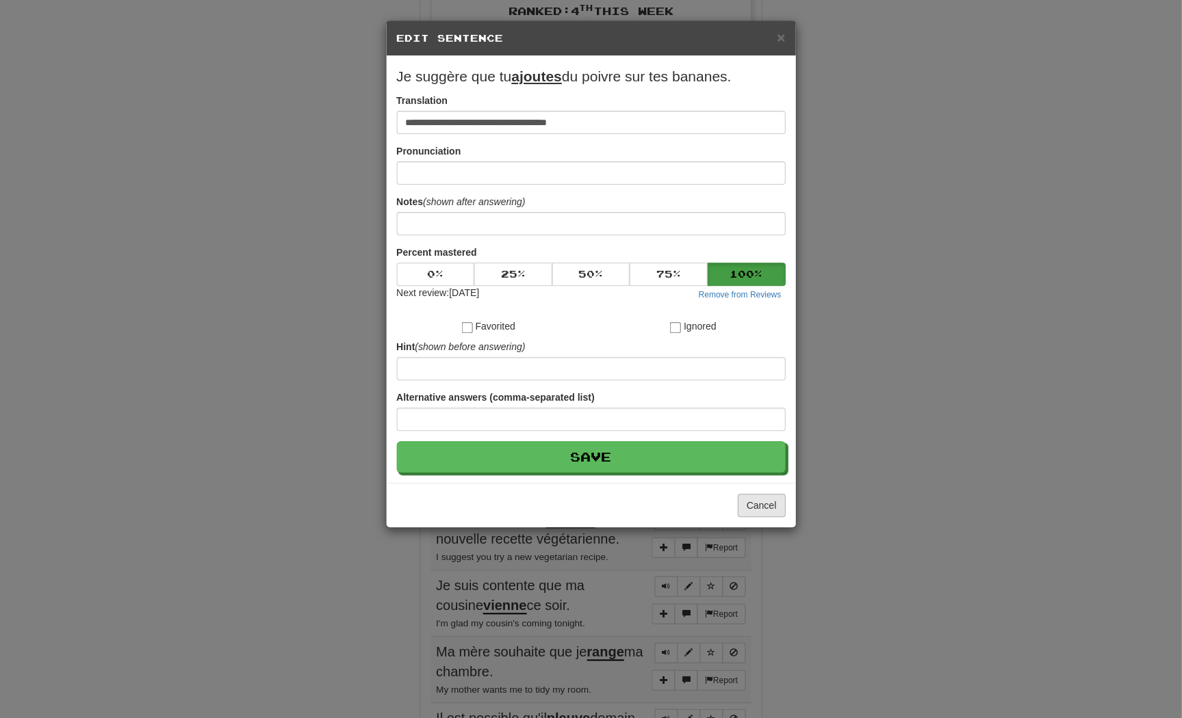
click at [768, 517] on button "Cancel" at bounding box center [762, 505] width 48 height 23
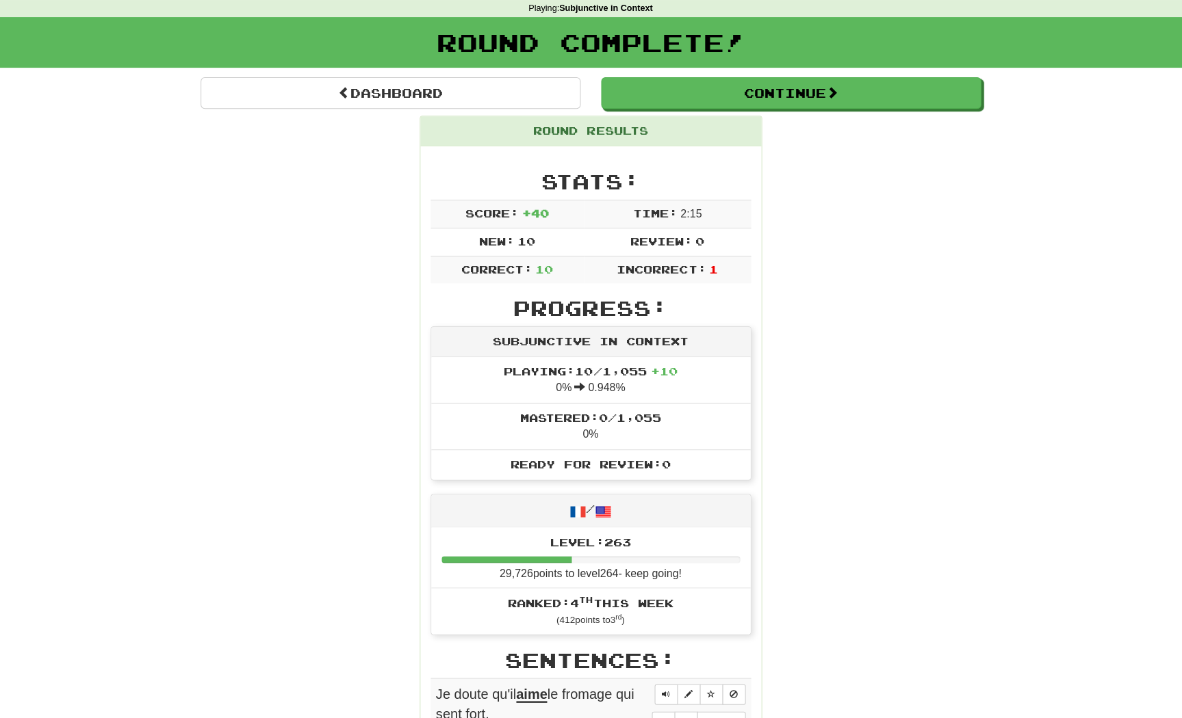
scroll to position [0, 0]
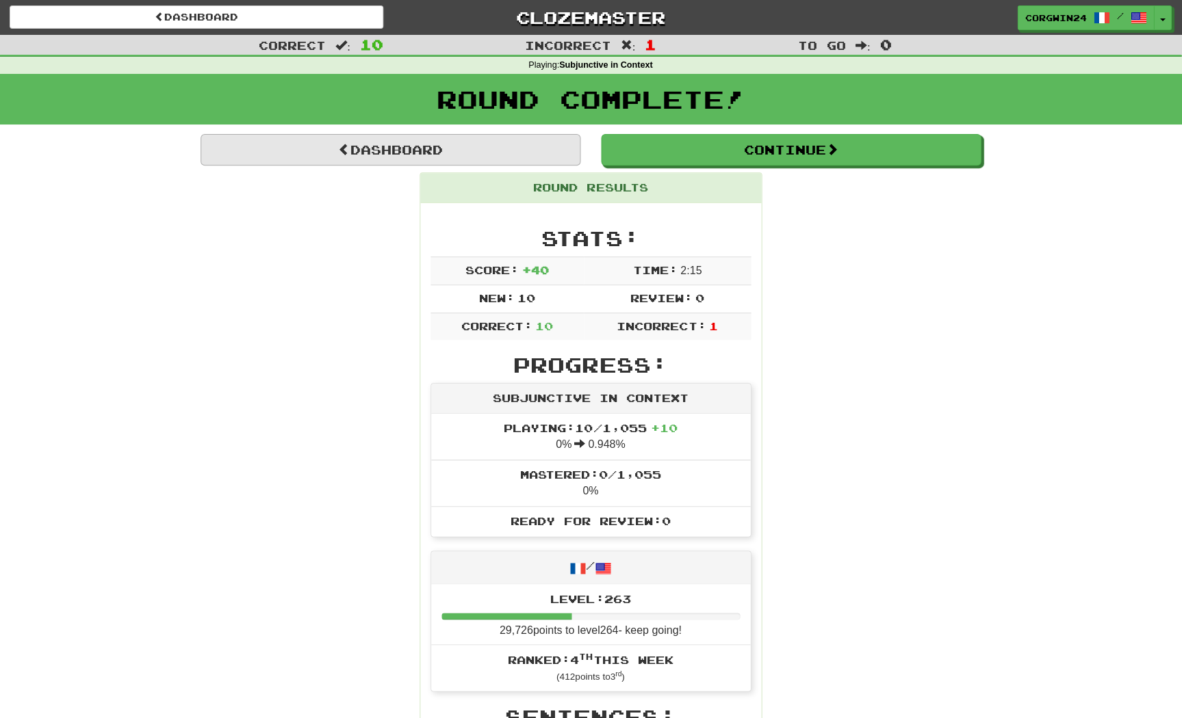
click at [441, 153] on link "Dashboard" at bounding box center [391, 149] width 380 height 31
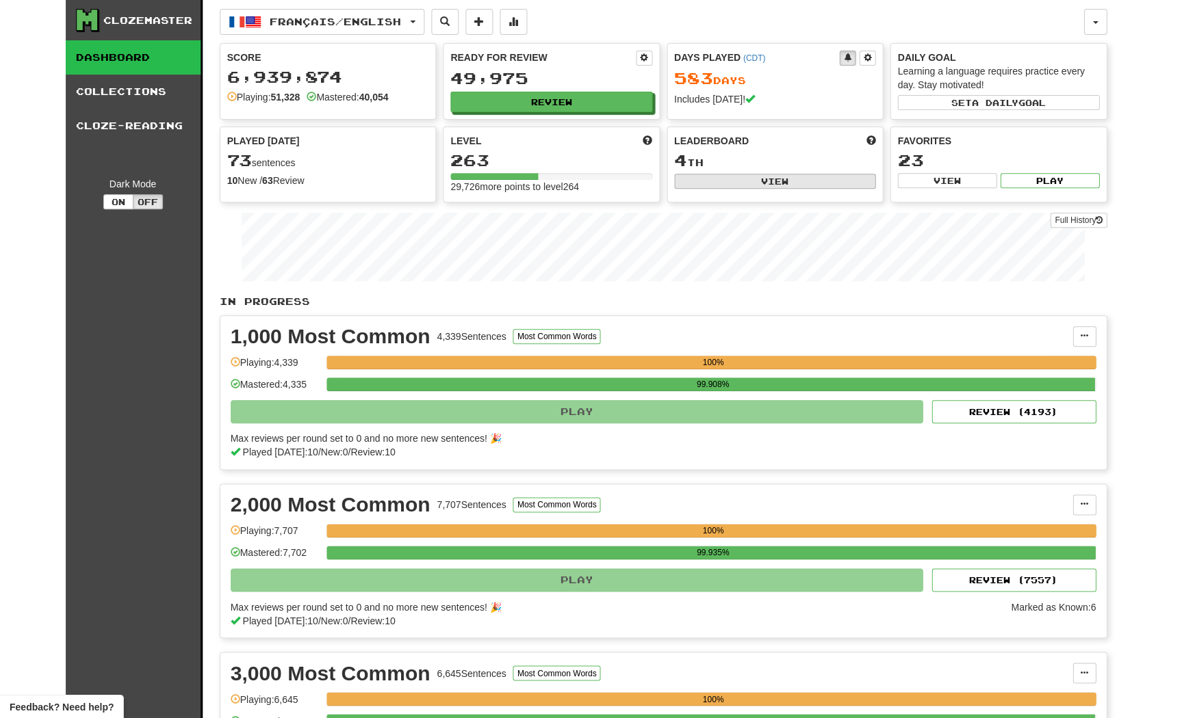
click at [762, 181] on button "View" at bounding box center [775, 181] width 202 height 15
select select "**********"
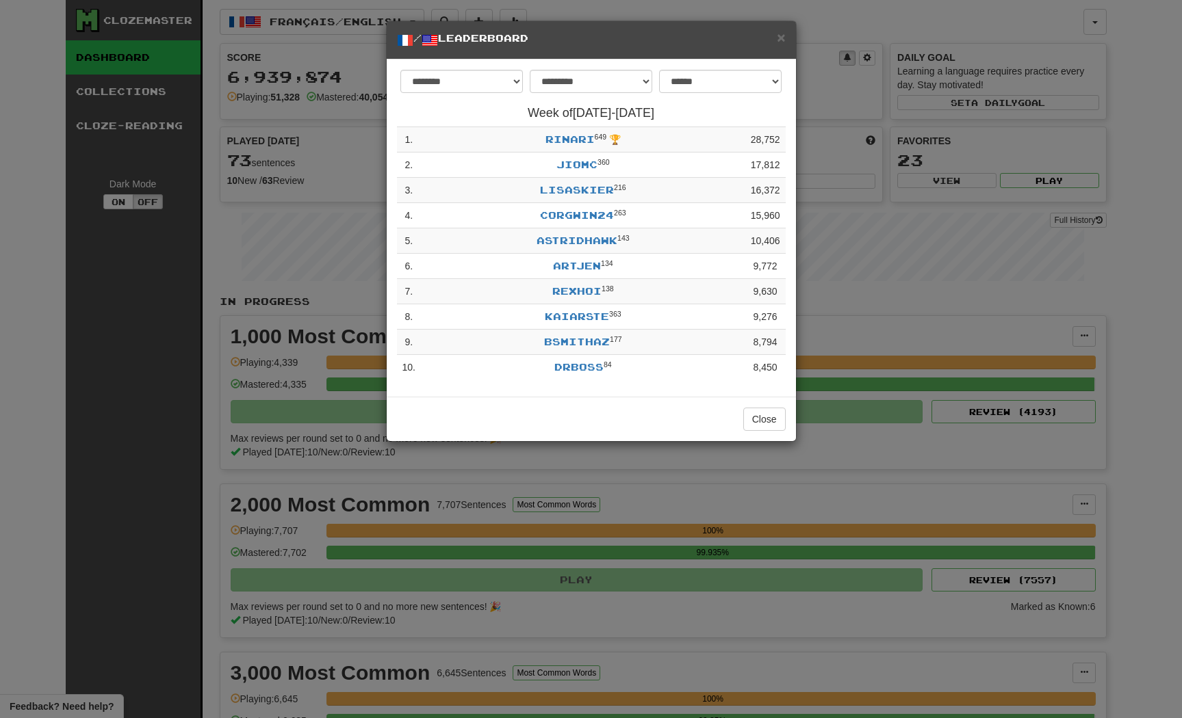
click at [694, 102] on div "**********" at bounding box center [591, 225] width 389 height 311
select select "********"
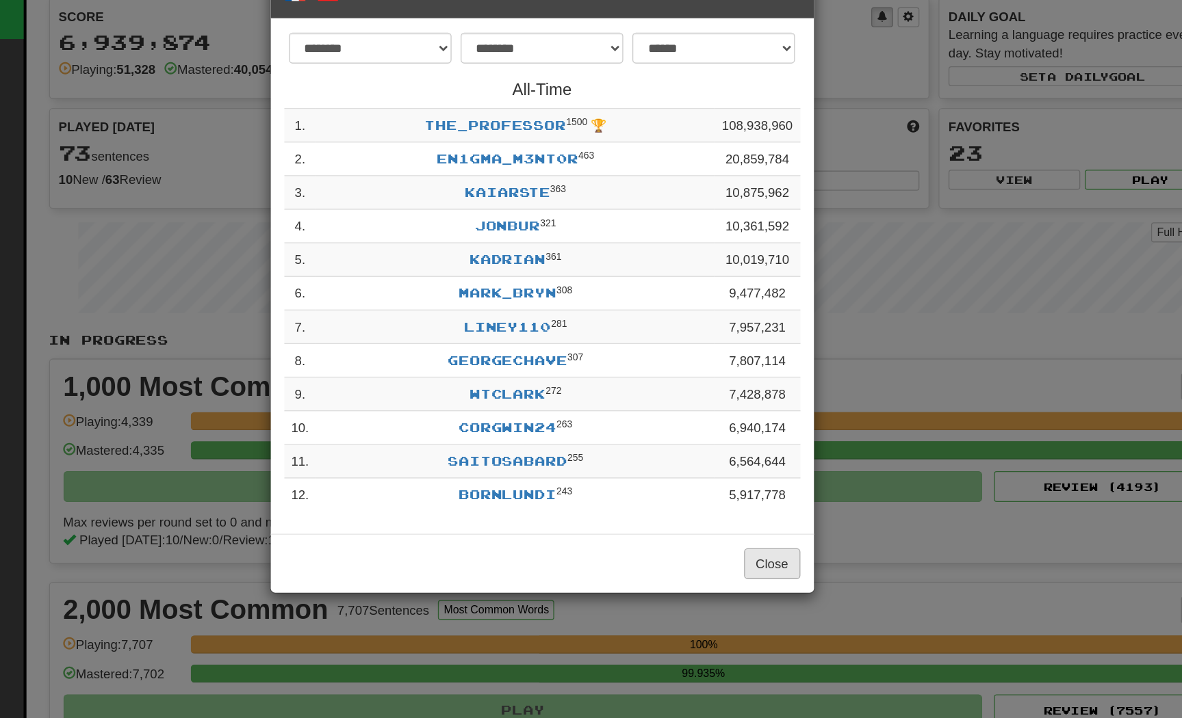
click at [743, 458] on button "Close" at bounding box center [764, 469] width 42 height 23
